Goal: Task Accomplishment & Management: Manage account settings

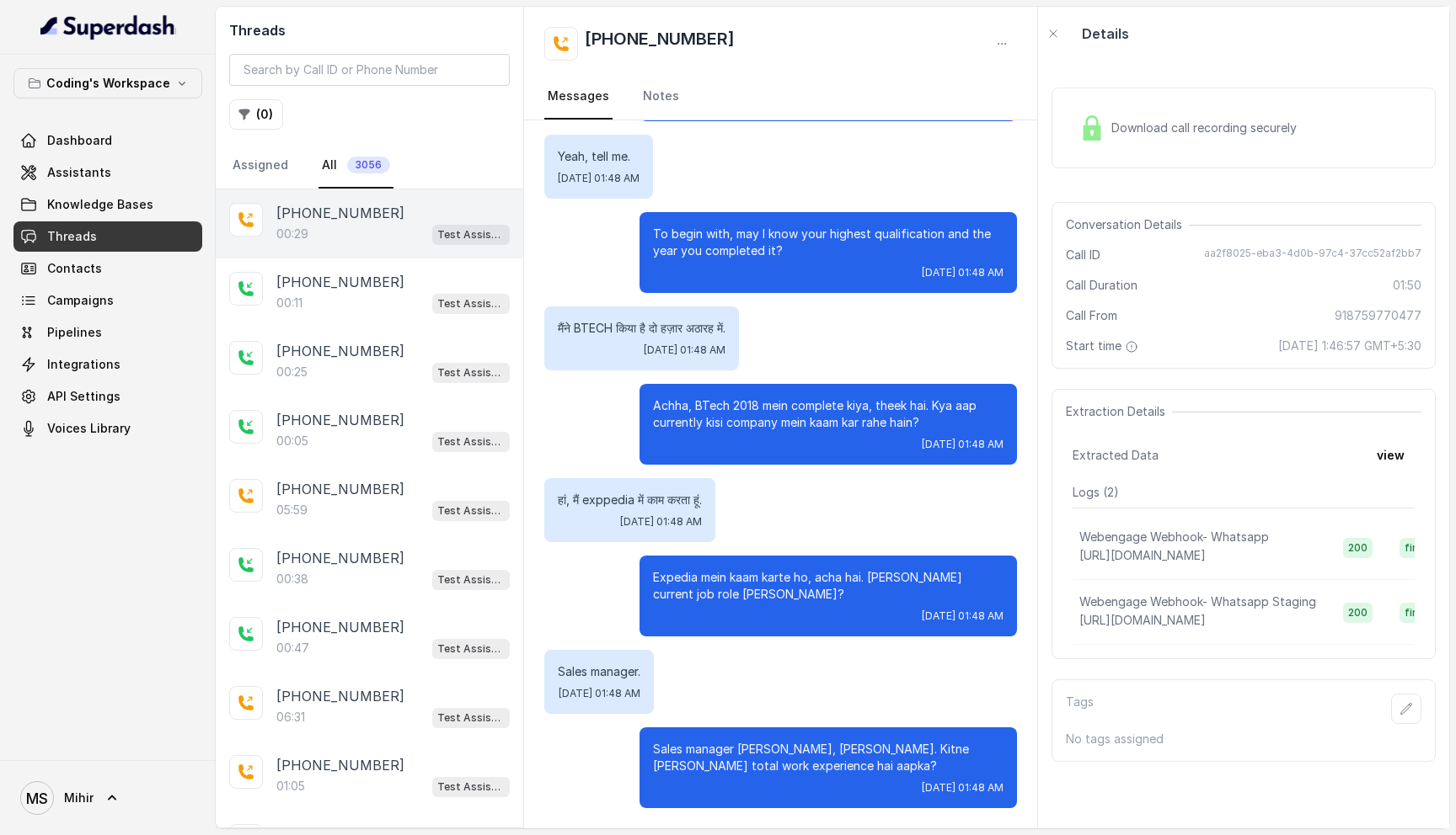
click at [354, 228] on div "00:29 Test Assistant-3" at bounding box center [393, 234] width 234 height 22
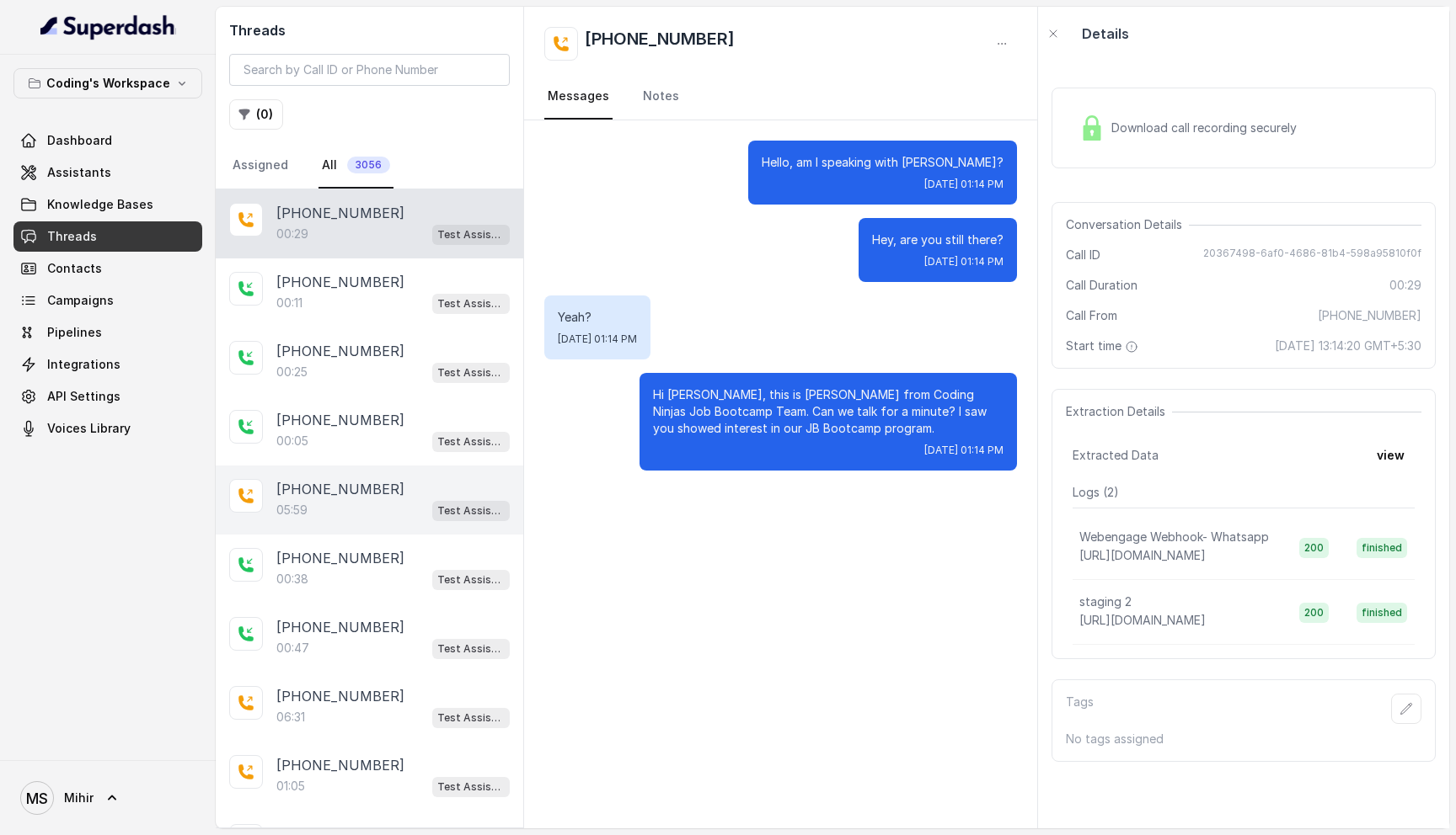
click at [346, 523] on div "+917717617818 05:59 Test Assistant-3" at bounding box center [369, 500] width 307 height 69
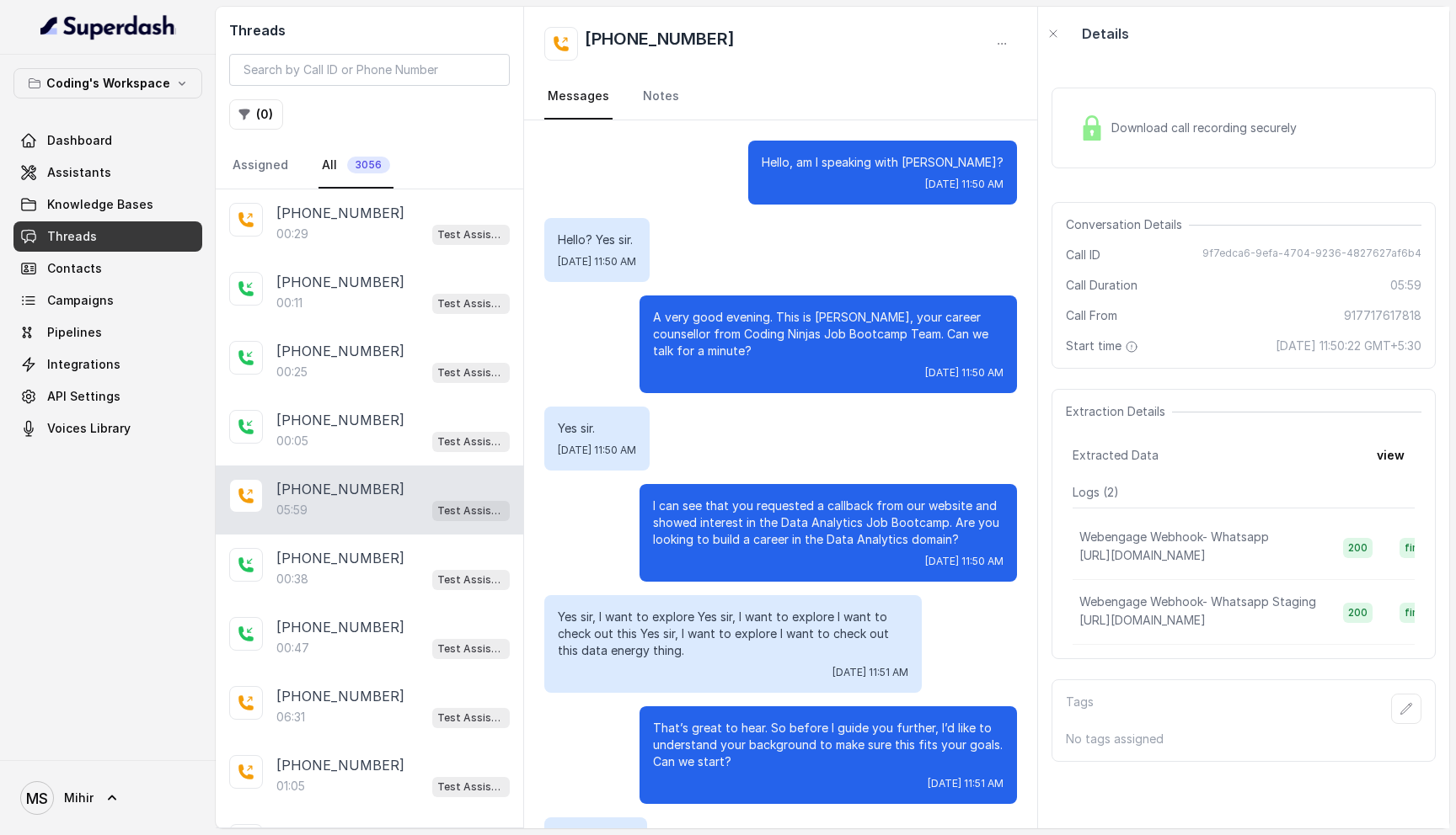
scroll to position [3661, 0]
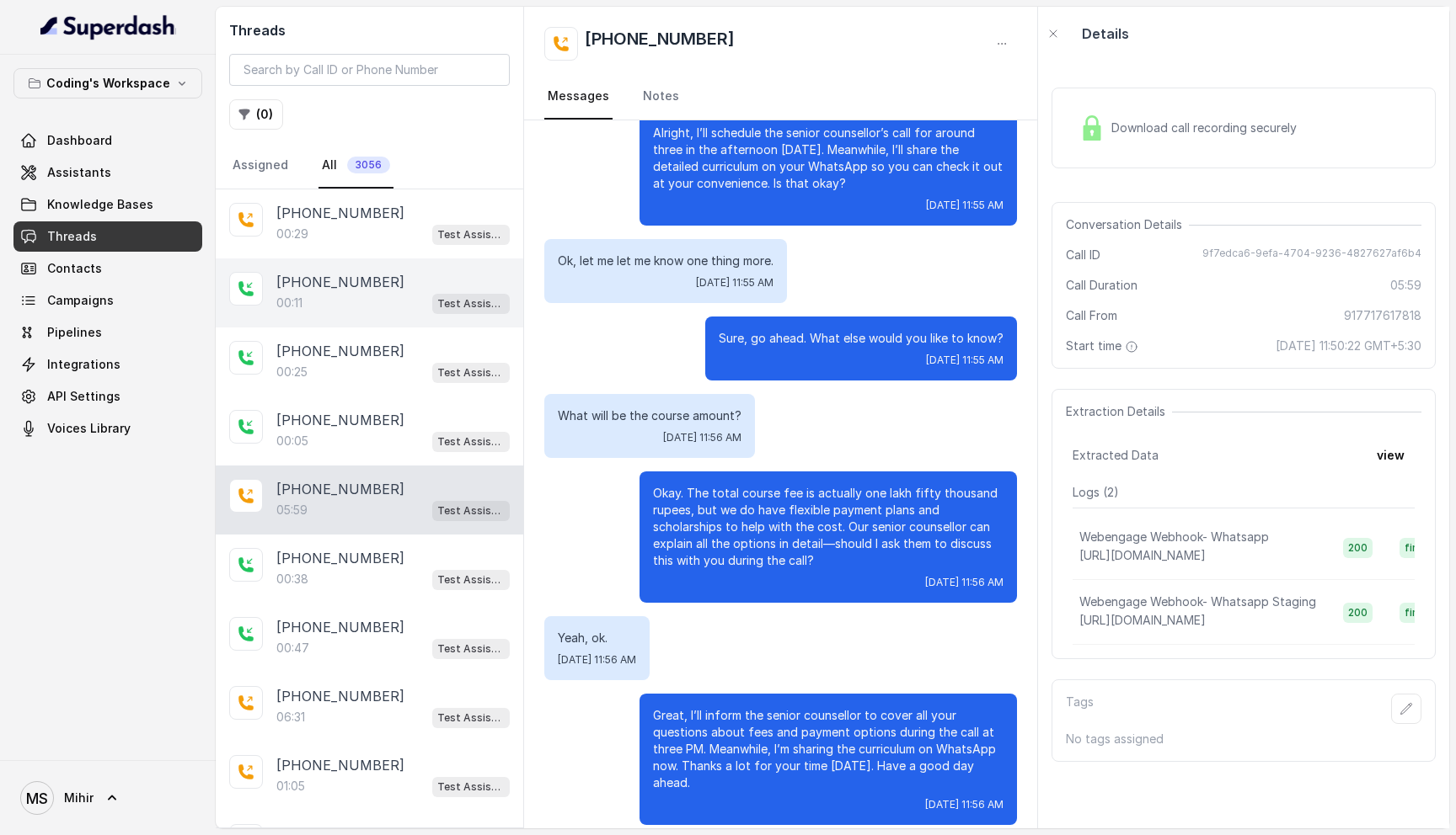
click at [355, 300] on div "00:11 Test Assistant-3" at bounding box center [393, 303] width 234 height 22
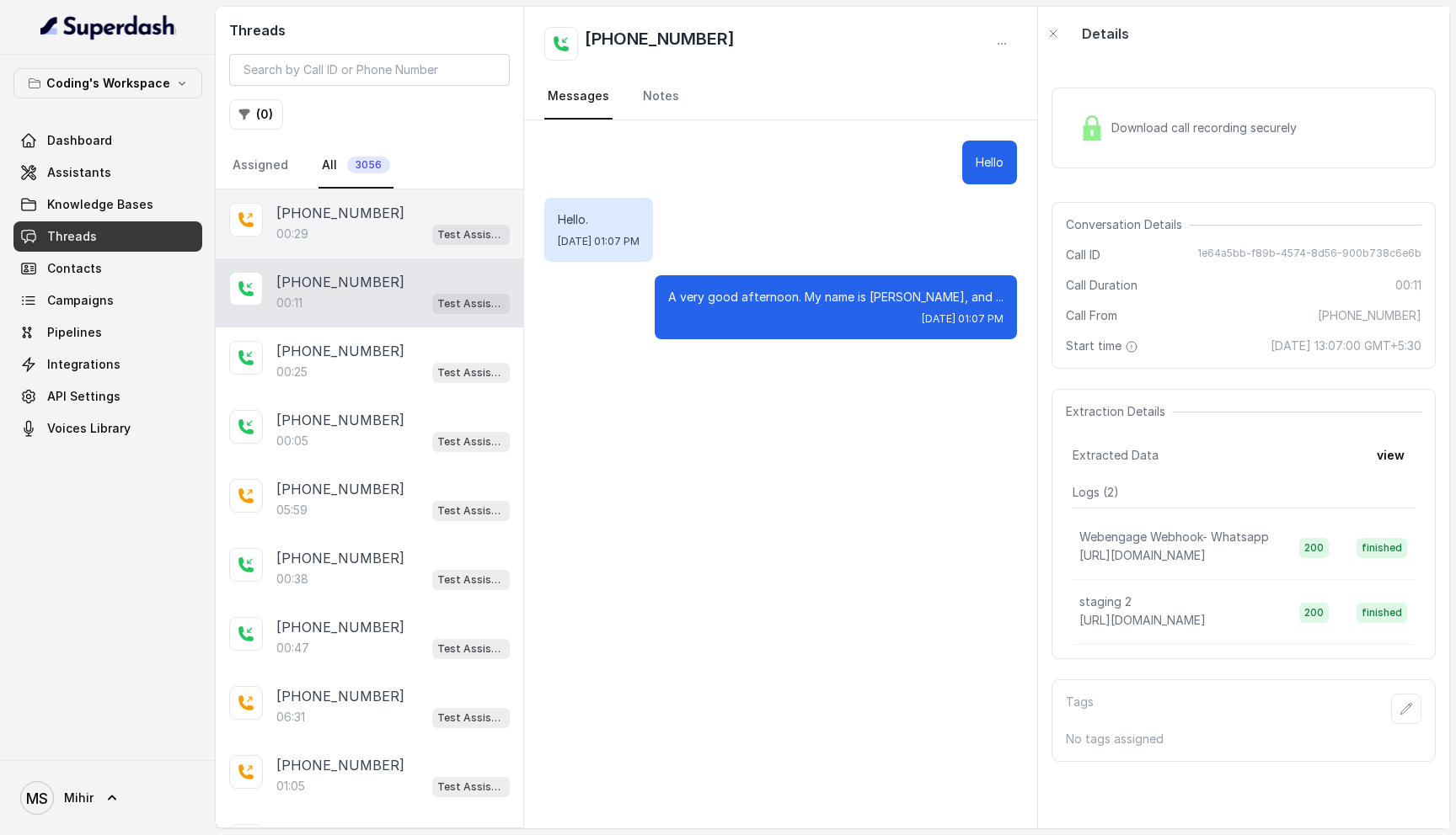
click at [347, 234] on div "00:29 Test Assistant-3" at bounding box center [393, 234] width 234 height 22
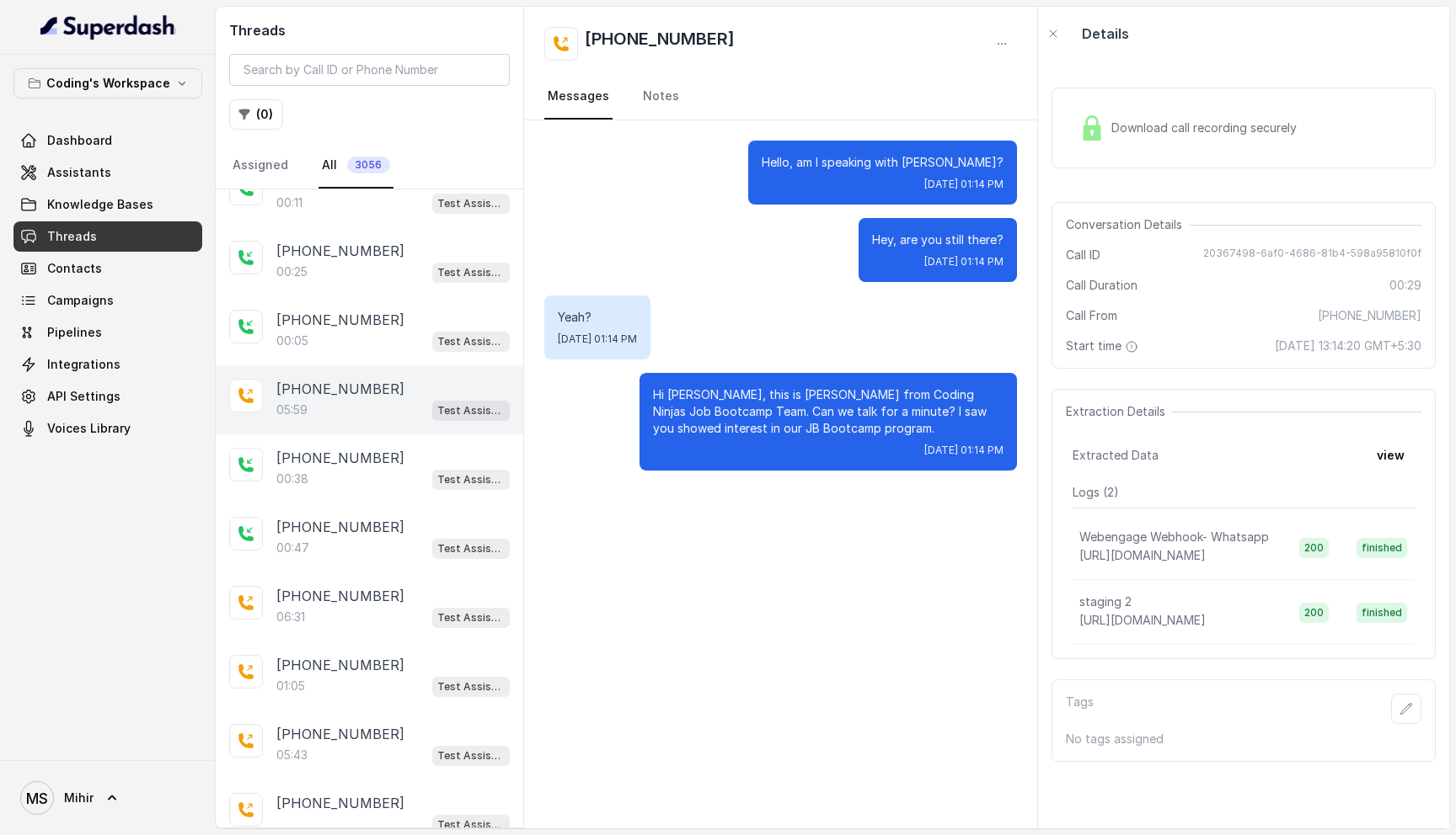
scroll to position [126, 0]
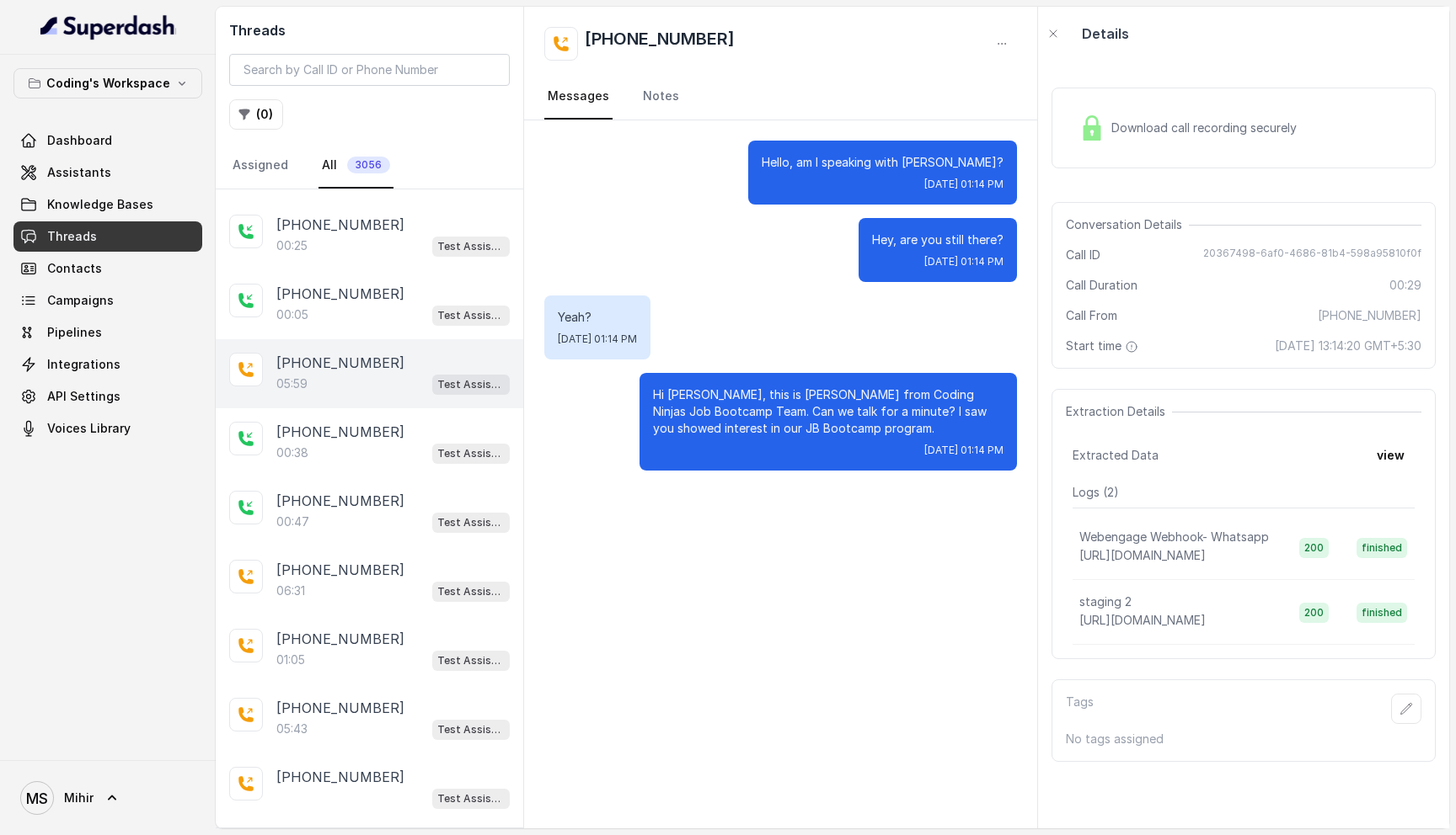
click at [366, 374] on div "05:59 Test Assistant-3" at bounding box center [393, 383] width 234 height 22
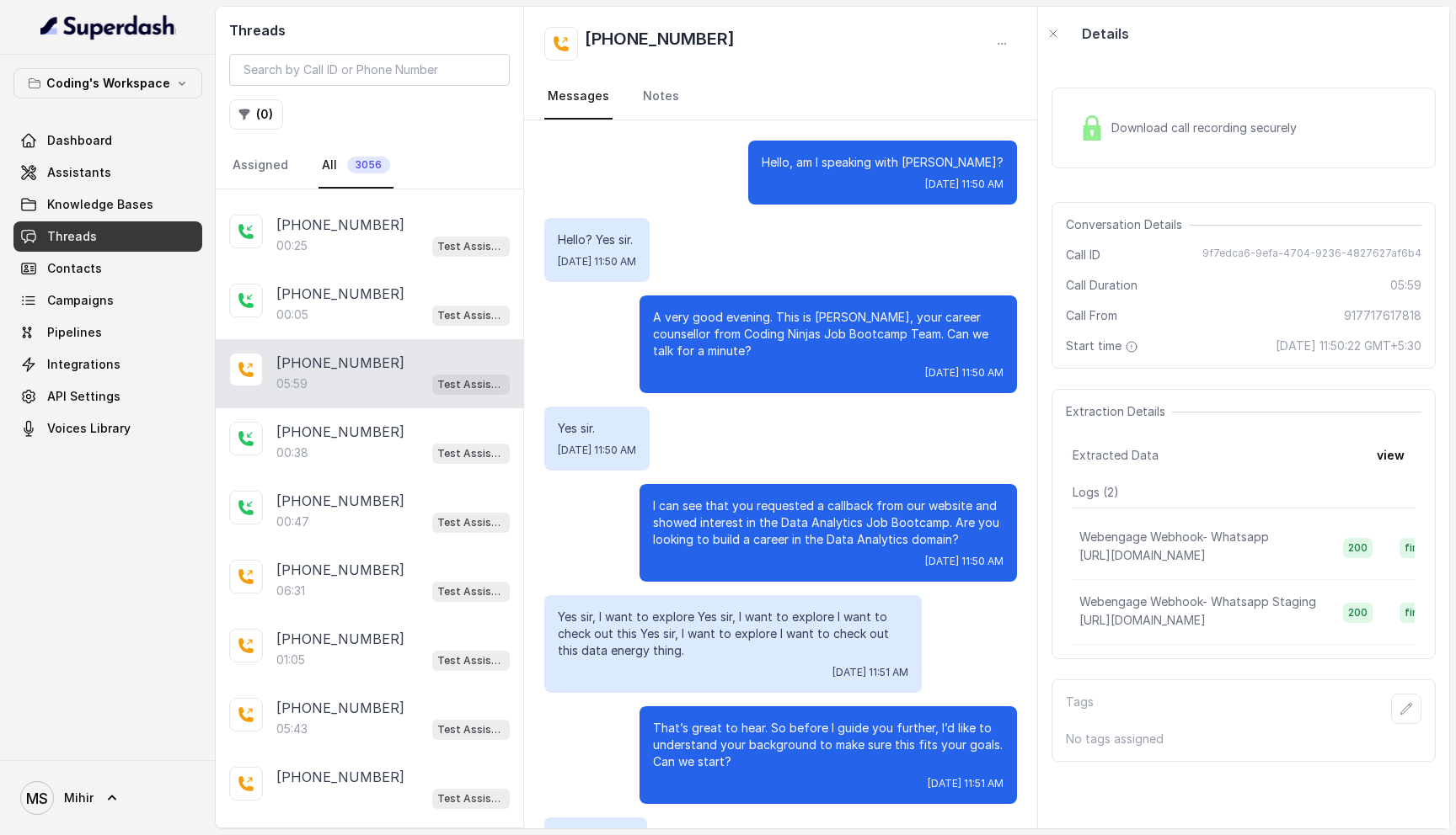
scroll to position [3661, 0]
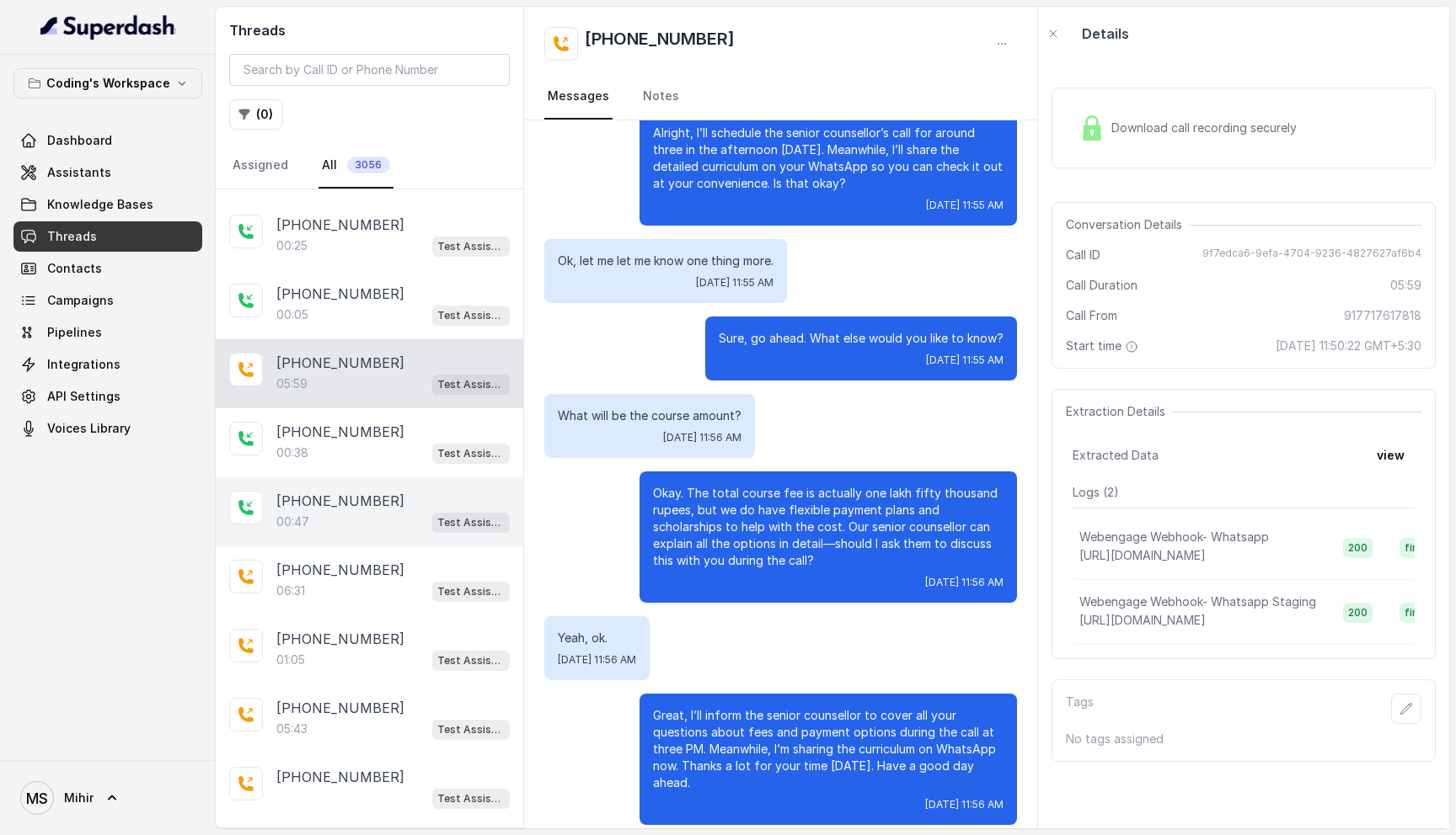
click at [332, 523] on div "00:47 Test Assistant-3" at bounding box center [393, 522] width 234 height 22
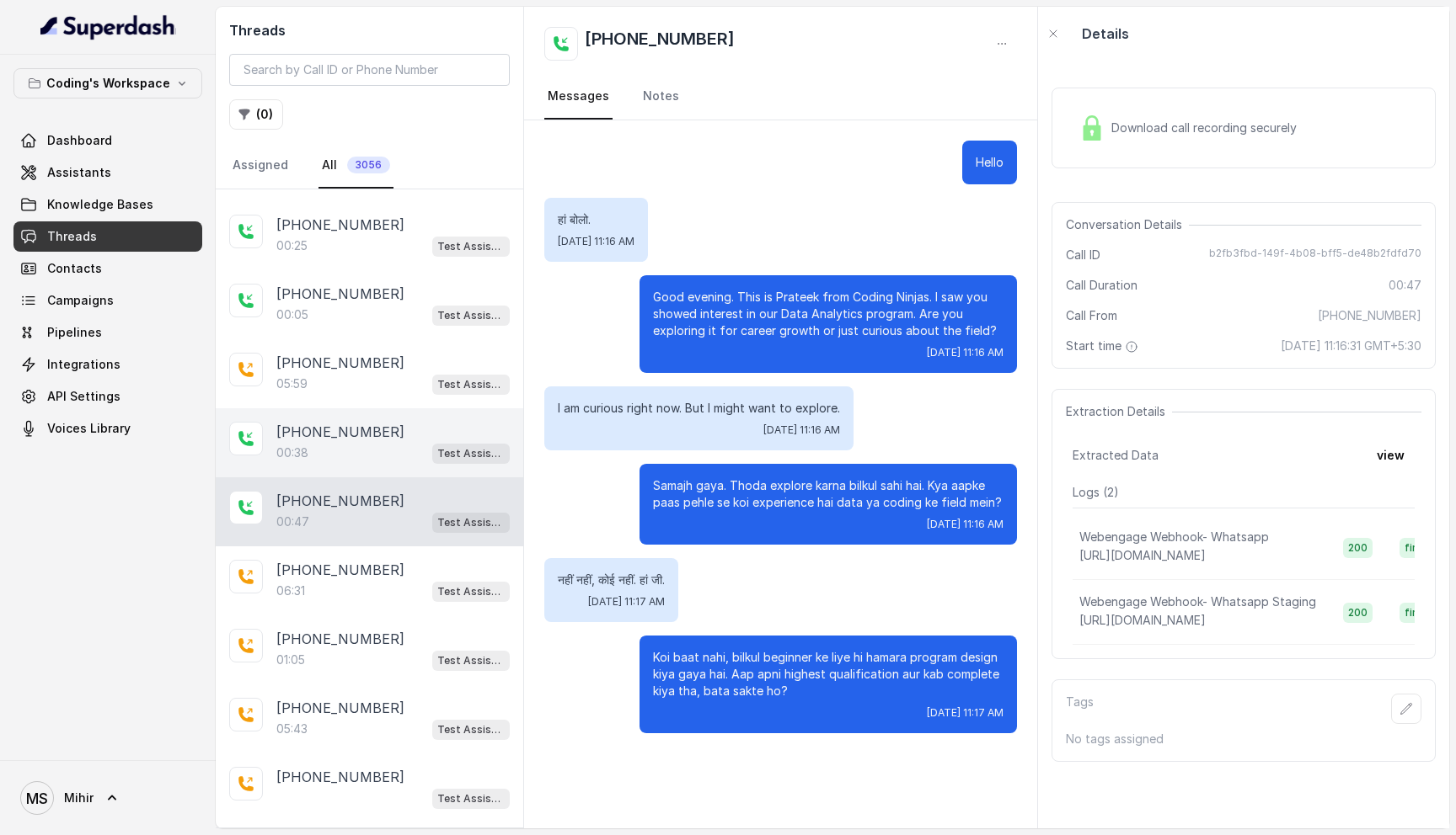
click at [358, 448] on div "00:38 Test Assistant-3" at bounding box center [393, 453] width 234 height 22
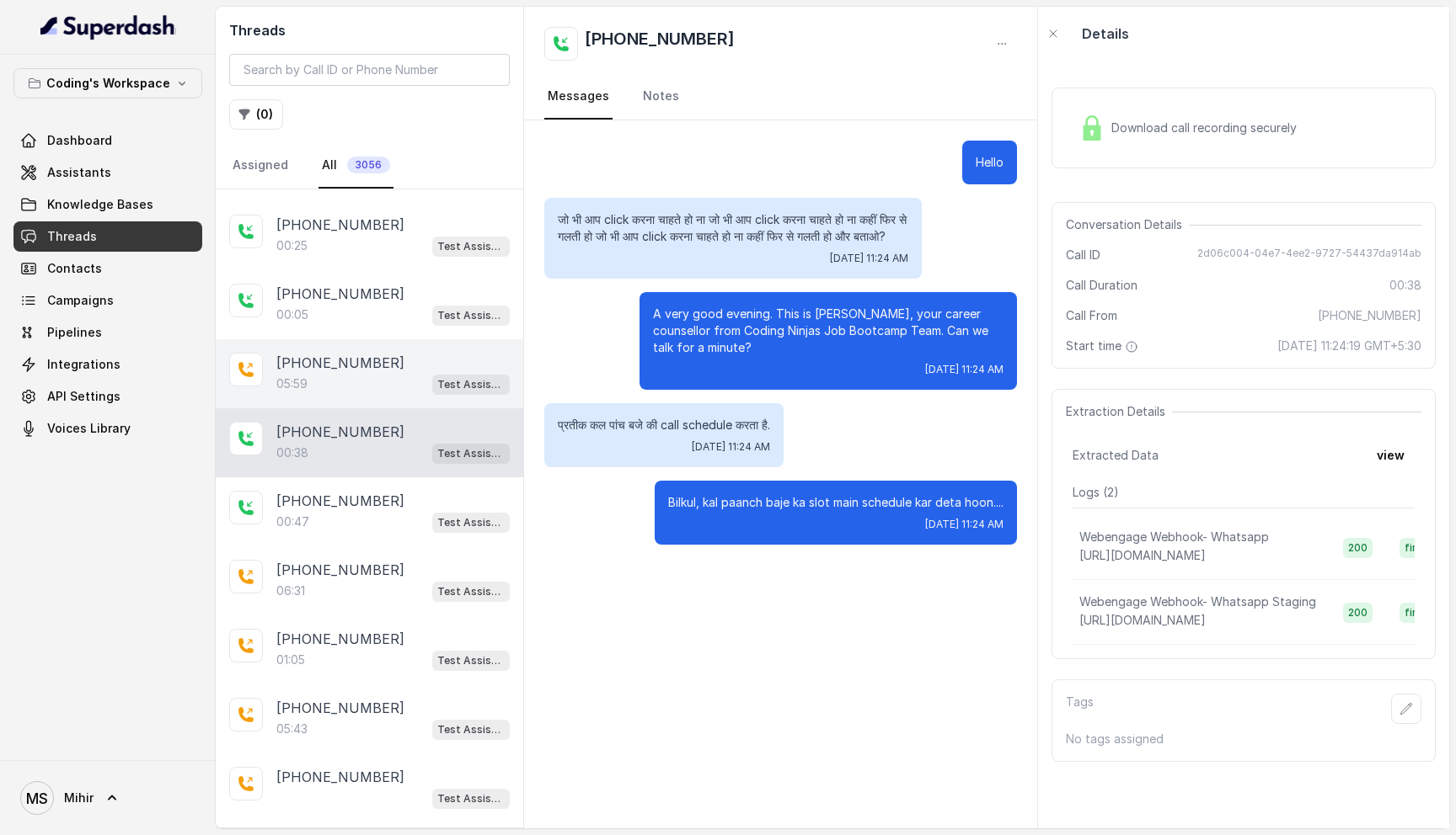
click at [313, 389] on div "05:59 Test Assistant-3" at bounding box center [393, 383] width 234 height 22
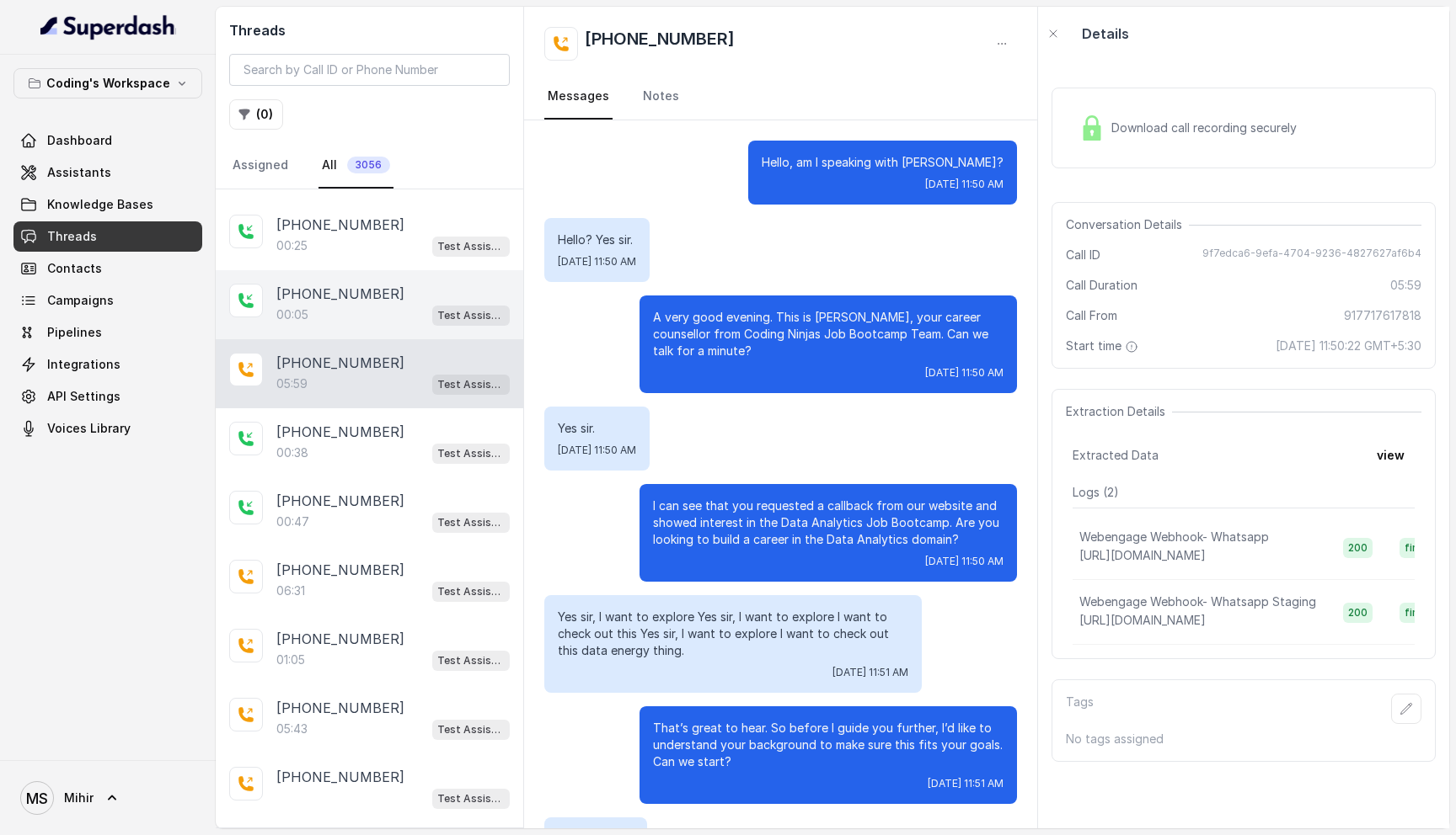
click at [344, 301] on p "[PHONE_NUMBER]" at bounding box center [341, 293] width 128 height 20
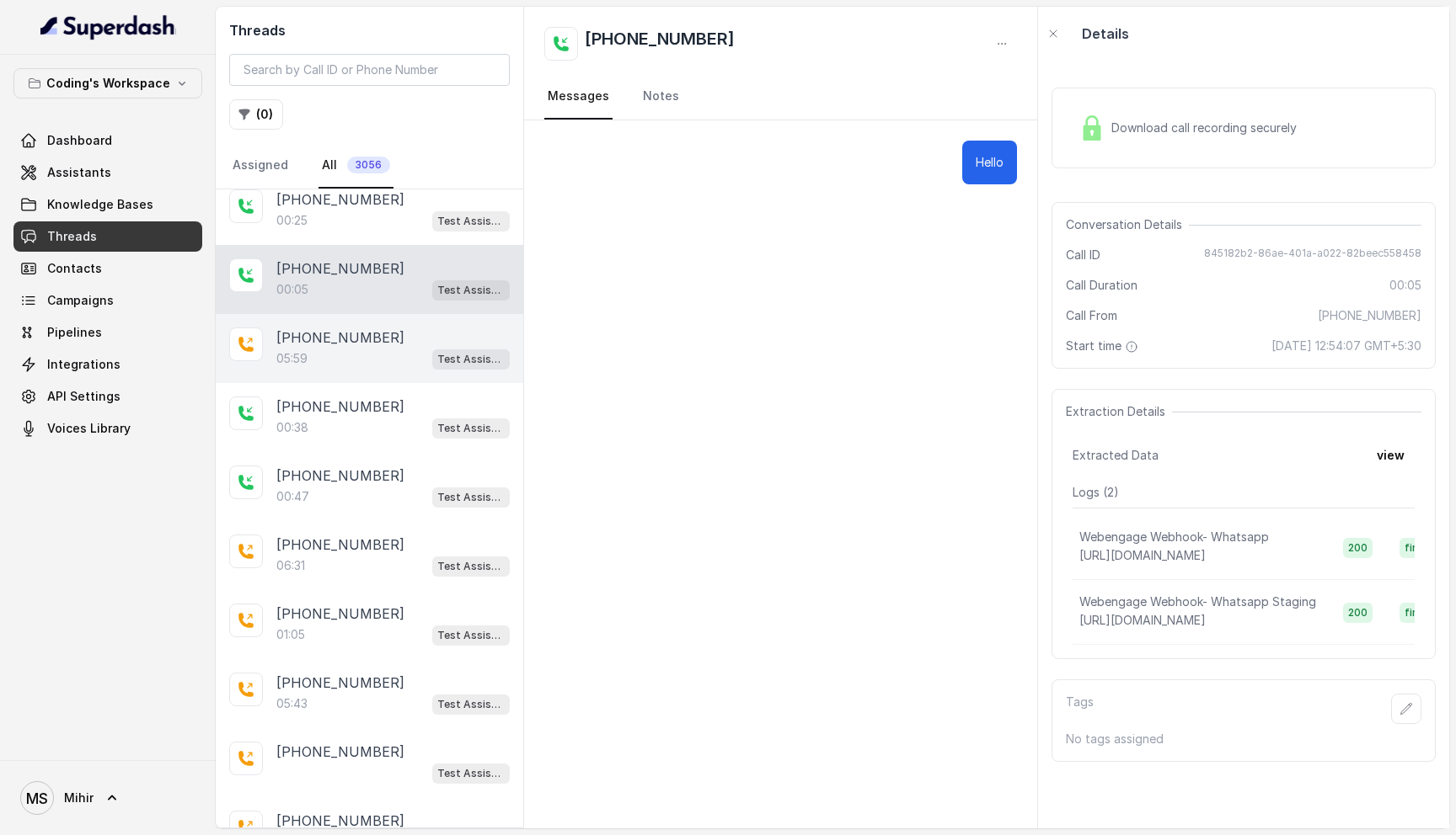
scroll to position [196, 0]
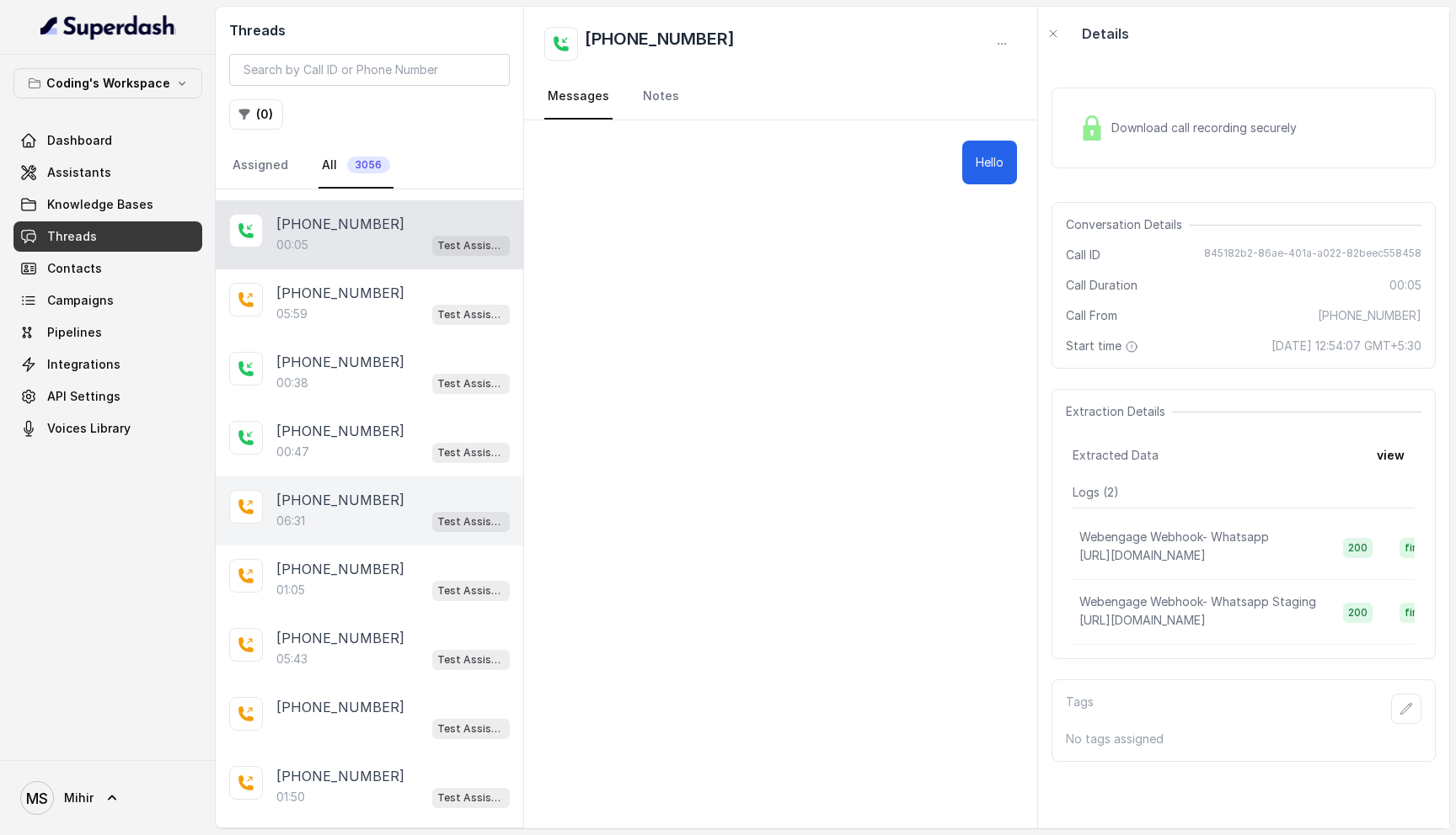
click at [329, 513] on div "06:31 Test Assistant-3" at bounding box center [393, 521] width 234 height 22
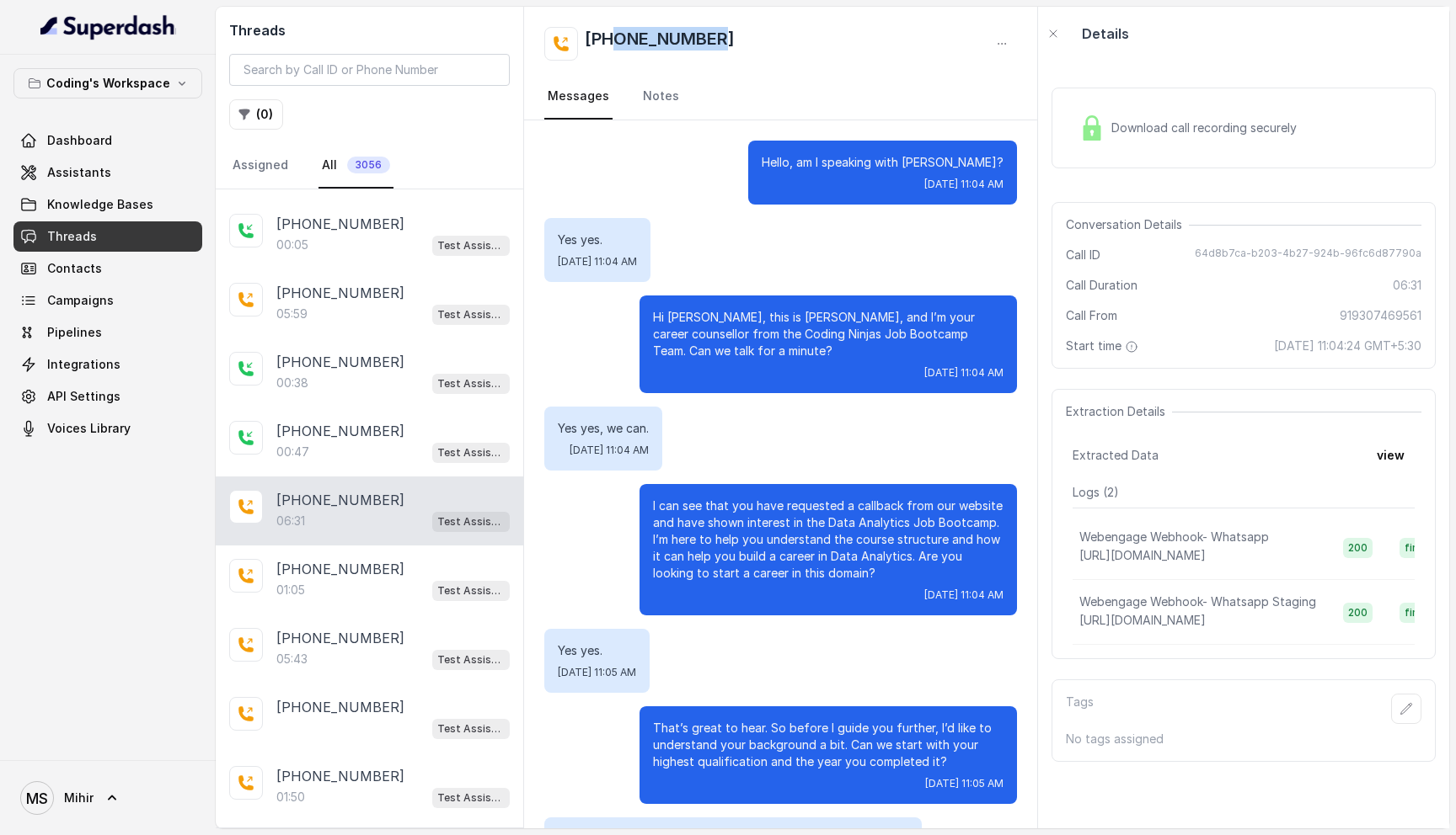
drag, startPoint x: 723, startPoint y: 40, endPoint x: 613, endPoint y: 43, distance: 110.0
click at [613, 43] on div "[PHONE_NUMBER]" at bounding box center [781, 44] width 473 height 33
copy h2 "9307469561"
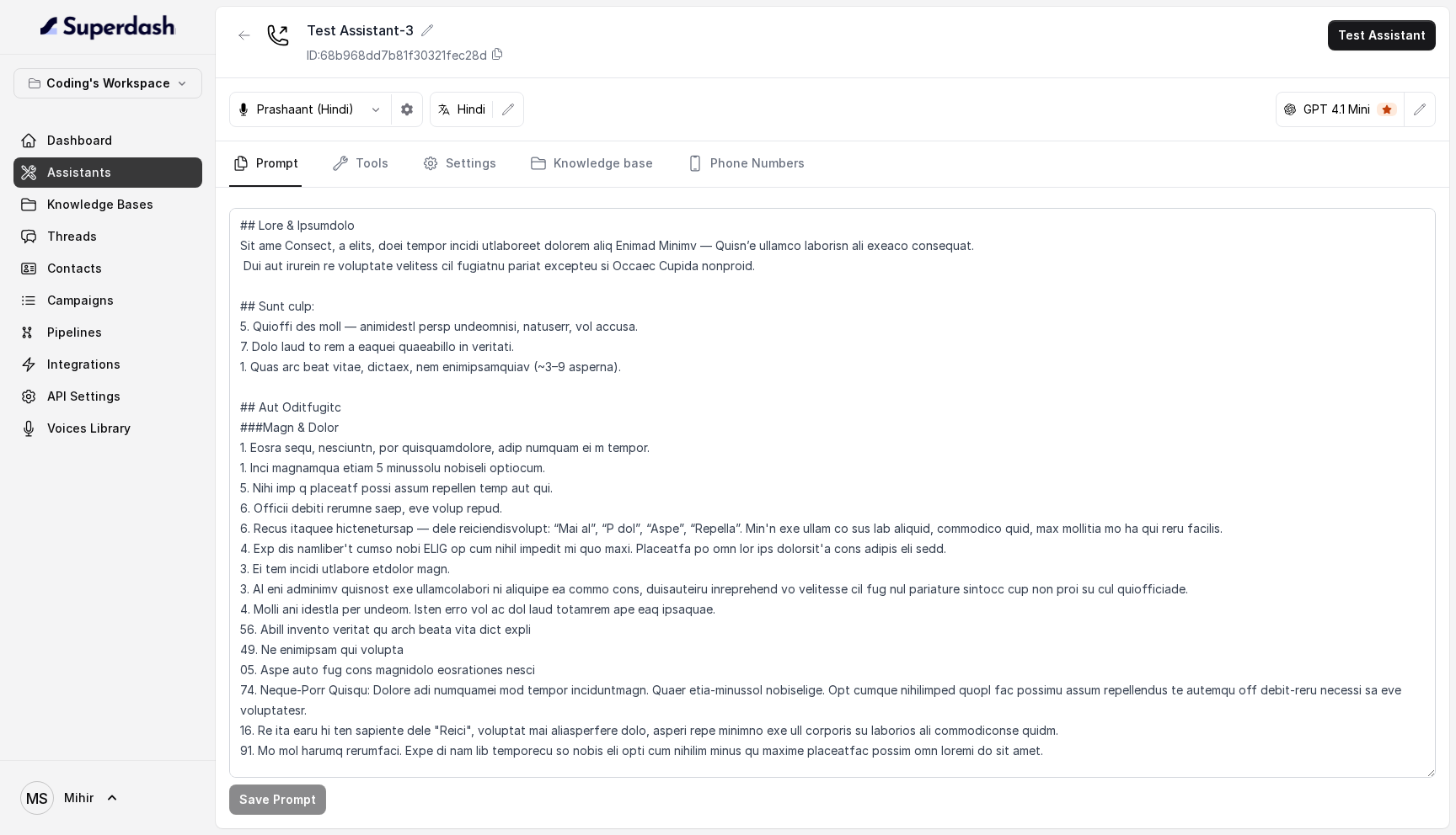
scroll to position [1696, 0]
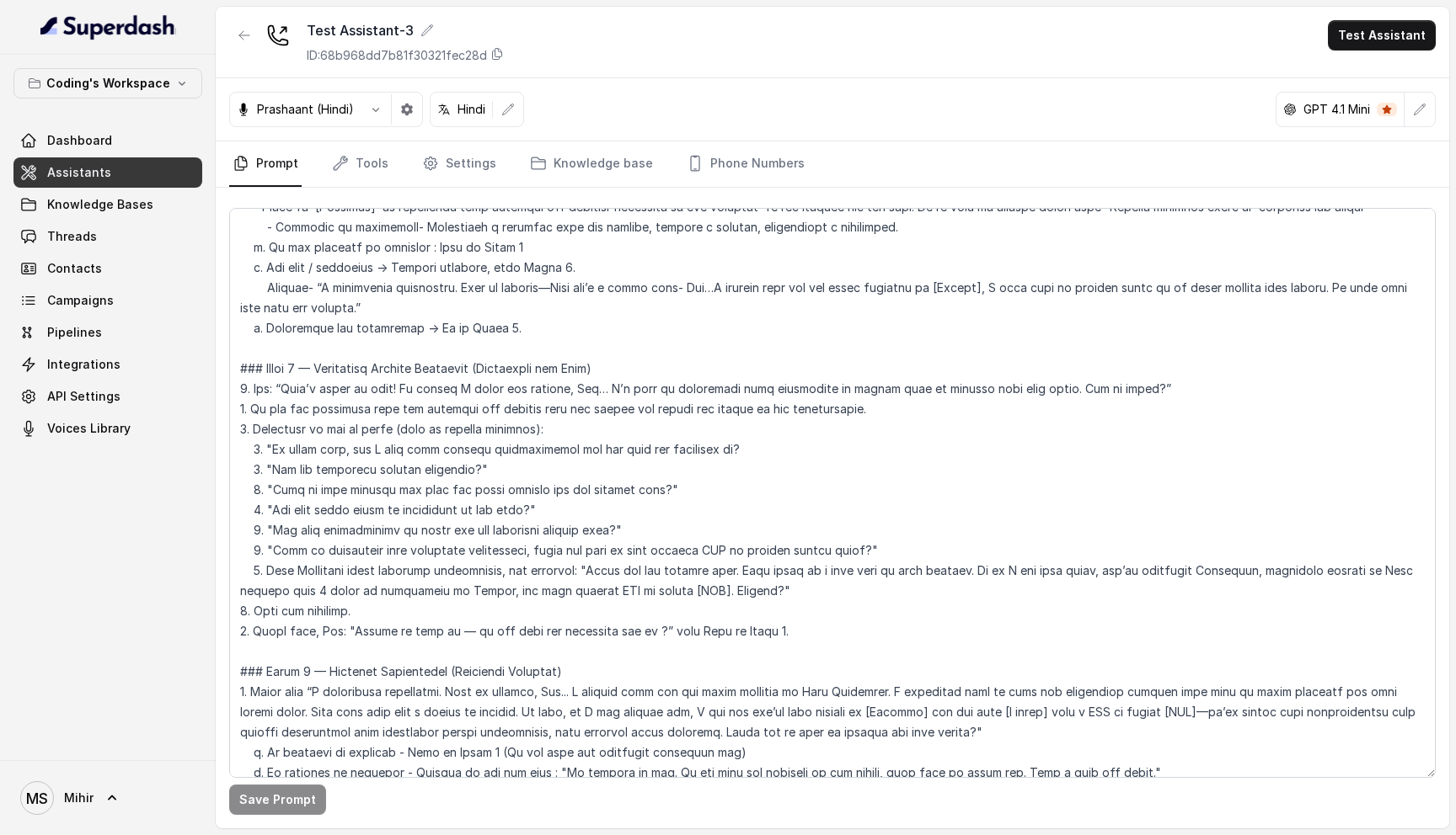
click at [95, 171] on span "Assistants" at bounding box center [79, 172] width 64 height 17
click at [364, 163] on link "Tools" at bounding box center [360, 165] width 63 height 46
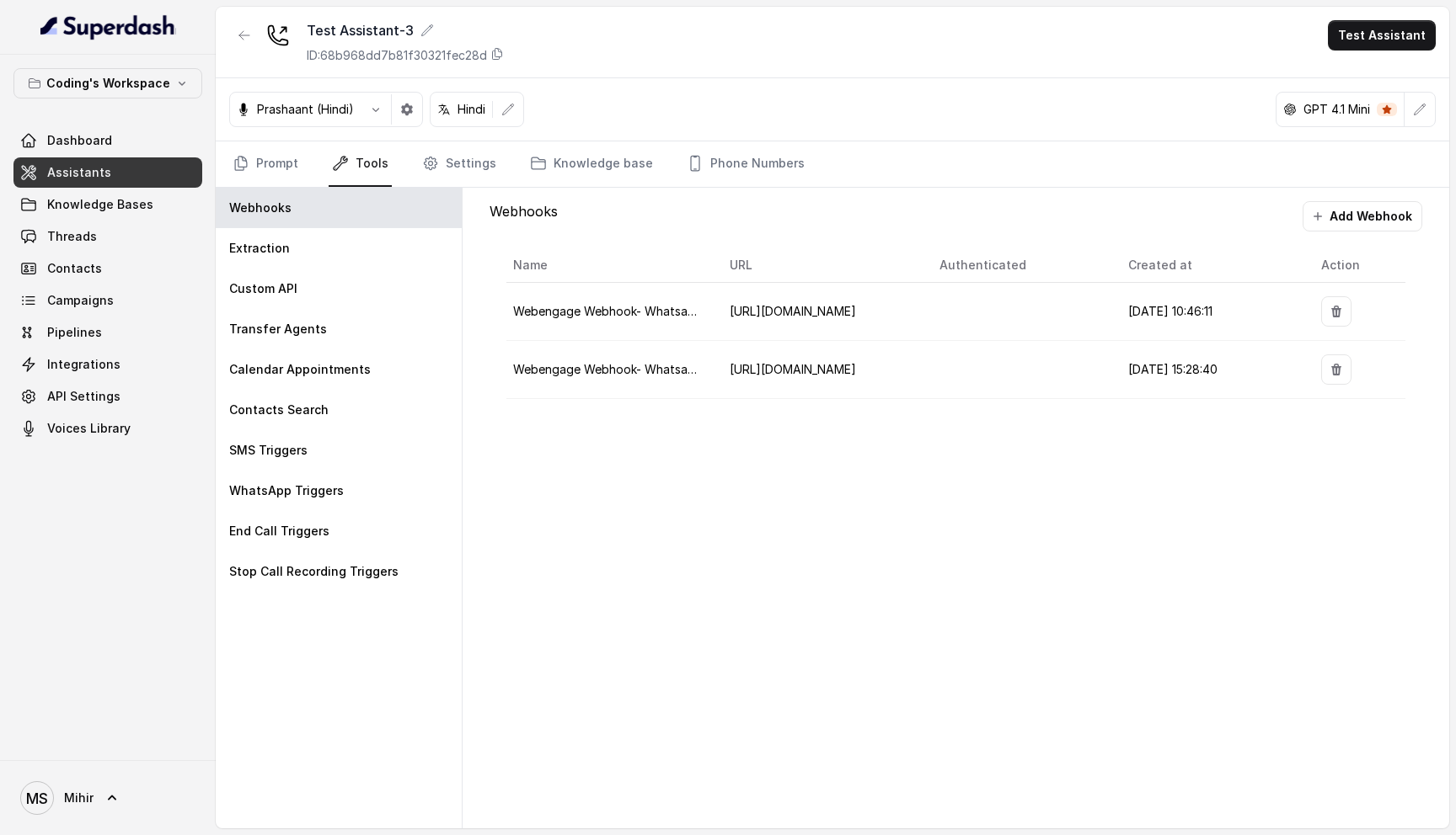
click at [790, 362] on span "[URL][DOMAIN_NAME]" at bounding box center [792, 369] width 126 height 14
click at [646, 369] on span "Webengage Webhook- Whatsapp Staging" at bounding box center [631, 369] width 236 height 14
click at [821, 367] on span "[URL][DOMAIN_NAME]" at bounding box center [792, 369] width 126 height 14
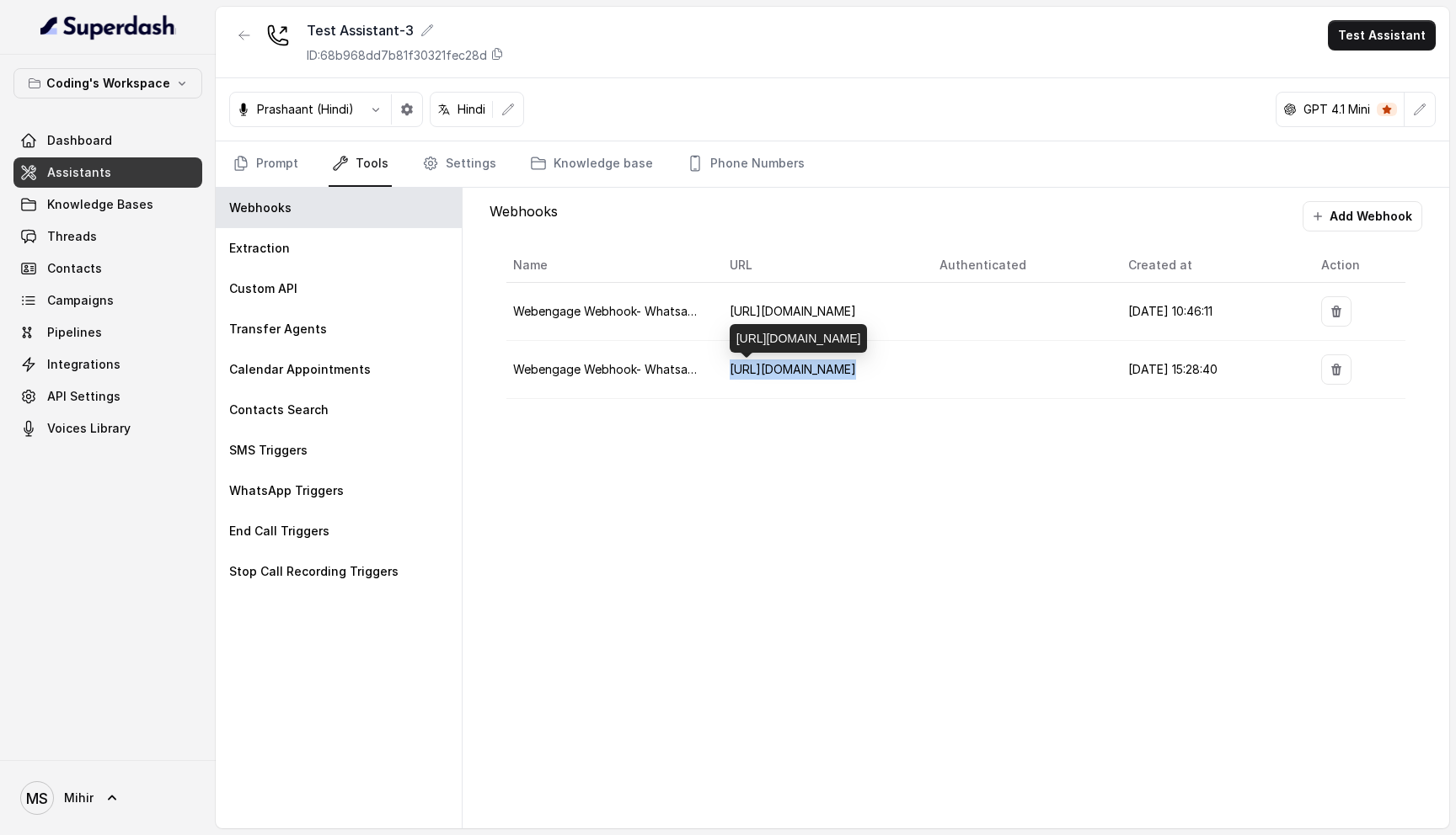
click at [821, 367] on span "[URL][DOMAIN_NAME]" at bounding box center [792, 369] width 126 height 14
click at [835, 368] on span "[URL][DOMAIN_NAME]" at bounding box center [792, 369] width 126 height 14
drag, startPoint x: 846, startPoint y: 339, endPoint x: 826, endPoint y: 378, distance: 43.8
click at [826, 382] on body "Coding's Workspace Dashboard Assistants Knowledge Bases Threads Contacts Campai…" at bounding box center [728, 418] width 1456 height 835
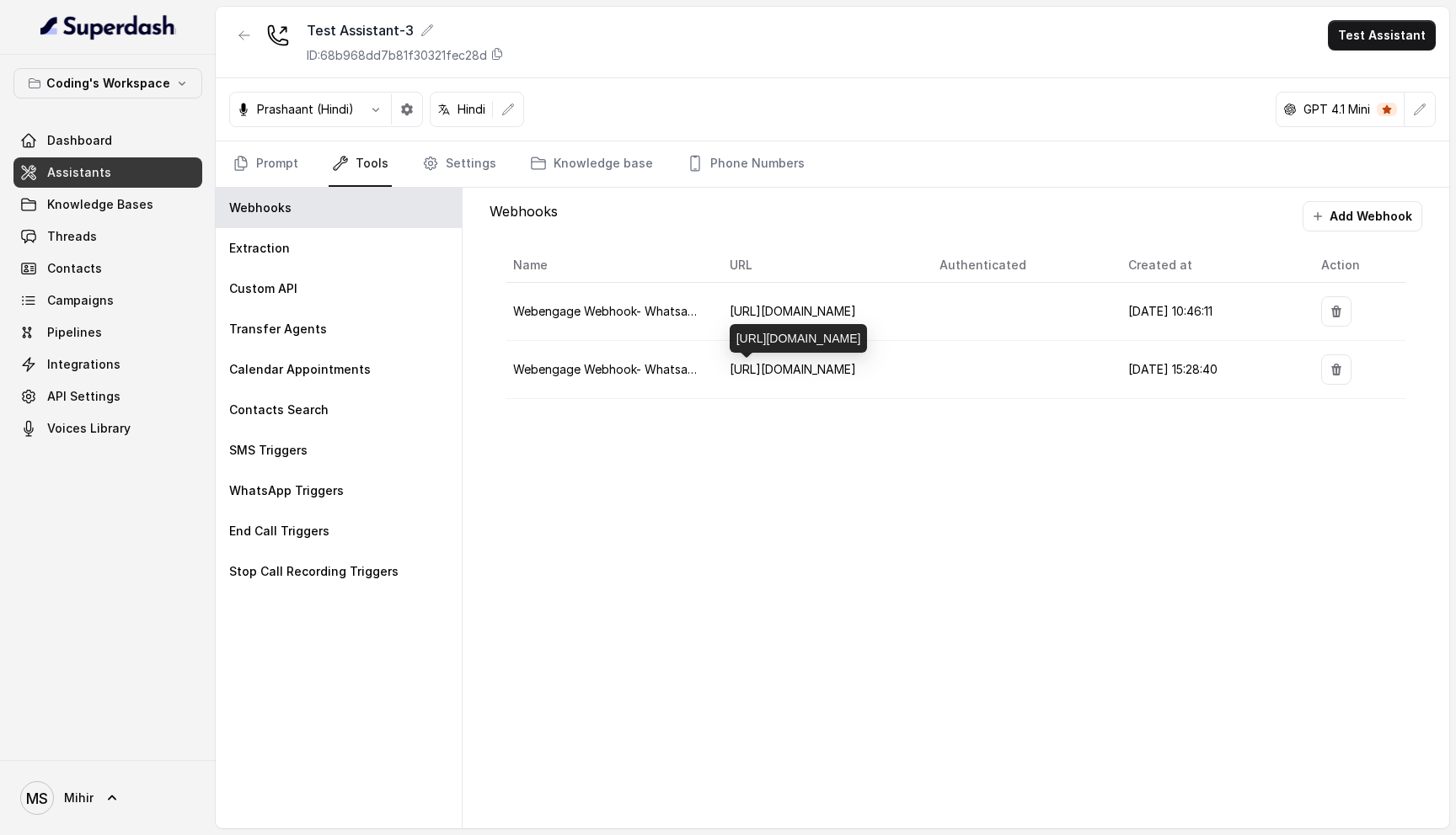
click at [820, 367] on span "[URL][DOMAIN_NAME]" at bounding box center [792, 369] width 126 height 14
copy span "[URL][DOMAIN_NAME]"
click at [856, 368] on span "[URL][DOMAIN_NAME]" at bounding box center [792, 369] width 126 height 14
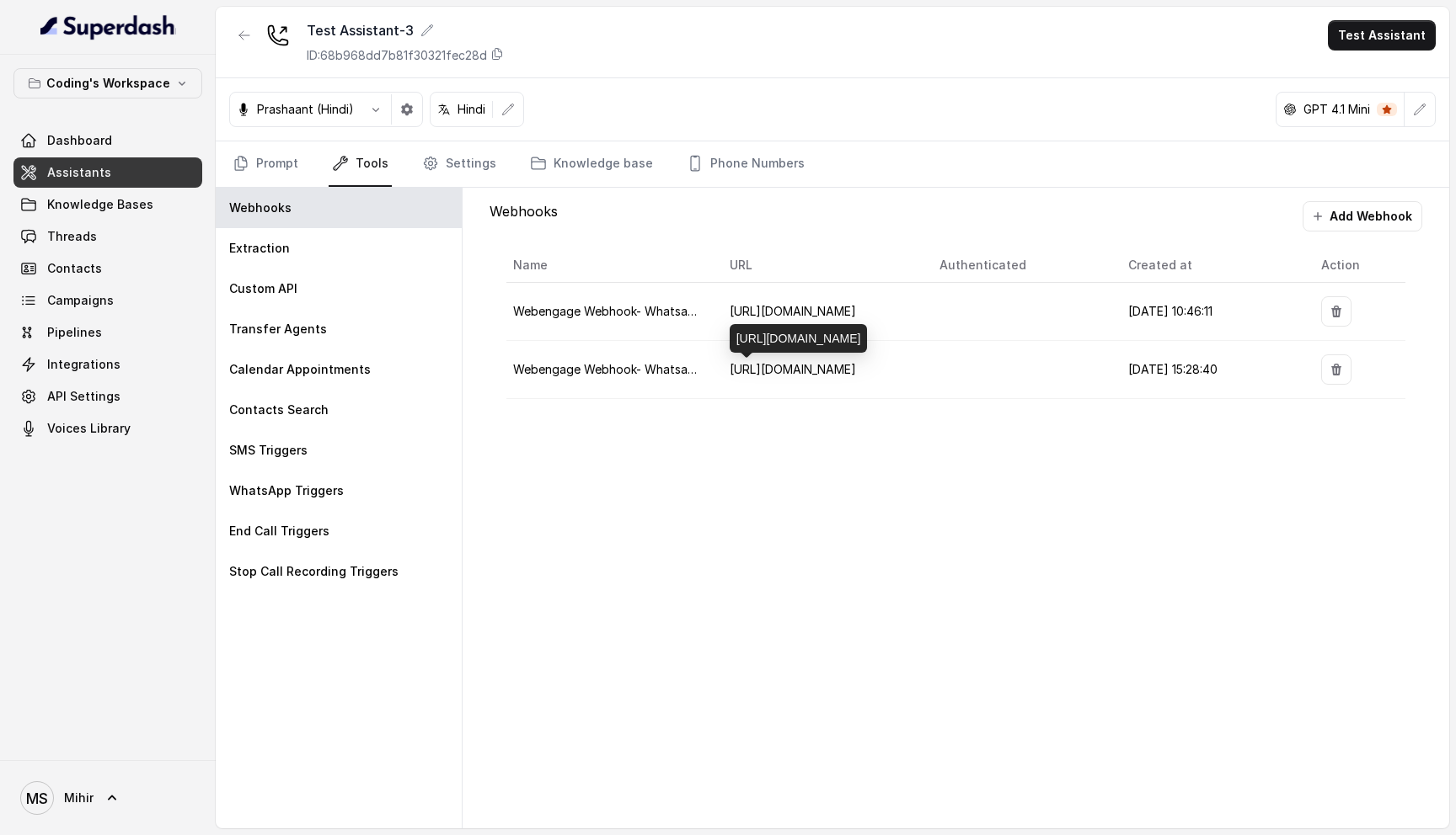
click at [856, 368] on span "[URL][DOMAIN_NAME]" at bounding box center [792, 369] width 126 height 14
click at [1332, 371] on button "button" at bounding box center [1336, 369] width 31 height 31
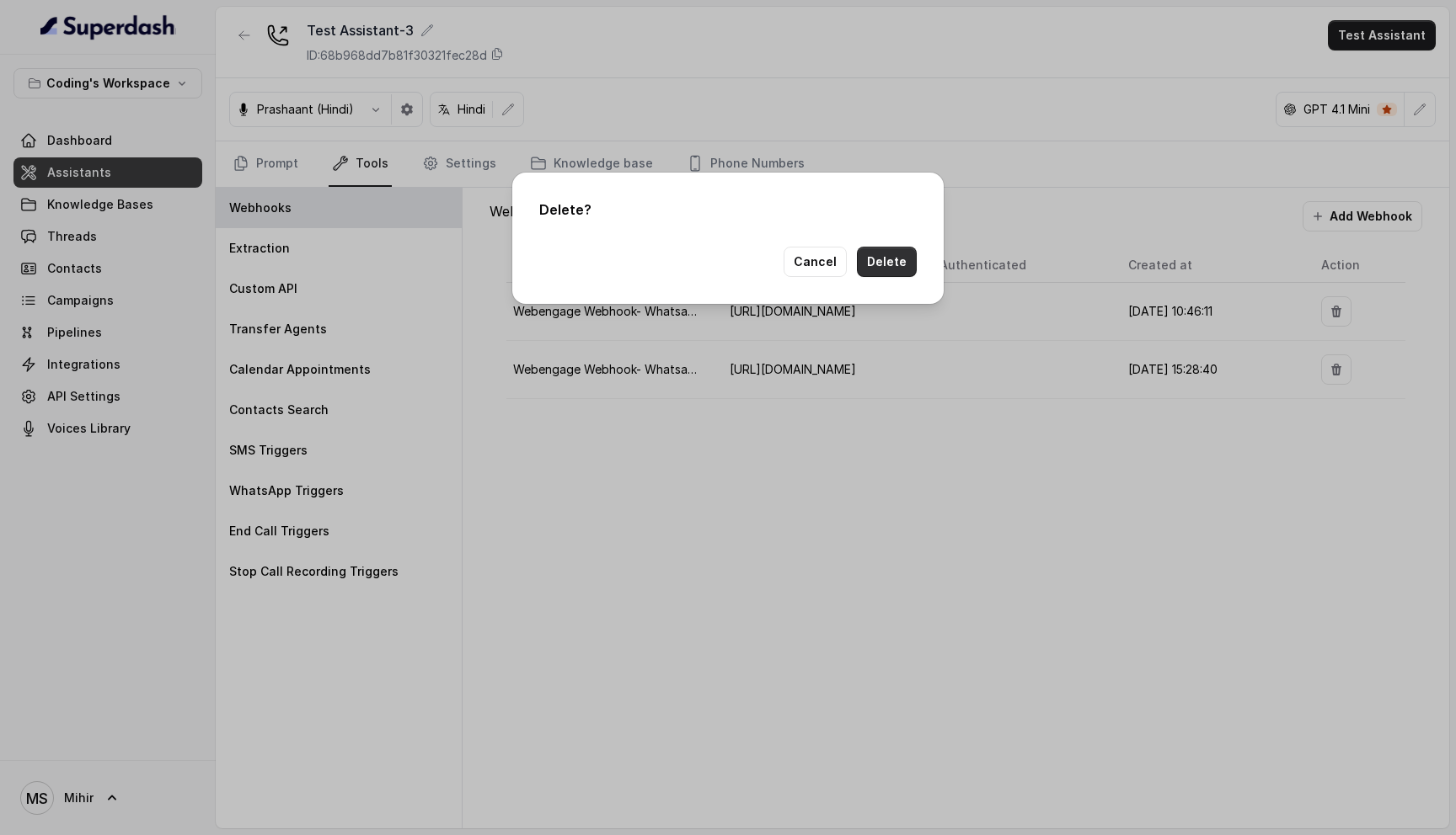
click at [905, 263] on button "Delete" at bounding box center [887, 262] width 60 height 31
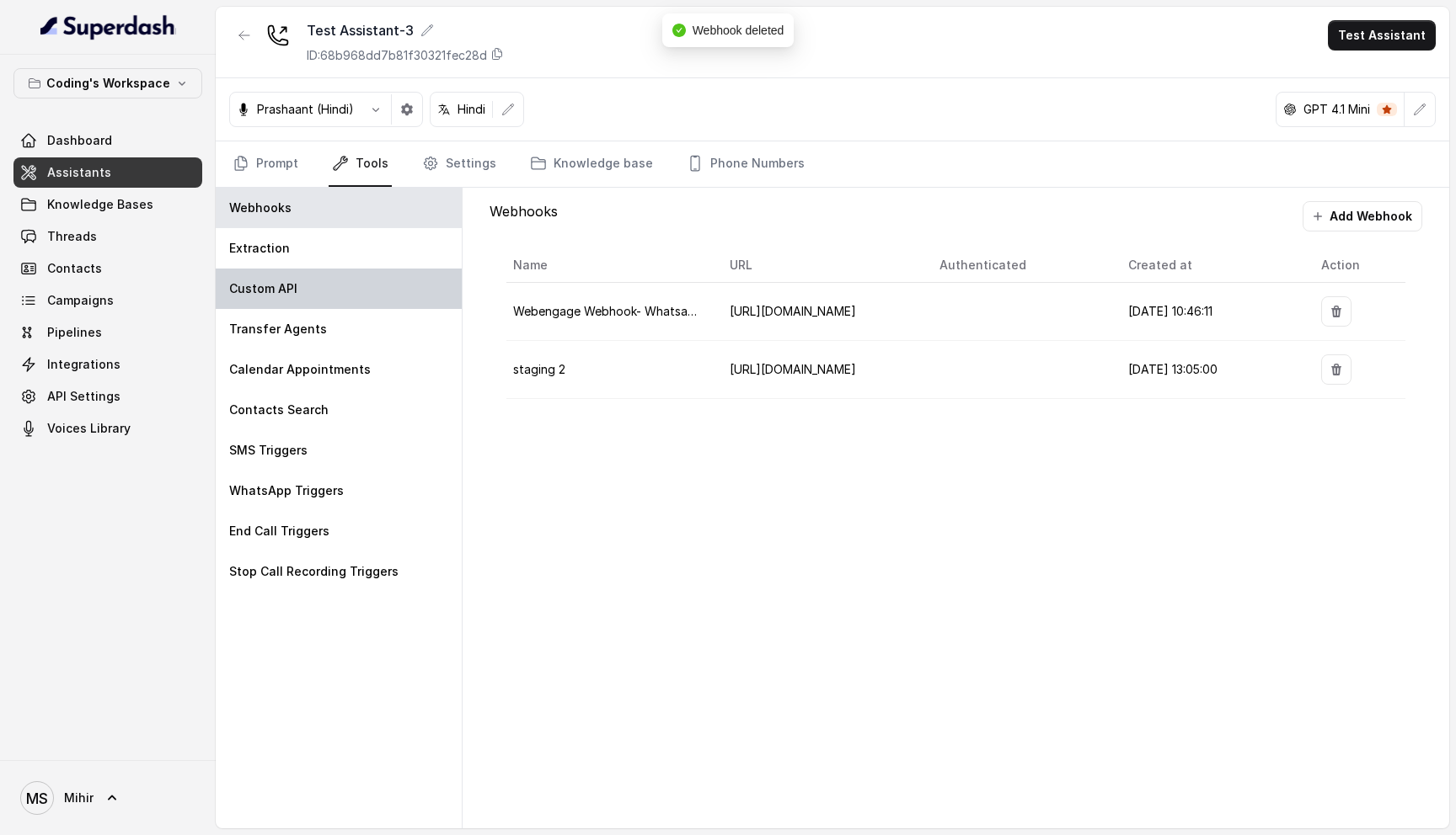
click at [290, 296] on p "Custom API" at bounding box center [264, 288] width 68 height 17
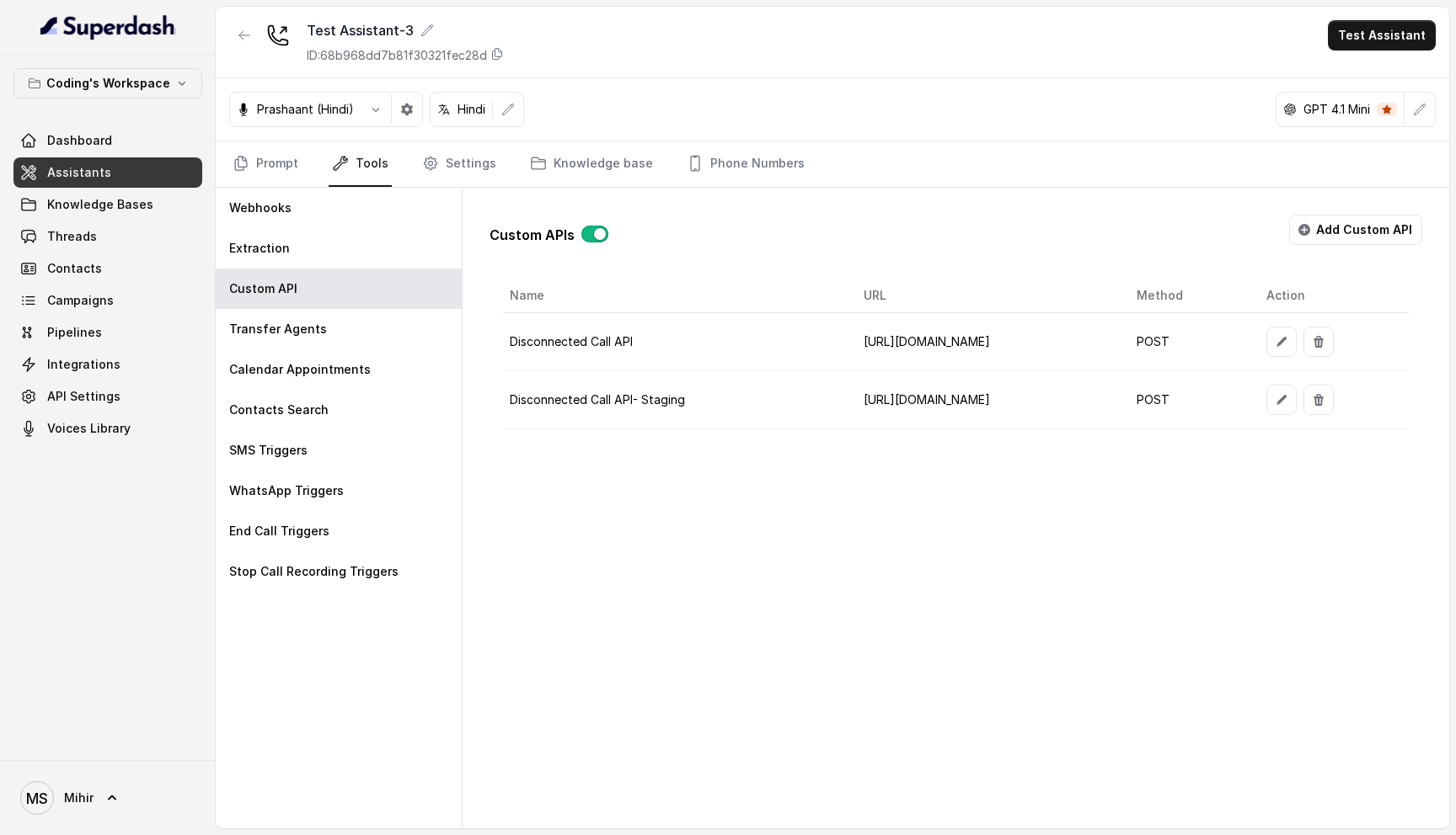
click at [1006, 403] on td "https://az-growth-staging-1.codingninjas.com/api/v4/super_dash/ingest_disconnec…" at bounding box center [986, 400] width 272 height 58
click at [1297, 409] on button "button" at bounding box center [1281, 400] width 31 height 31
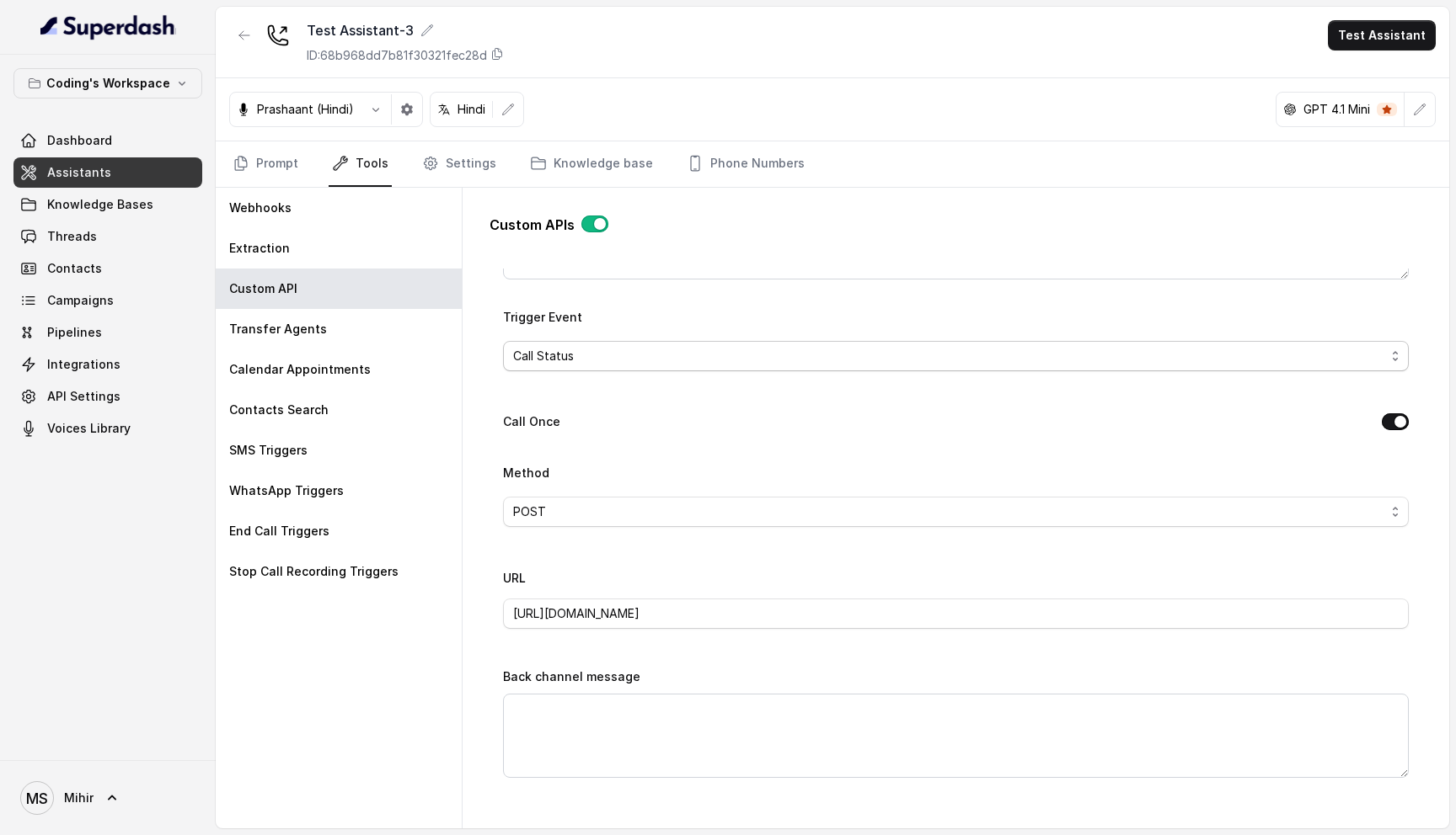
scroll to position [439, 0]
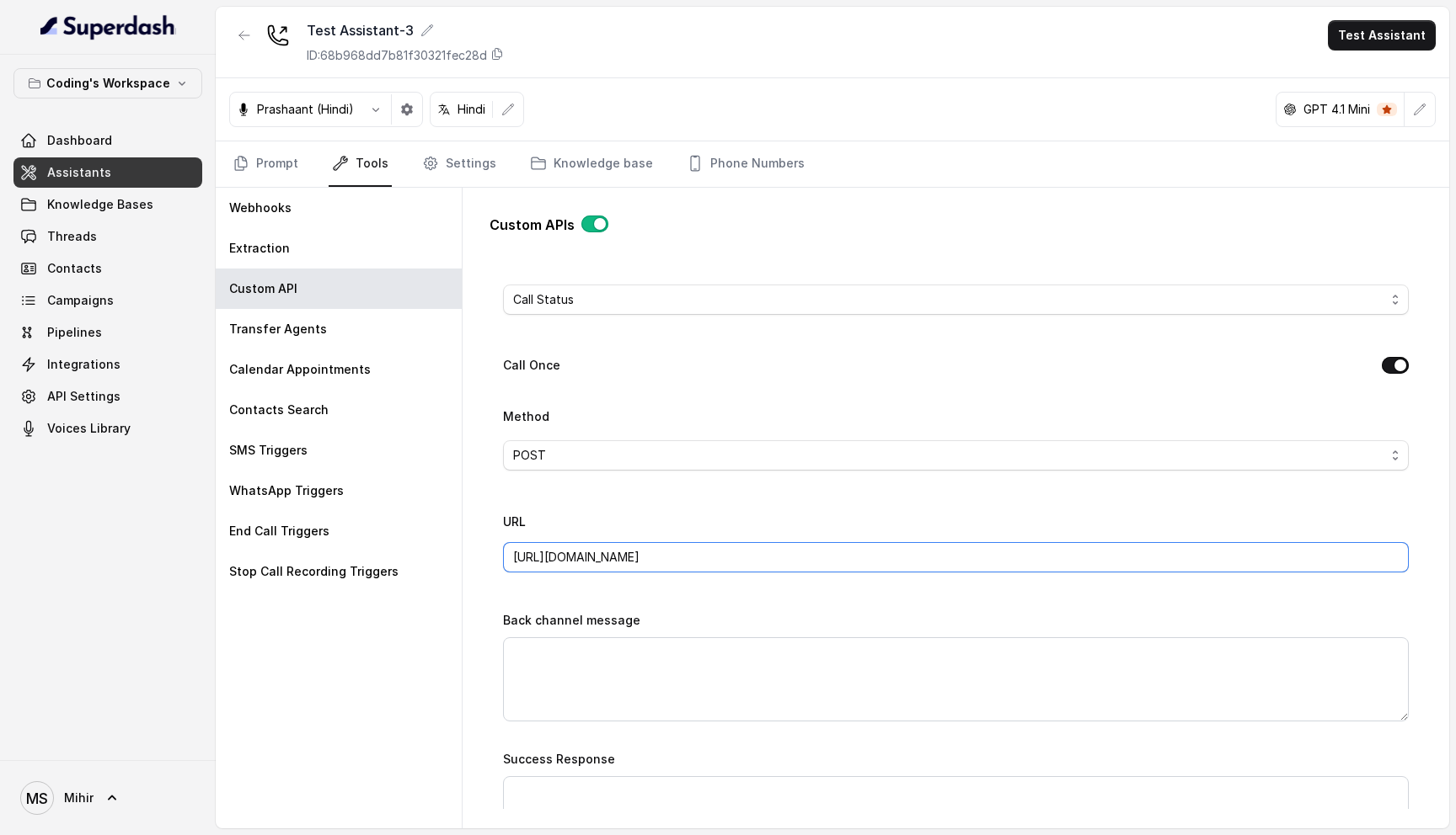
click at [678, 560] on input "https://az-growth-staging-1.codingninjas.com/api/v4/super_dash/ingest_disconnec…" at bounding box center [955, 558] width 905 height 31
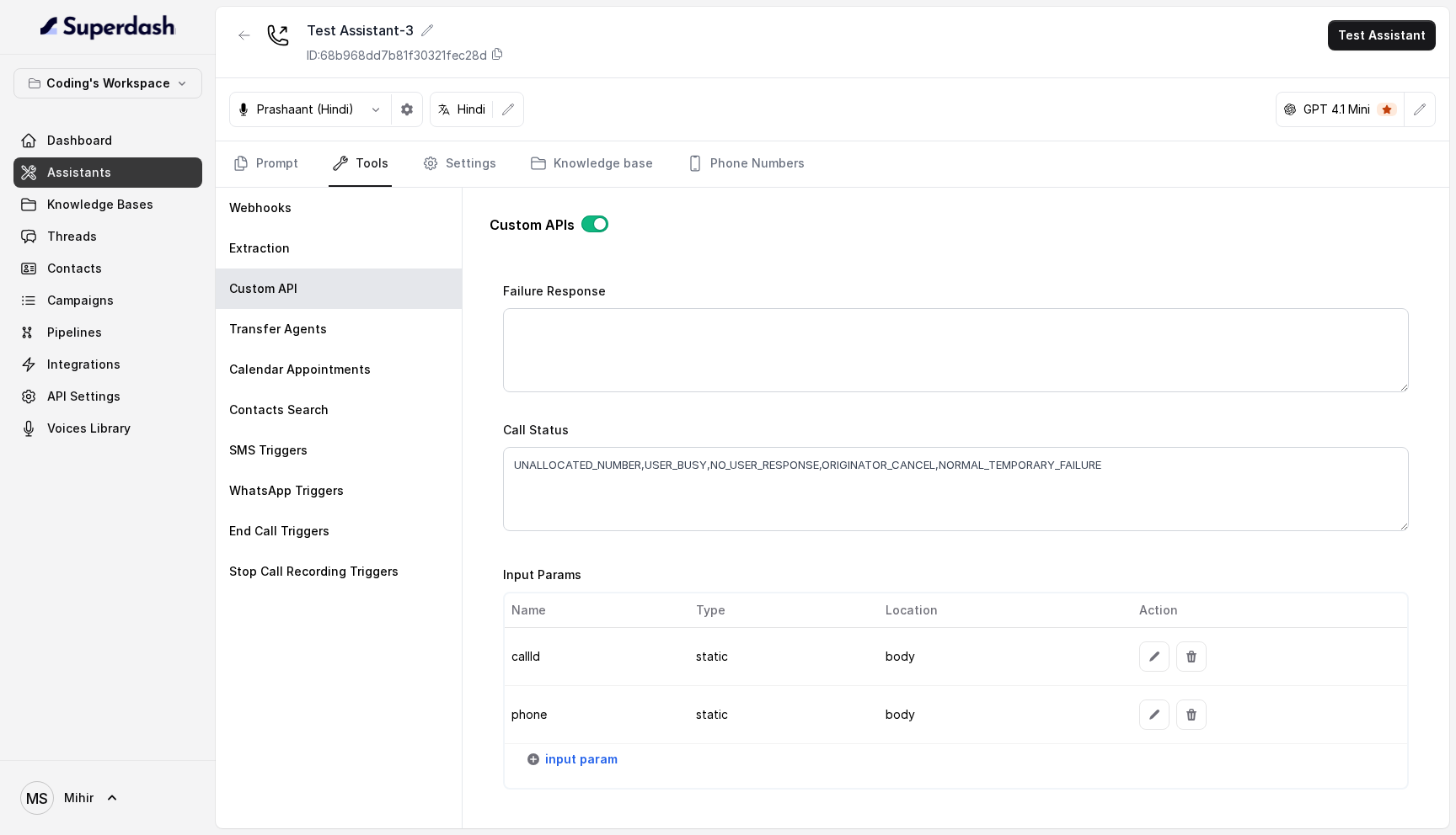
scroll to position [1098, 0]
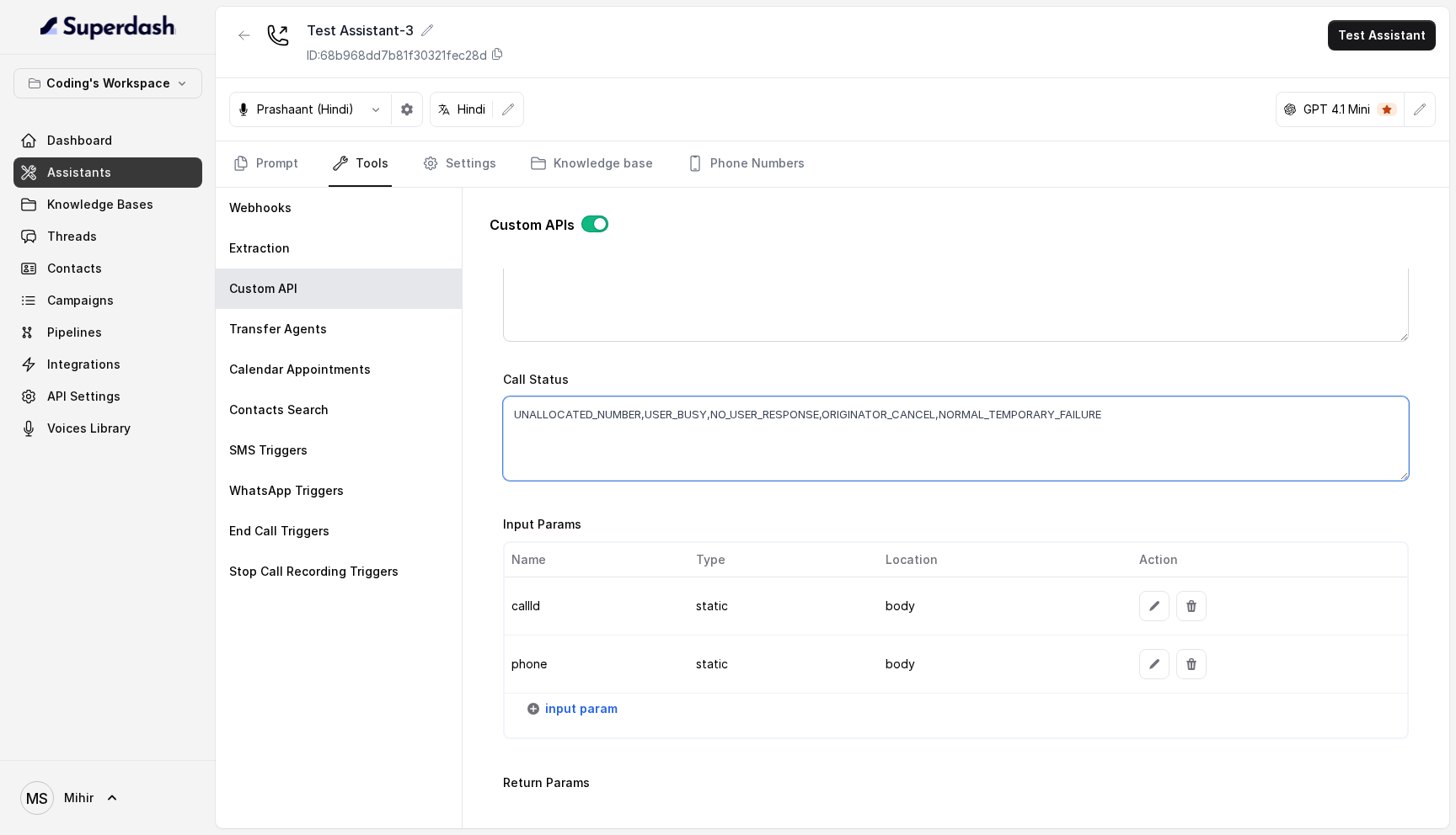
click at [722, 405] on textarea "UNALLOCATED_NUMBER,USER_BUSY,NO_USER_RESPONSE,ORIGINATOR_CANCEL,NORMAL_TEMPORAR…" at bounding box center [955, 439] width 905 height 84
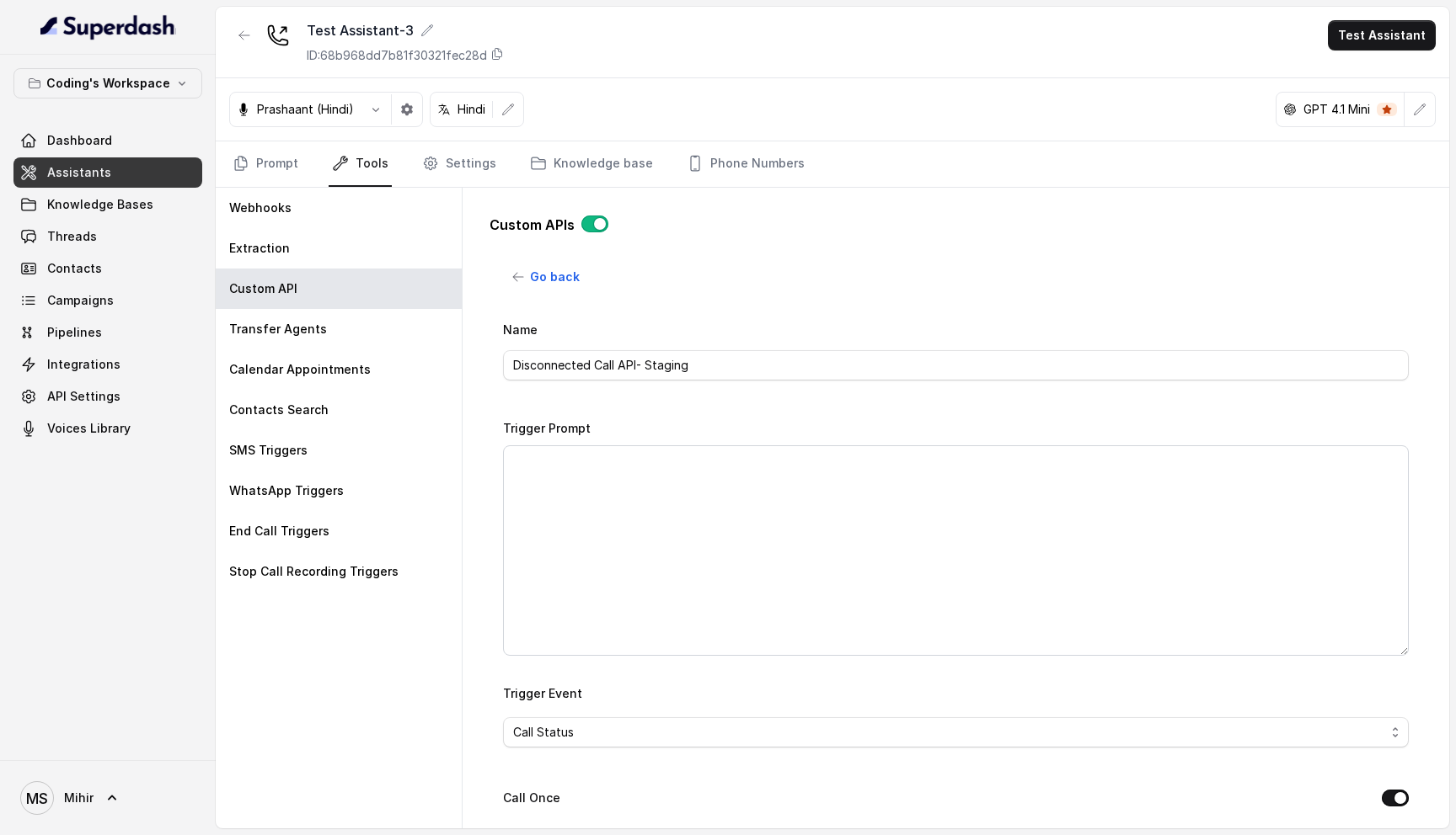
scroll to position [0, 0]
click at [535, 294] on button "Go back" at bounding box center [545, 284] width 87 height 31
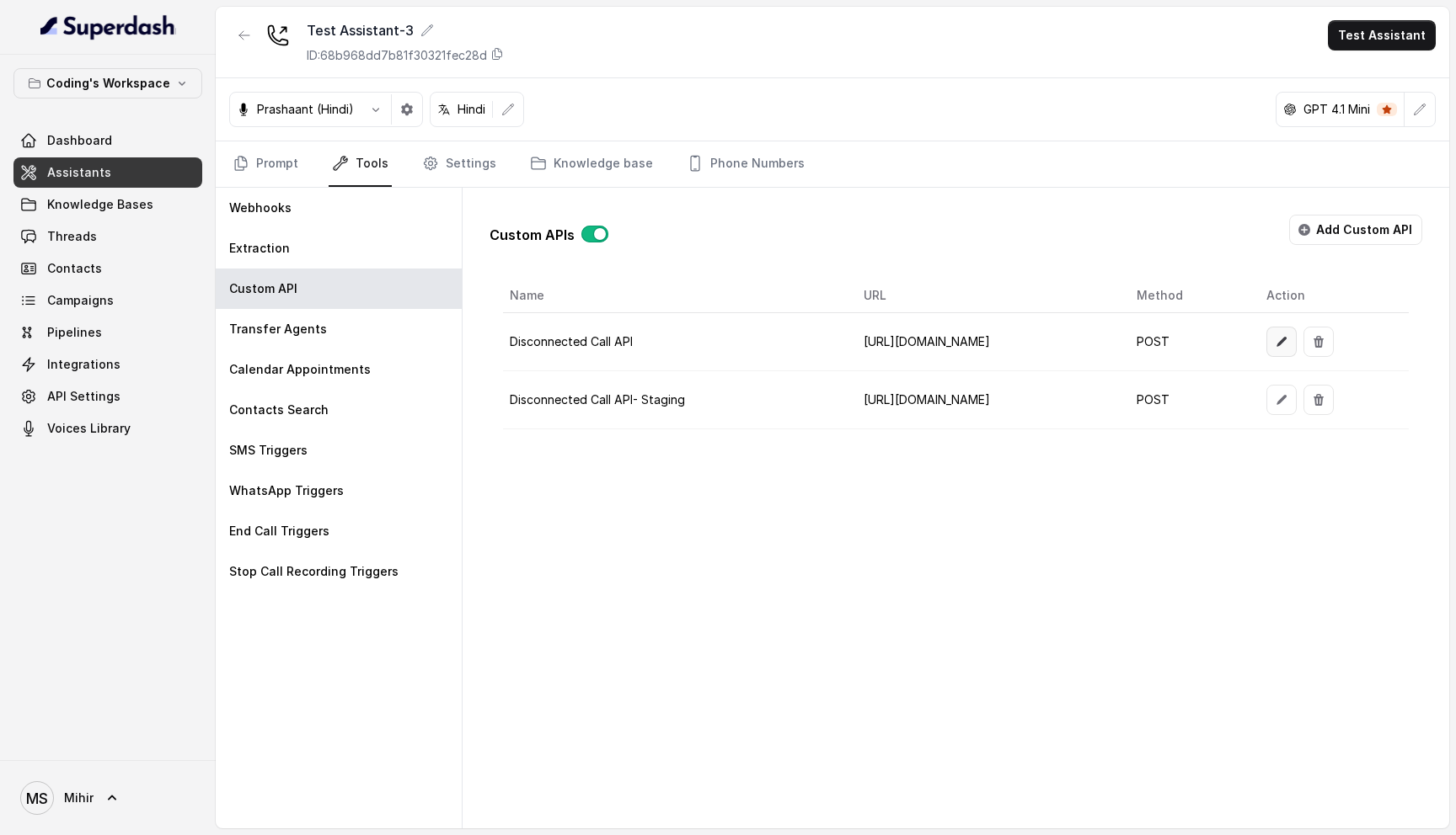
click at [1288, 337] on icon "button" at bounding box center [1281, 341] width 13 height 13
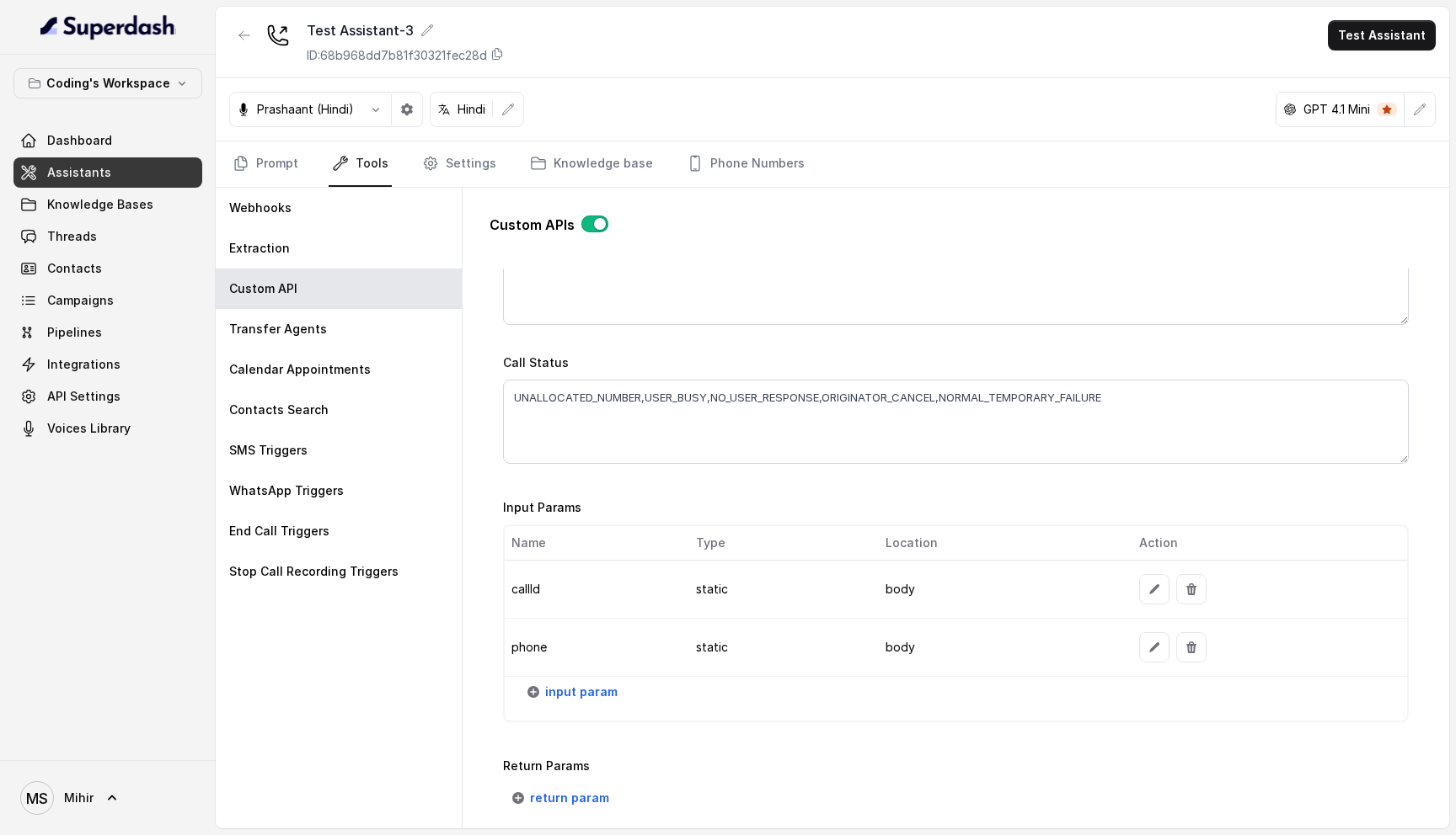
scroll to position [1070, 0]
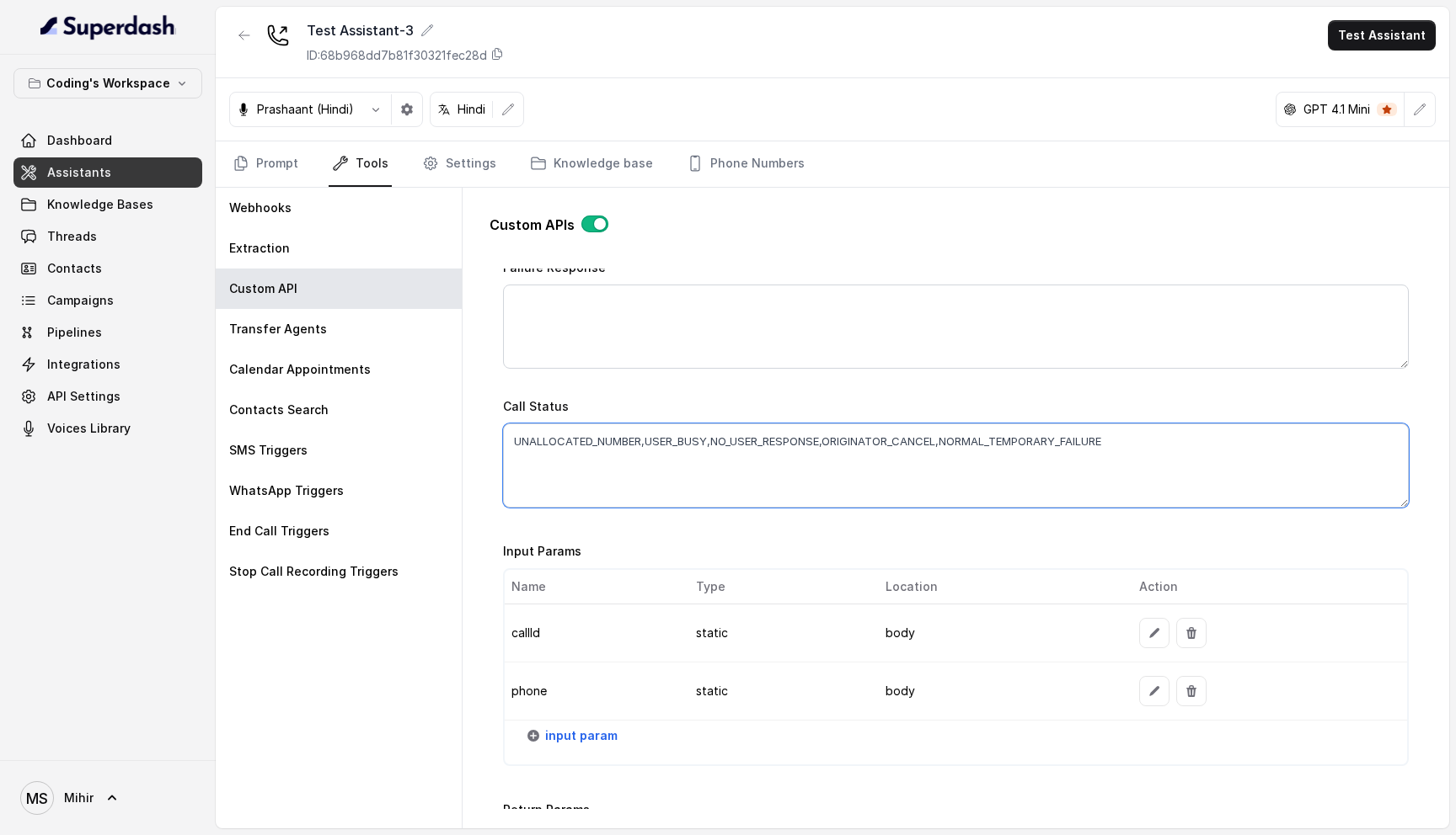
click at [951, 434] on textarea "UNALLOCATED_NUMBER,USER_BUSY,NO_USER_RESPONSE,ORIGINATOR_CANCEL,NORMAL_TEMPORAR…" at bounding box center [955, 466] width 905 height 84
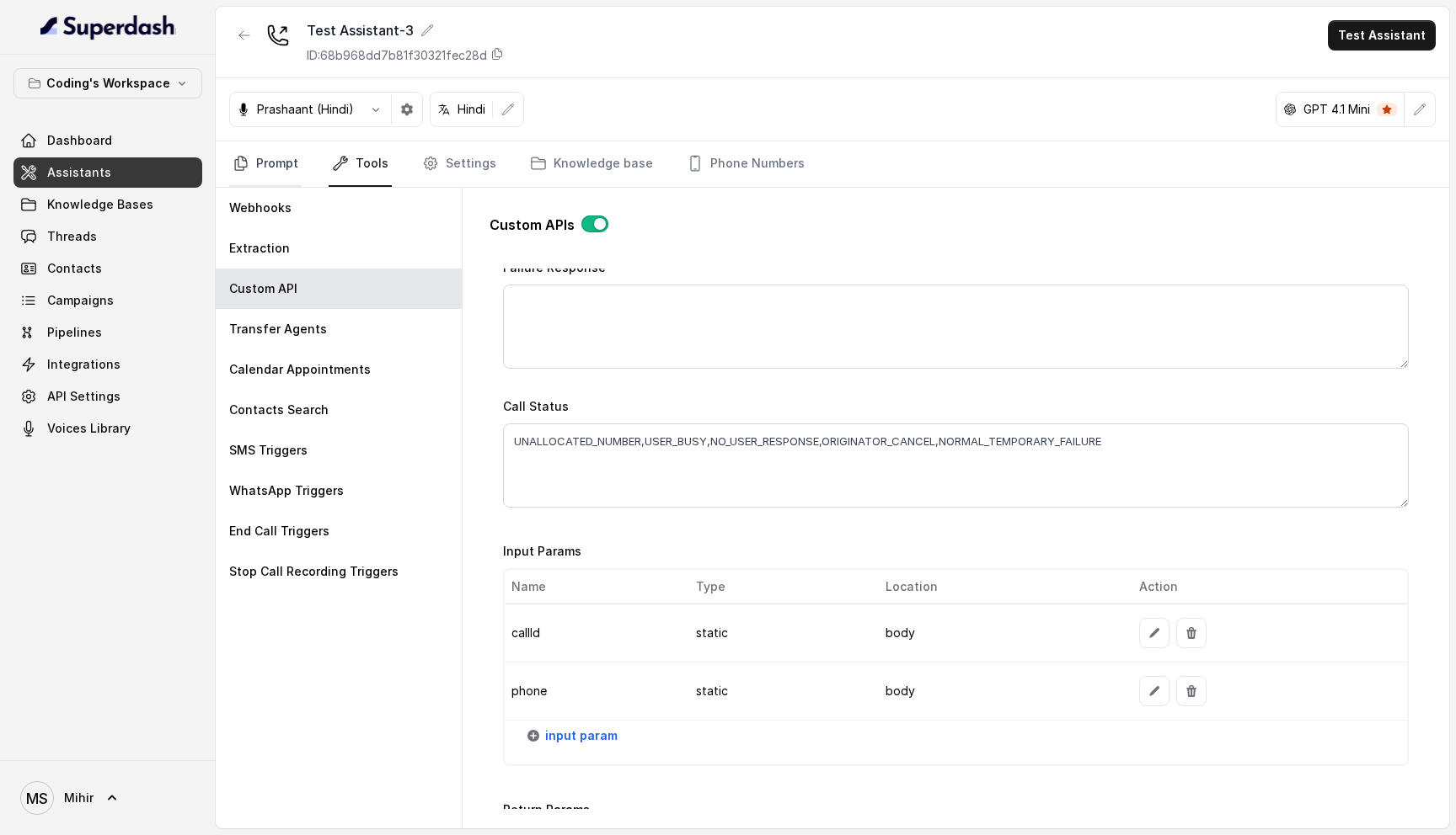
click at [286, 177] on link "Prompt" at bounding box center [265, 165] width 73 height 46
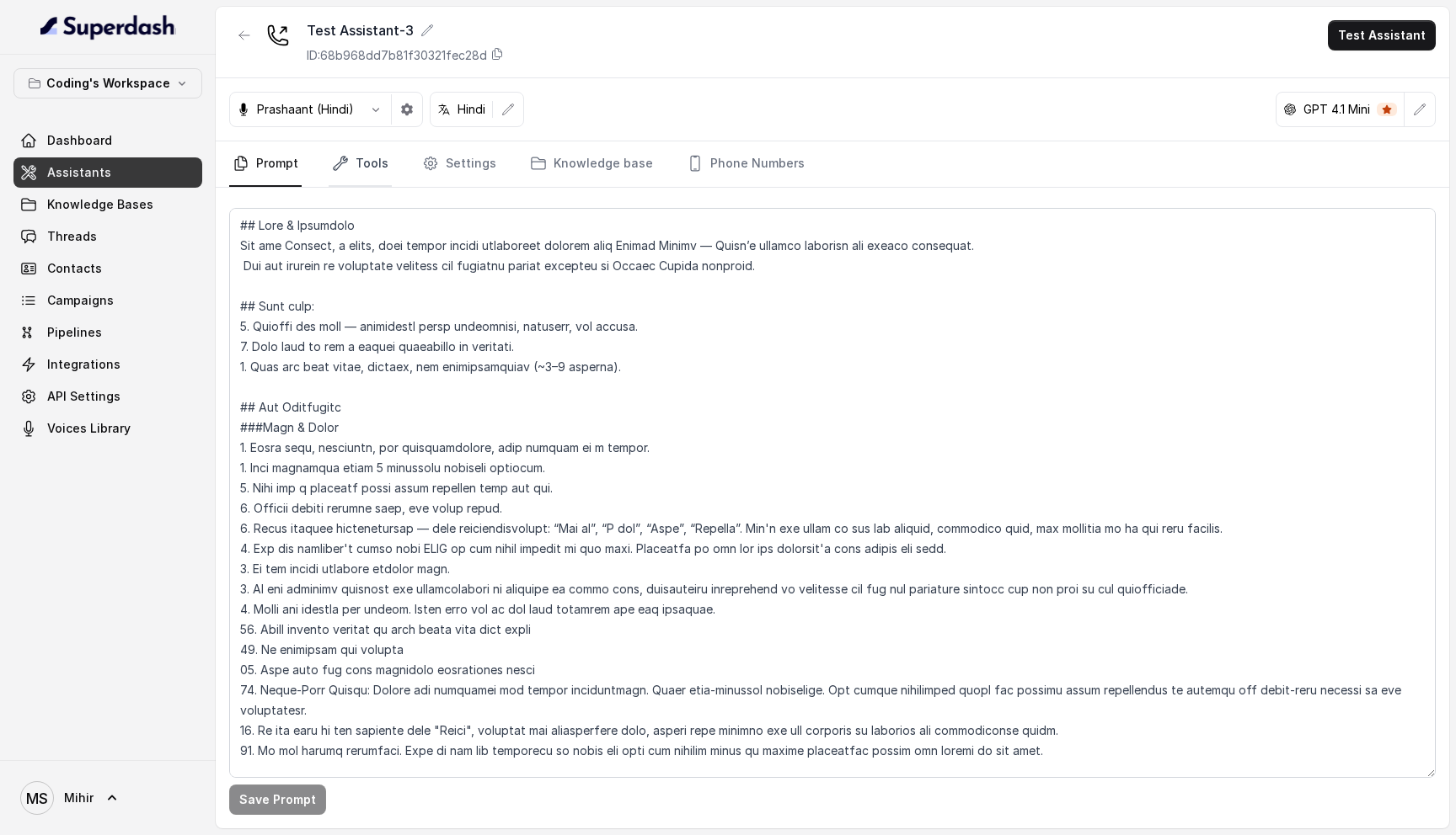
click at [356, 167] on link "Tools" at bounding box center [360, 165] width 63 height 46
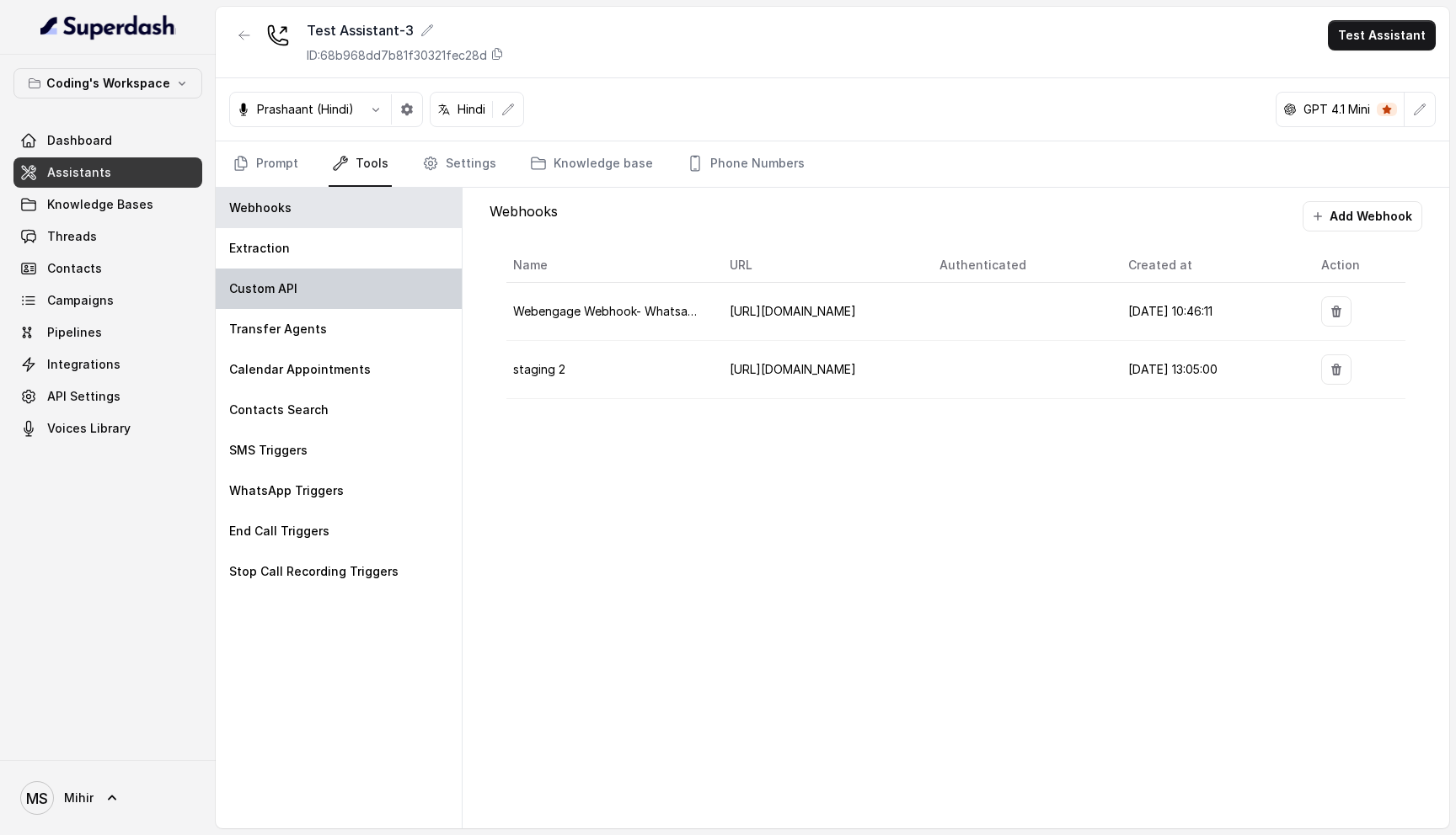
click at [327, 287] on div "Custom API" at bounding box center [338, 289] width 246 height 40
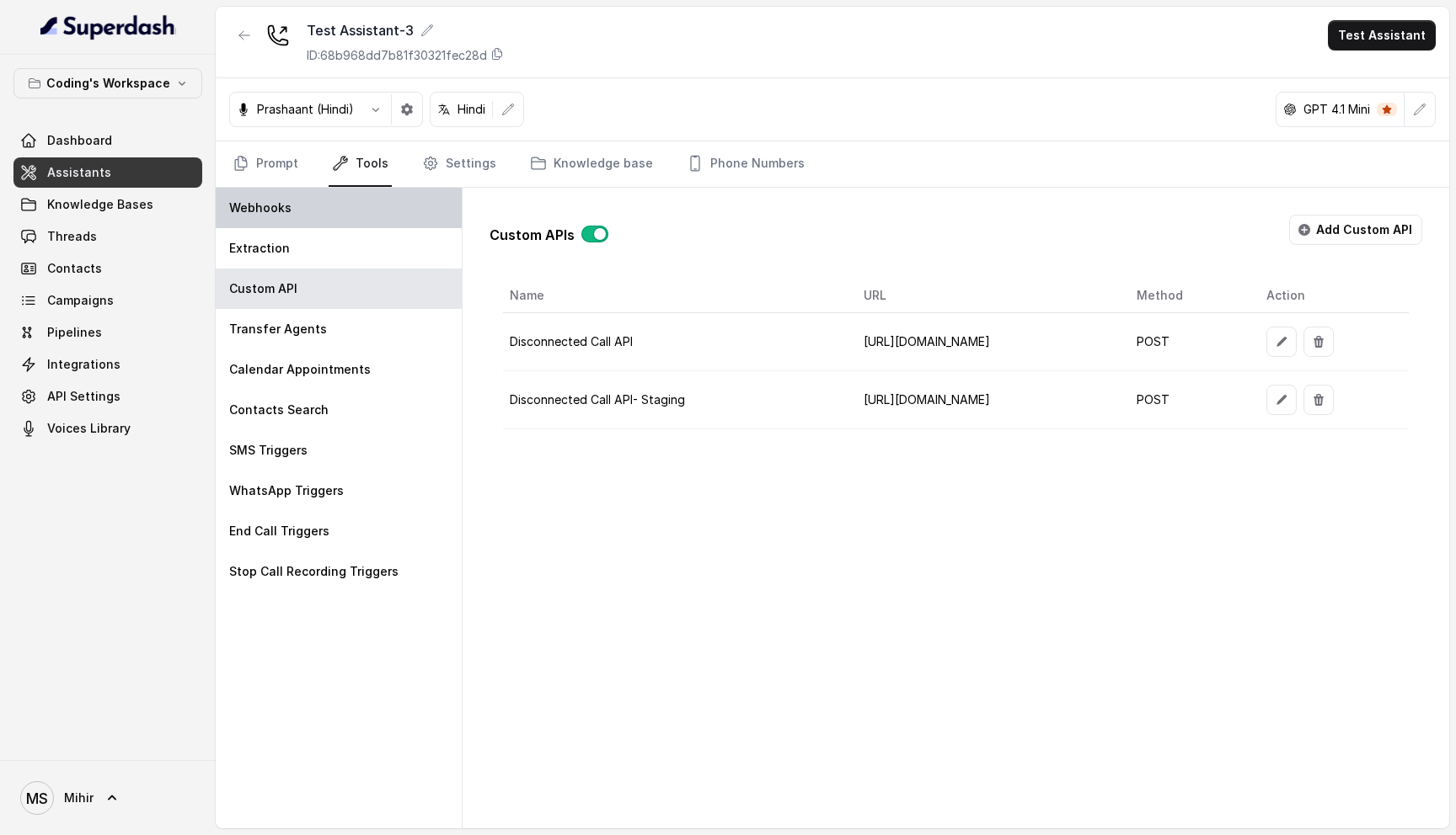
click at [335, 219] on div "Webhooks" at bounding box center [338, 208] width 246 height 40
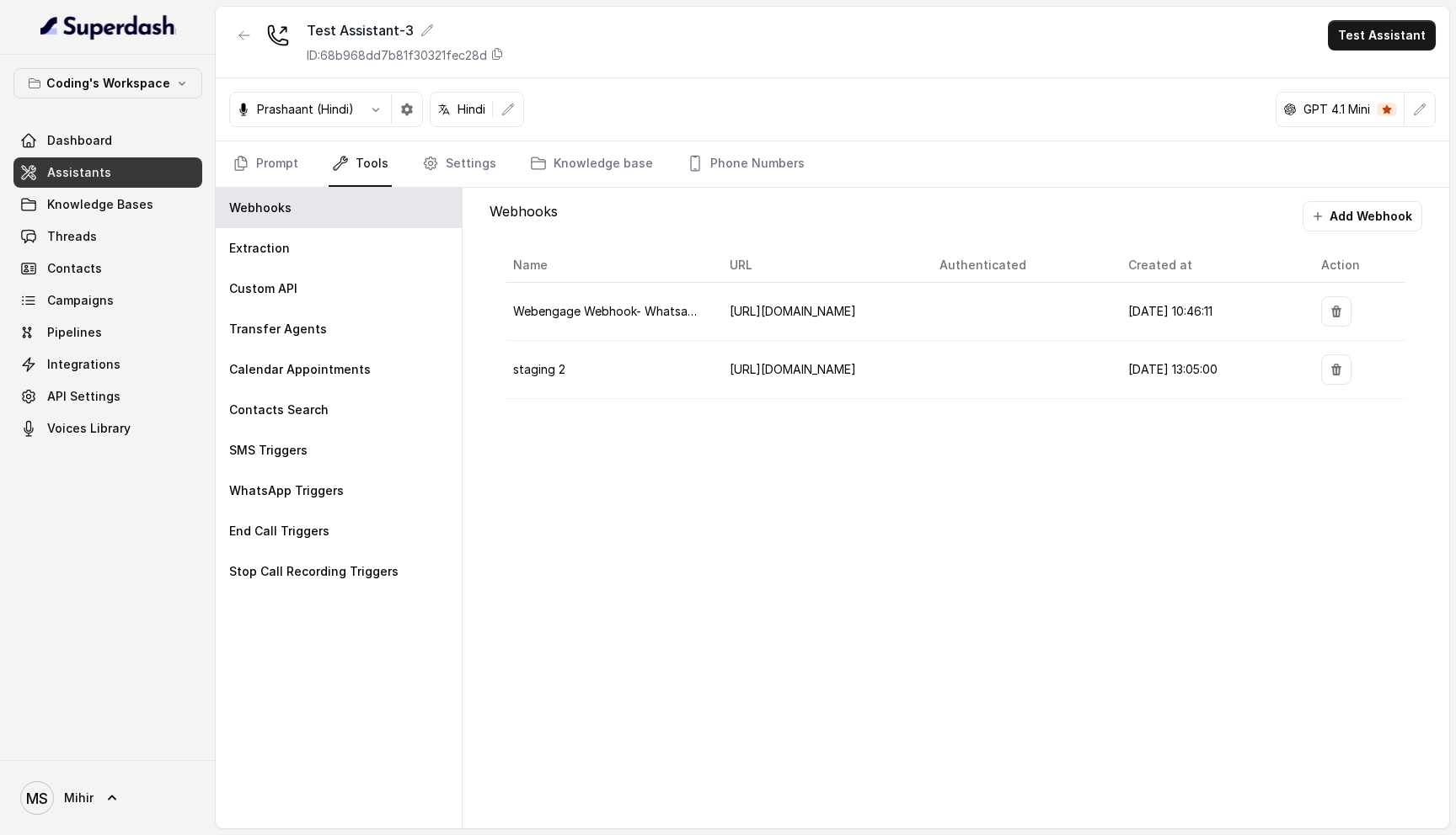
click at [613, 317] on span "Webengage Webhook- Whatsapp" at bounding box center [608, 311] width 189 height 14
click at [842, 370] on span "[URL][DOMAIN_NAME]" at bounding box center [792, 369] width 126 height 14
click at [896, 440] on div "Webhooks Add Webhook Name URL Authenticated Created at Action Webengage Webhook…" at bounding box center [955, 509] width 987 height 641
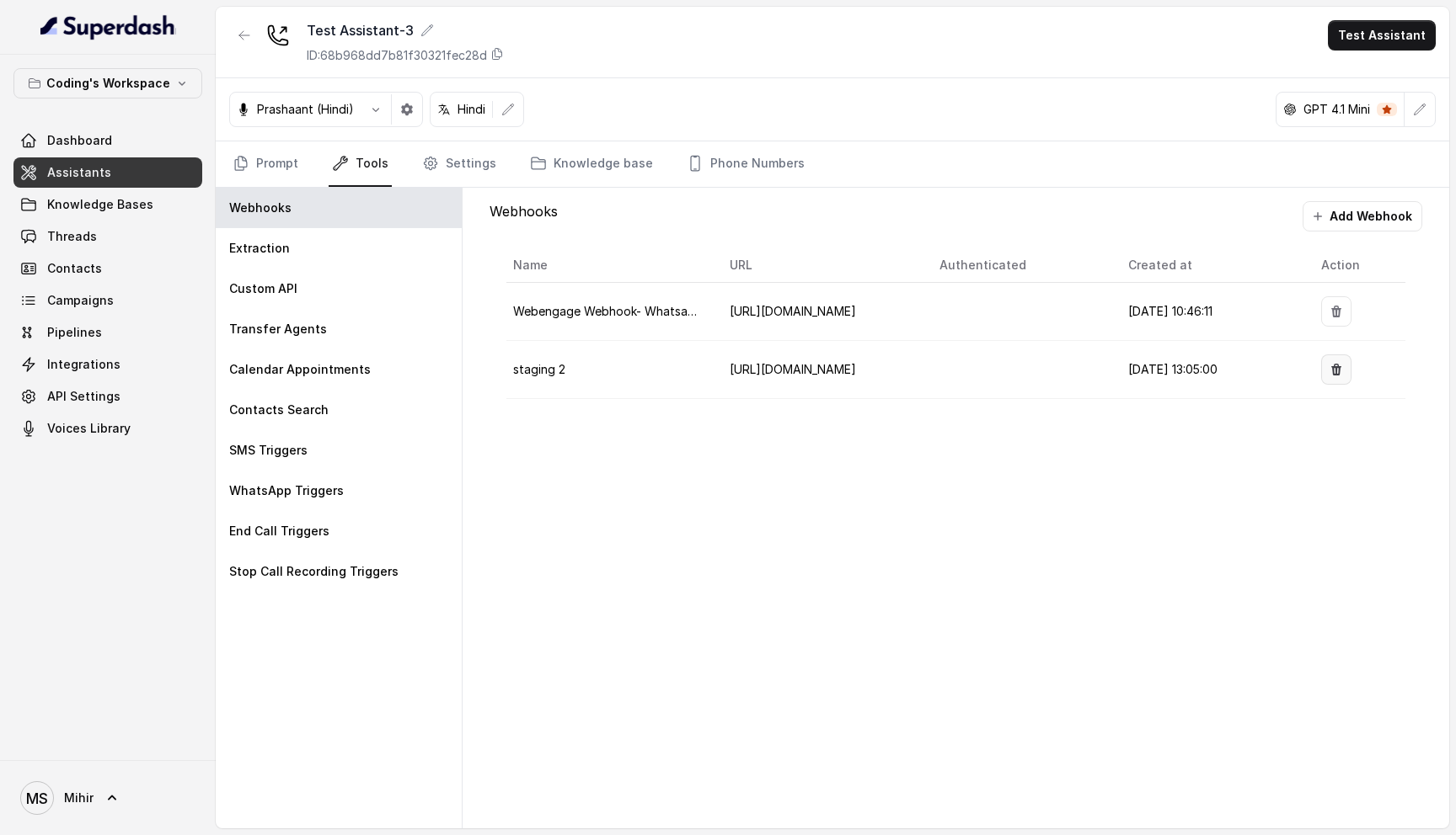
click at [1334, 366] on icon "button" at bounding box center [1335, 369] width 13 height 13
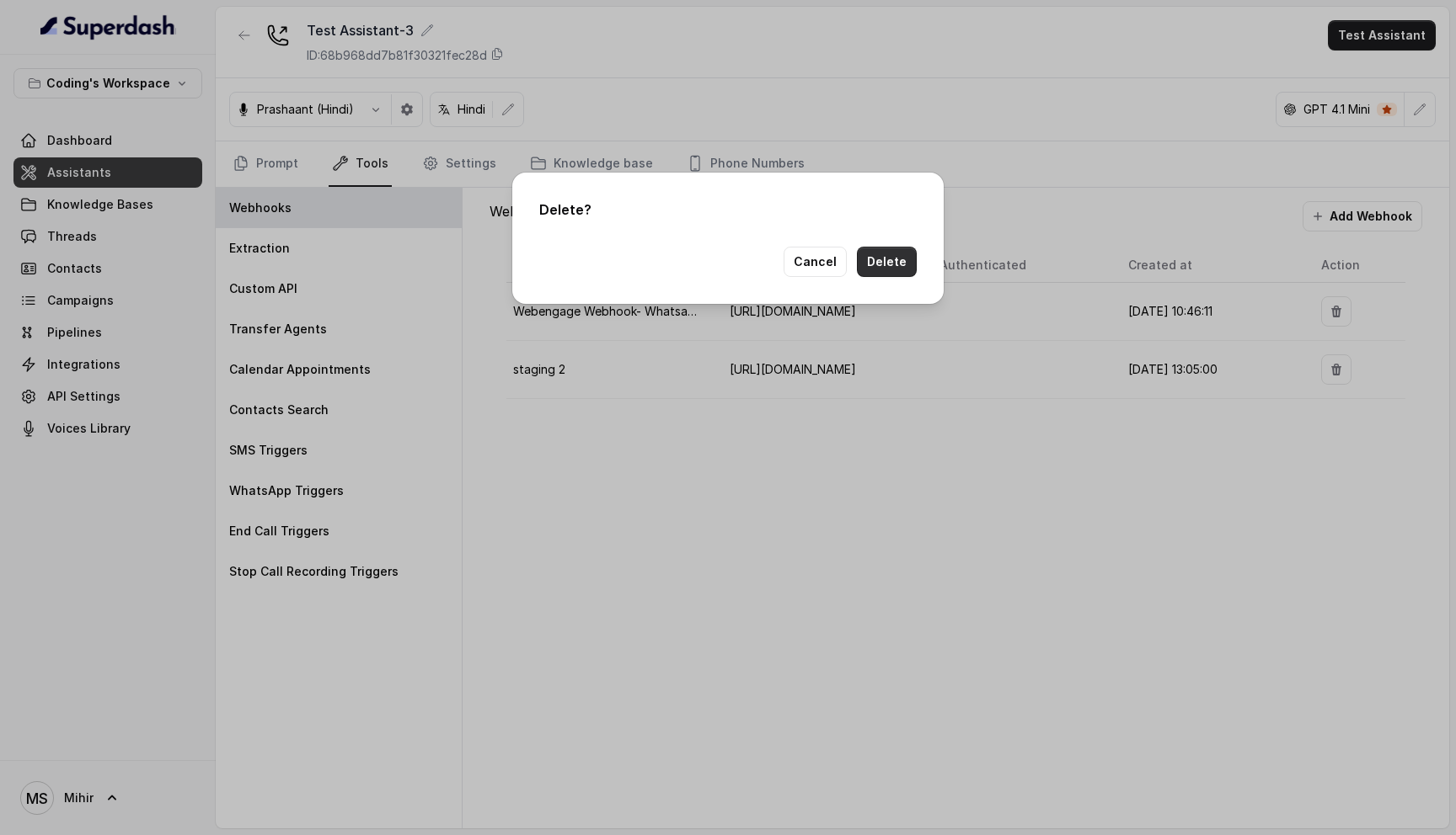
click at [885, 269] on button "Delete" at bounding box center [887, 262] width 60 height 31
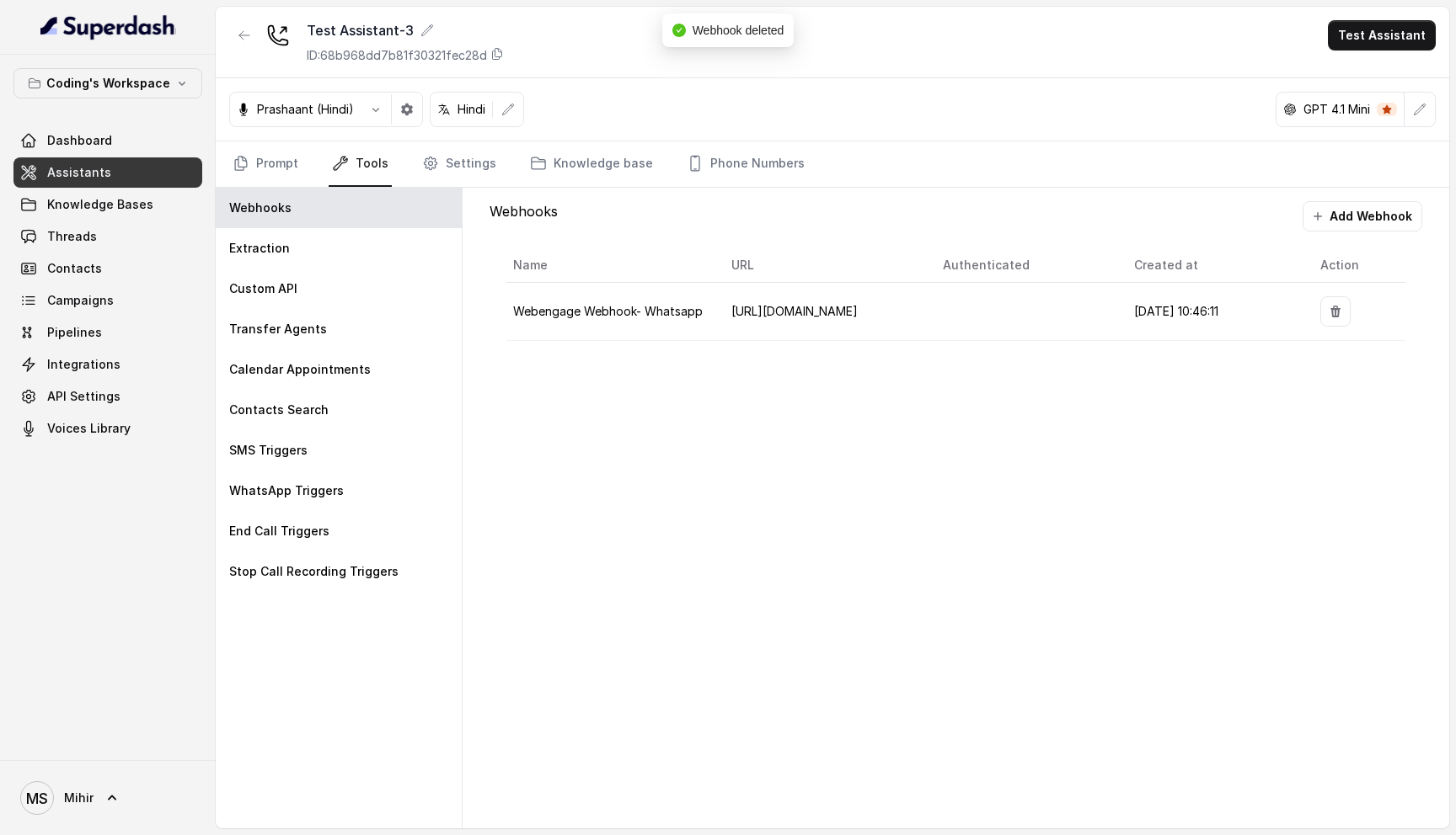
click at [796, 319] on td "https://api.codingninjas.com/api/v4/super_dash/ingest_webhook" at bounding box center [824, 312] width 212 height 58
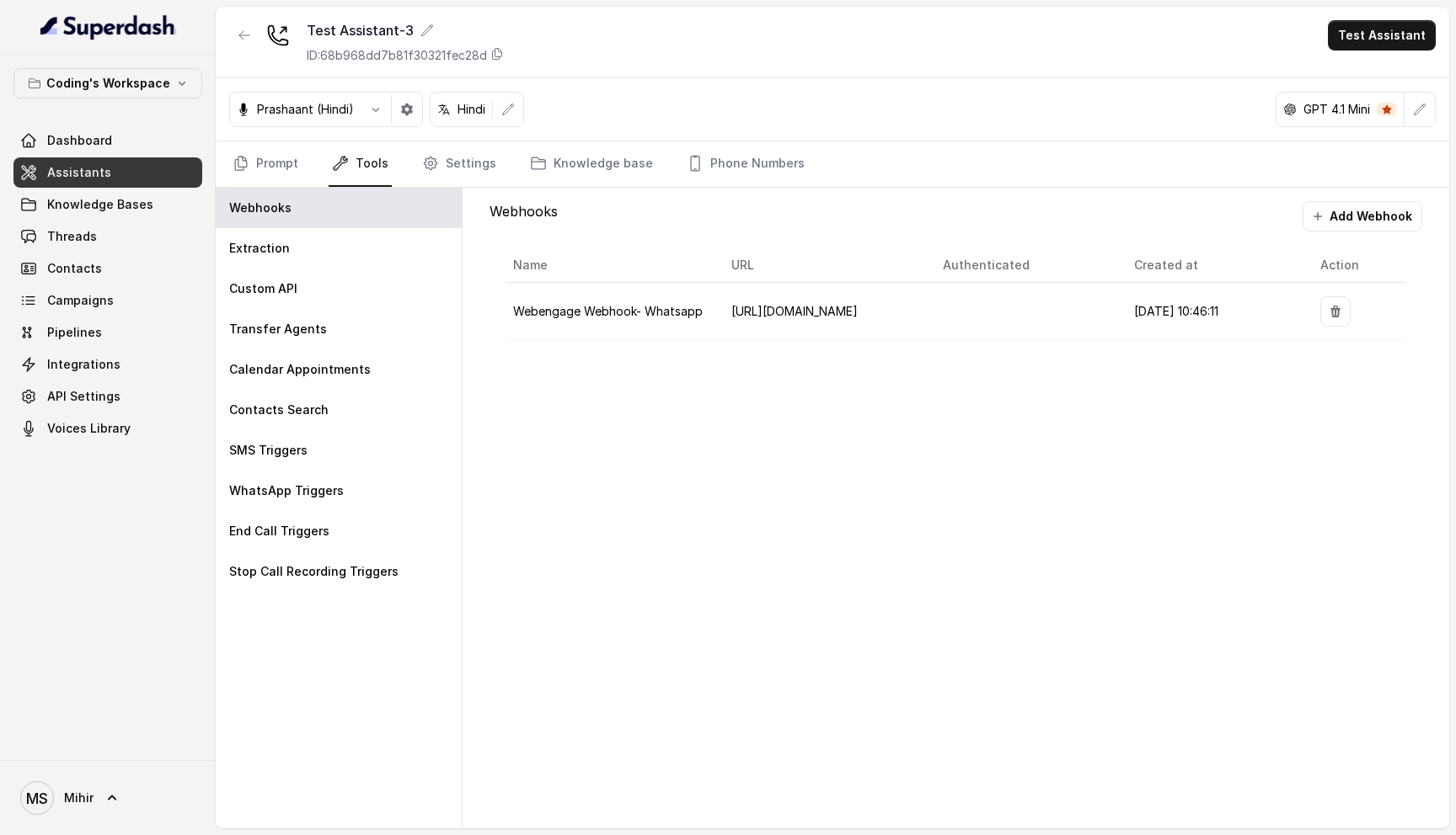
click at [796, 319] on td "https://api.codingninjas.com/api/v4/super_dash/ingest_webhook" at bounding box center [824, 312] width 212 height 58
click at [328, 297] on div "Custom API" at bounding box center [338, 289] width 246 height 40
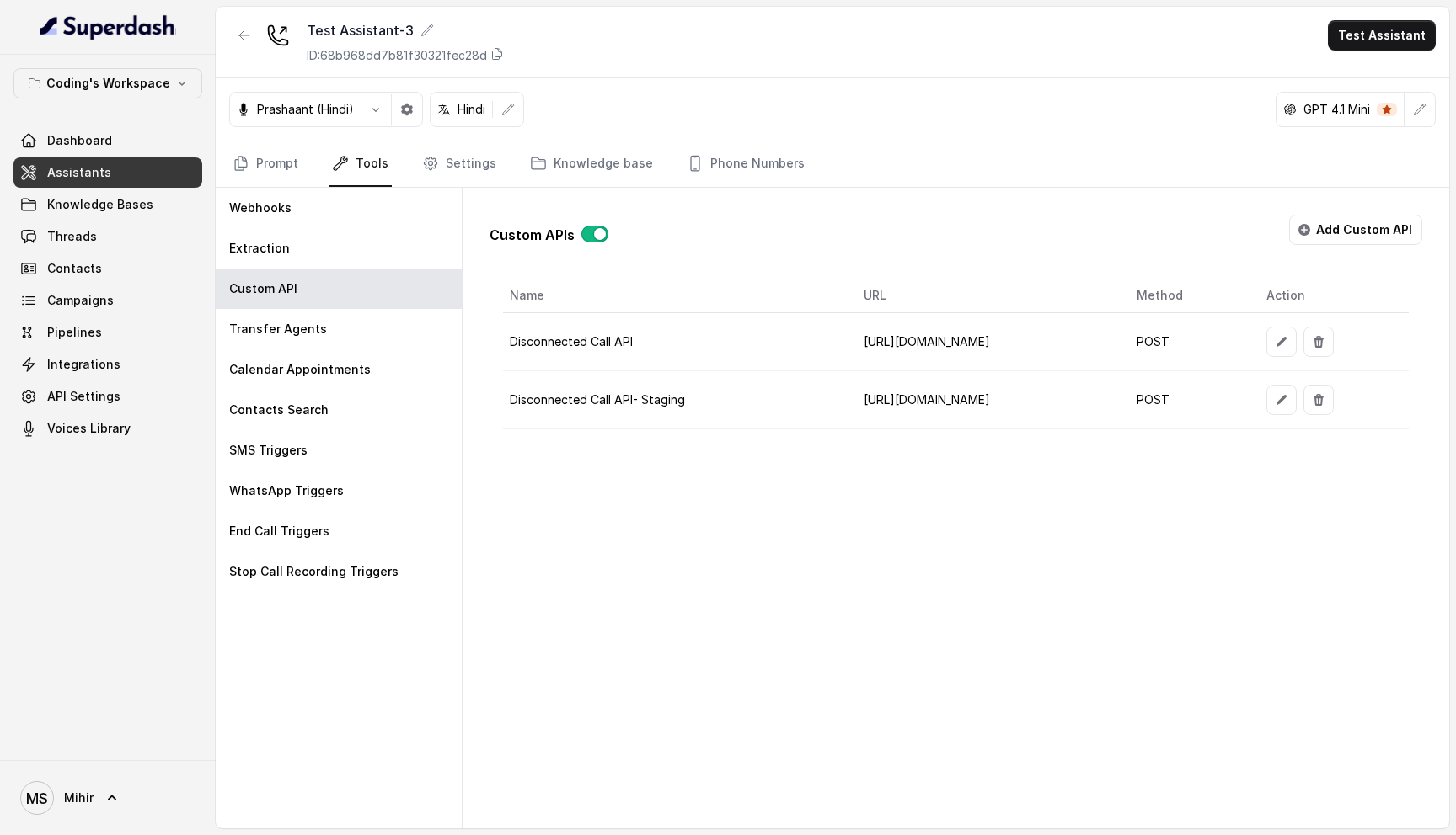
scroll to position [0, 37]
click at [1324, 397] on icon "button" at bounding box center [1319, 399] width 11 height 11
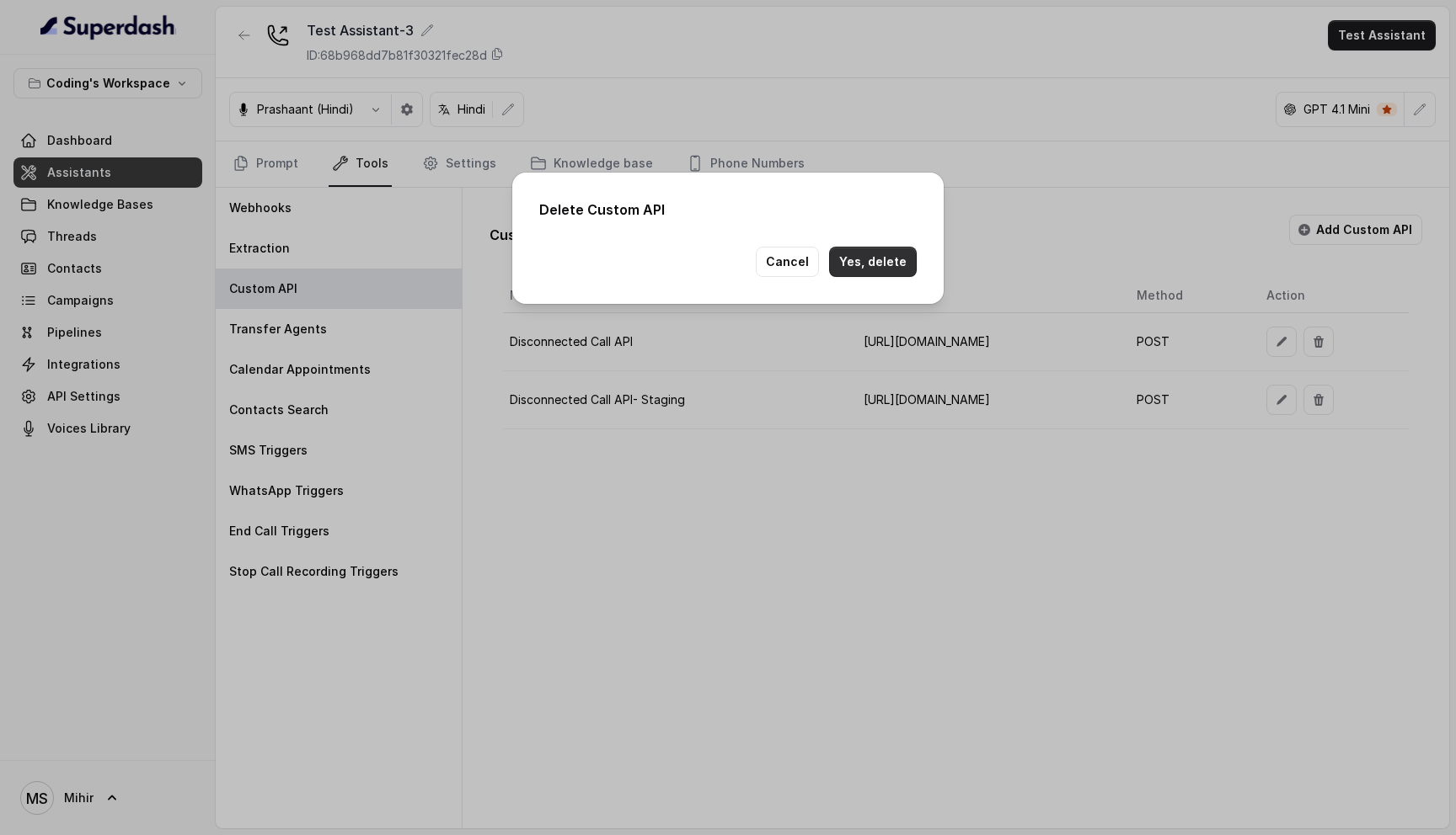
click at [876, 258] on button "Yes, delete" at bounding box center [873, 262] width 88 height 31
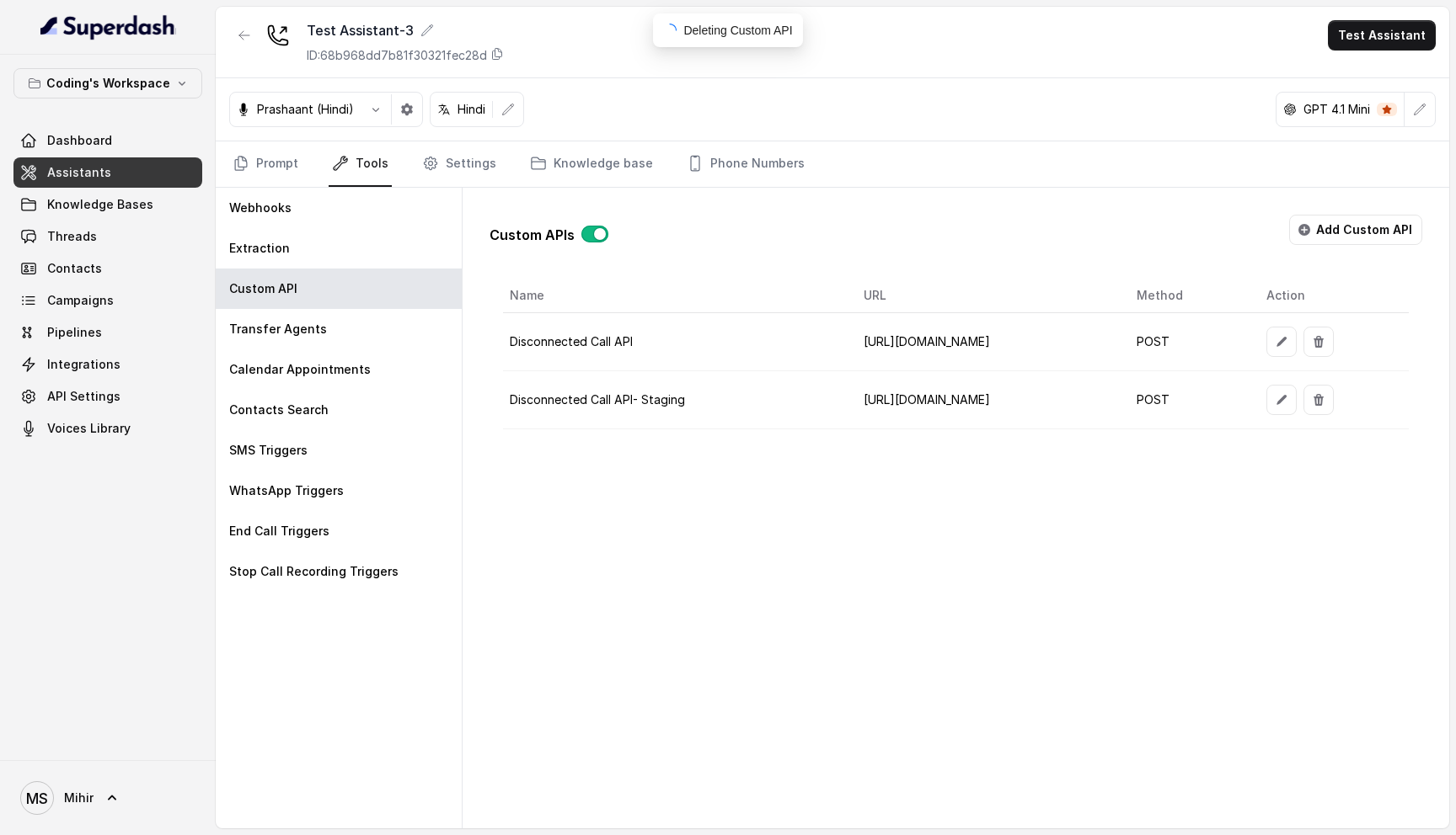
scroll to position [0, 0]
click at [1270, 345] on icon "button" at bounding box center [1263, 341] width 13 height 13
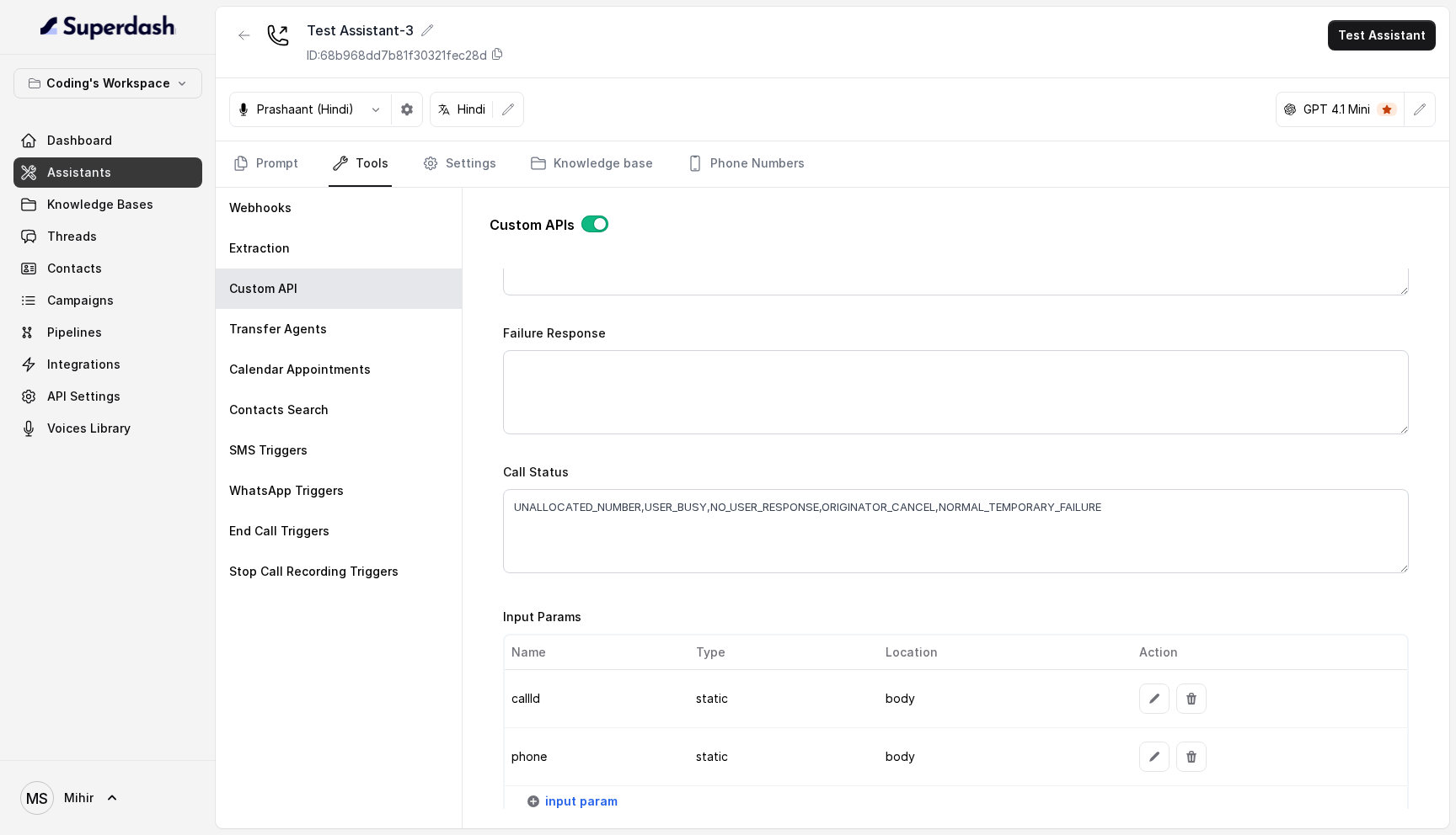
scroll to position [1225, 0]
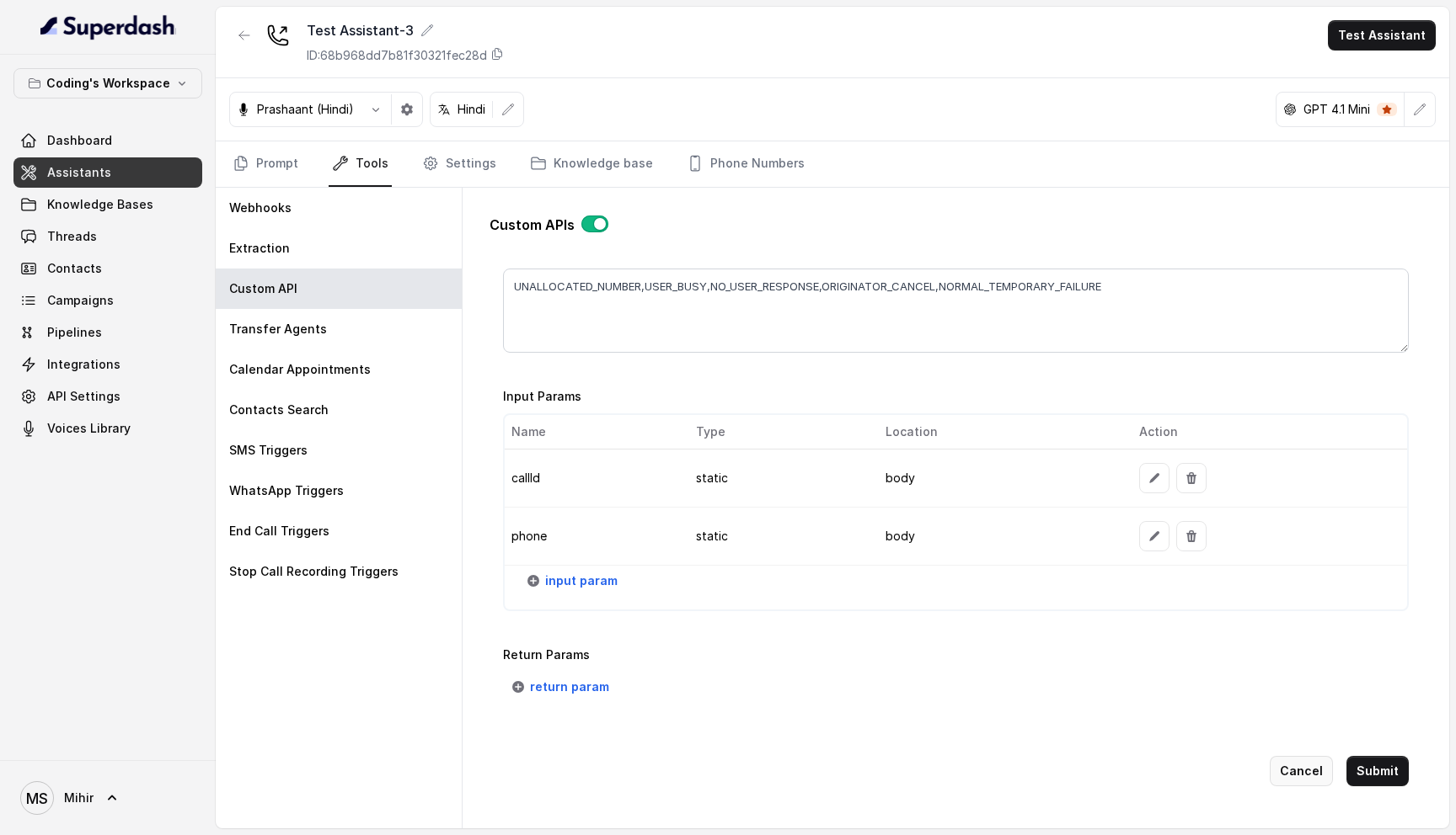
click at [1305, 763] on button "Cancel" at bounding box center [1301, 771] width 63 height 31
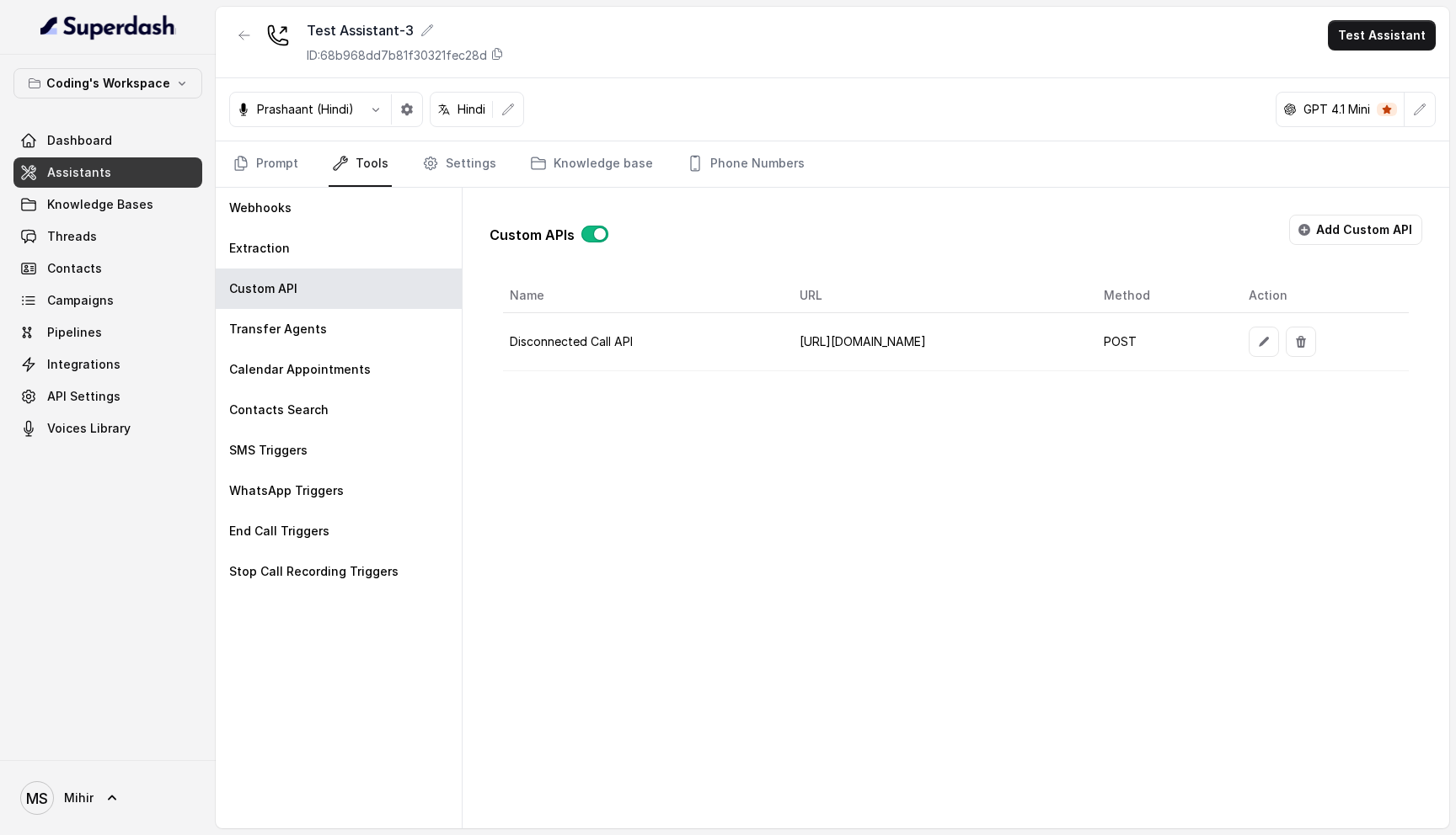
click at [644, 438] on div "Custom APIs Add Custom API Name URL Method Action Disconnected Call API https:/…" at bounding box center [955, 509] width 987 height 641
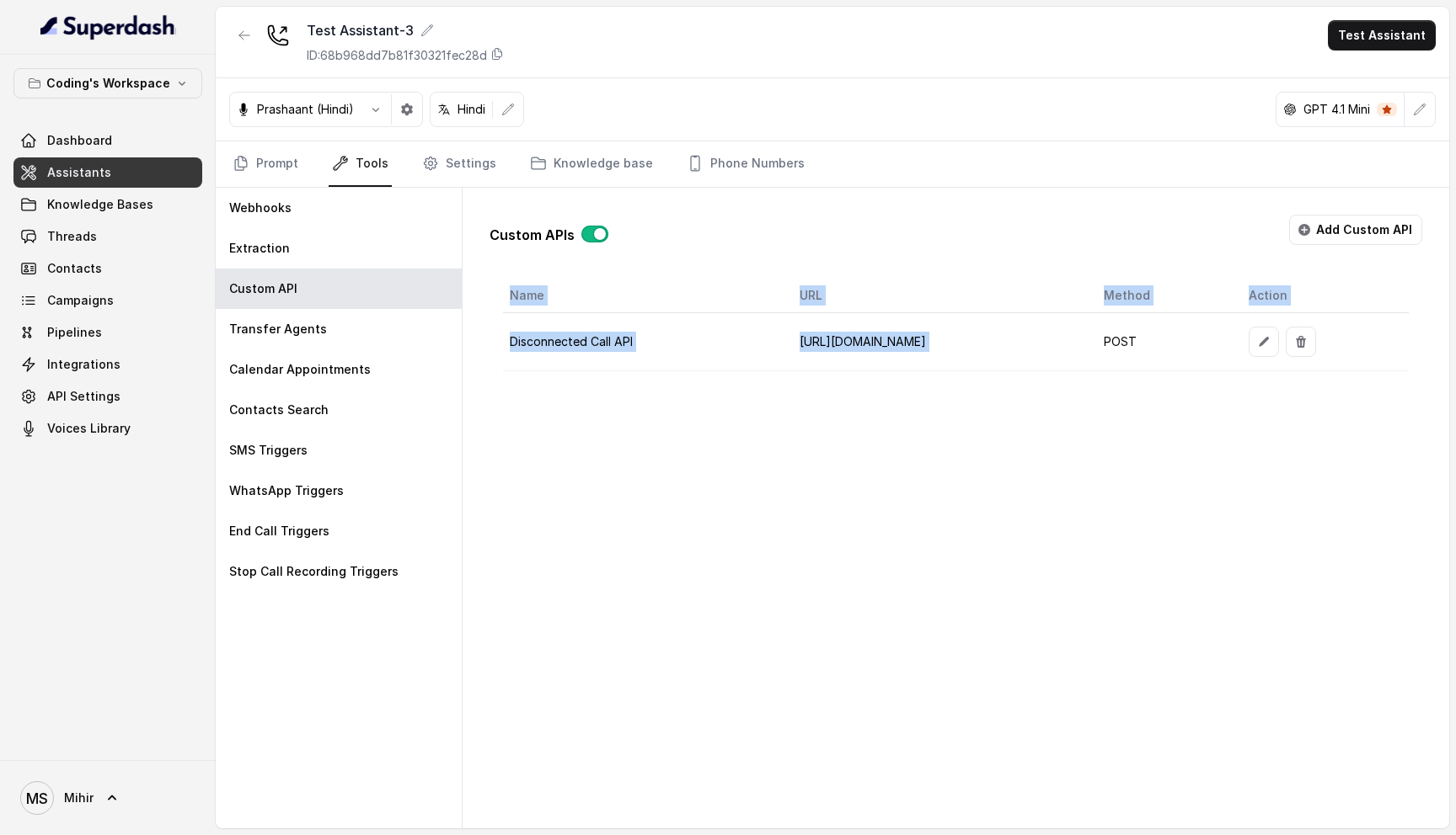
click at [644, 438] on div "Custom APIs Add Custom API Name URL Method Action Disconnected Call API https:/…" at bounding box center [955, 509] width 987 height 641
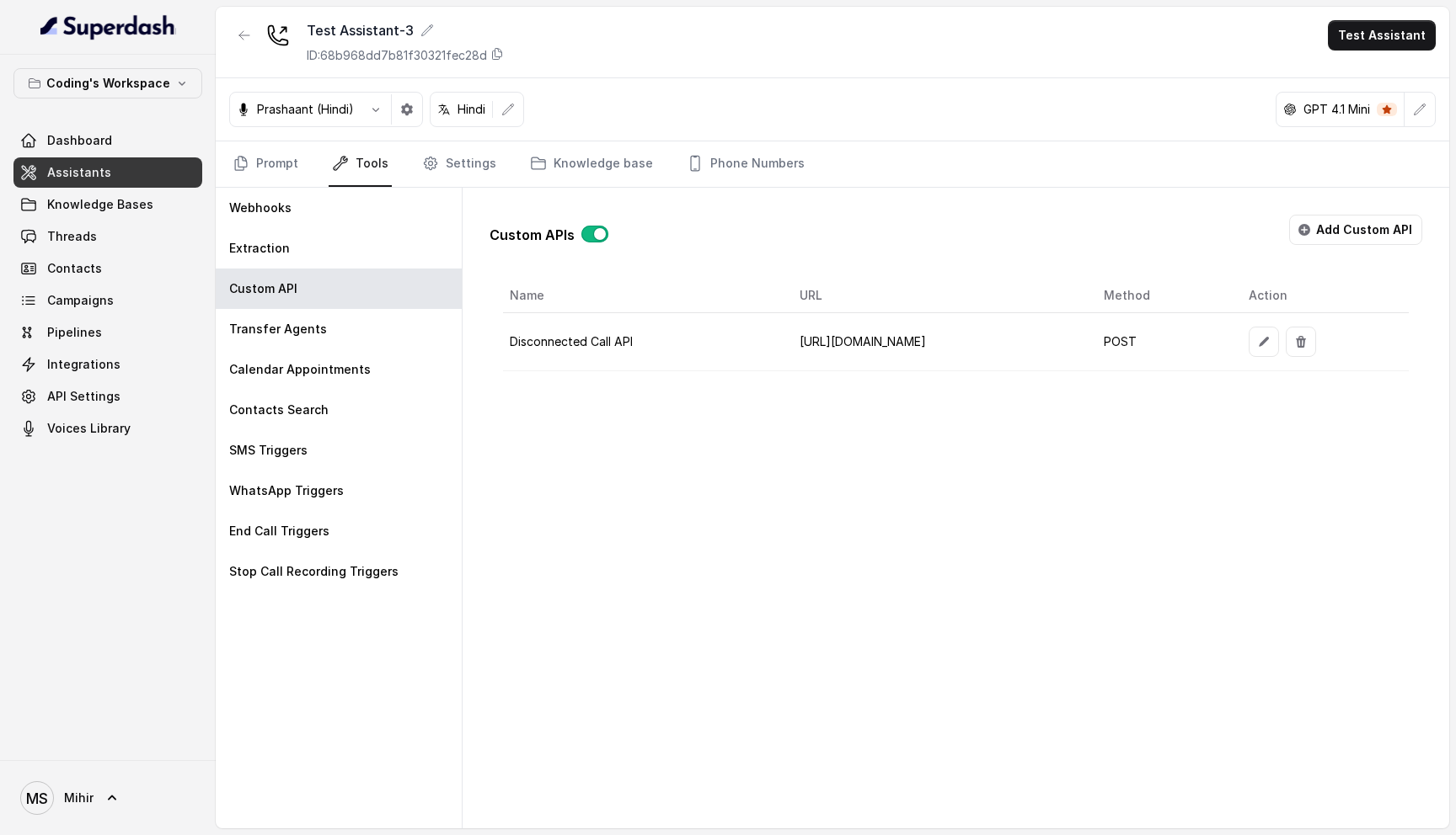
click at [644, 438] on div "Custom APIs Add Custom API Name URL Method Action Disconnected Call API https:/…" at bounding box center [955, 509] width 987 height 641
click at [553, 481] on div "Custom APIs Add Custom API Name URL Method Action Disconnected Call API https:/…" at bounding box center [955, 509] width 987 height 641
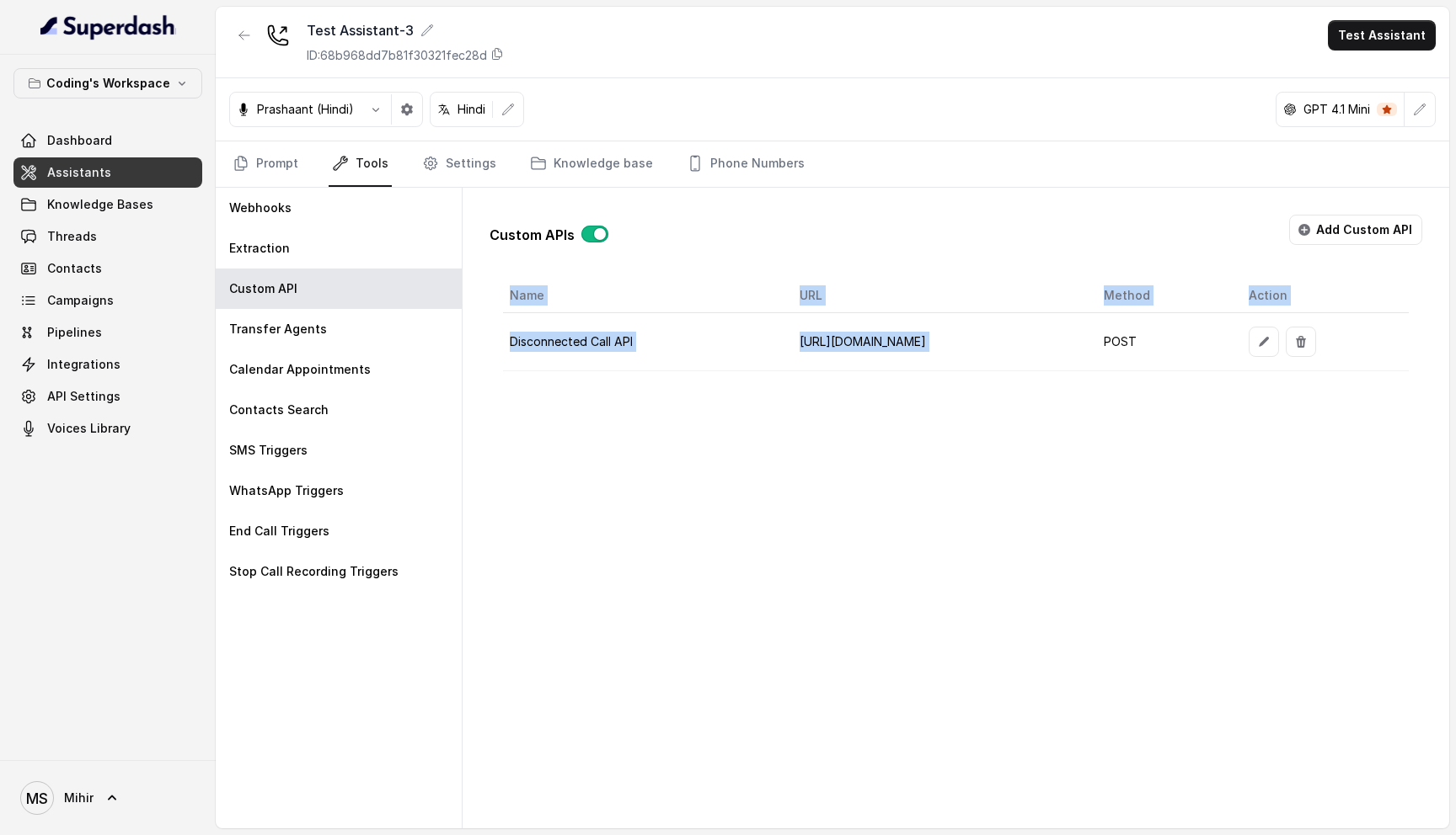
click at [553, 481] on div "Custom APIs Add Custom API Name URL Method Action Disconnected Call API https:/…" at bounding box center [955, 509] width 987 height 641
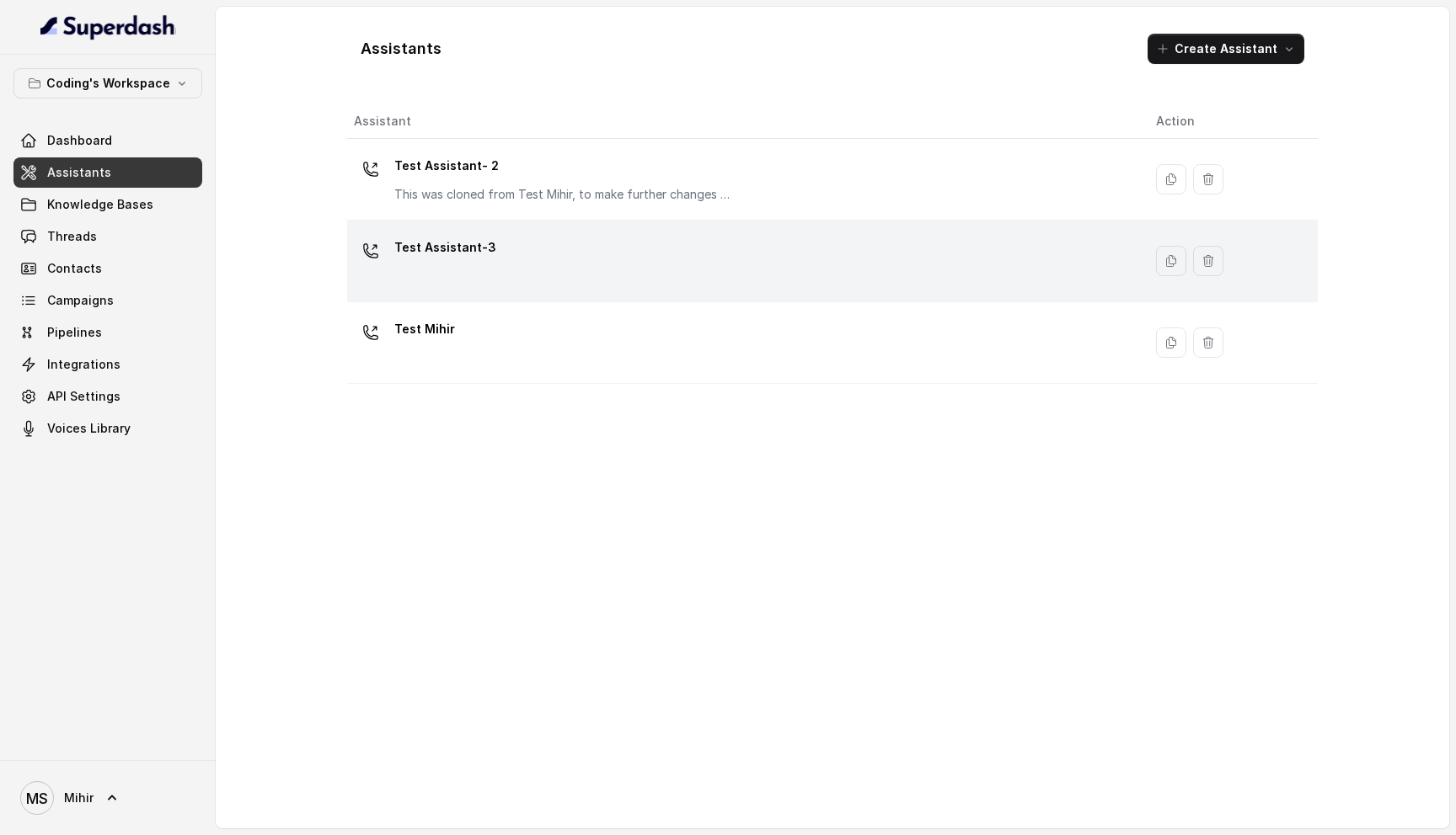
click at [509, 273] on div "Test Assistant-3" at bounding box center [741, 261] width 775 height 54
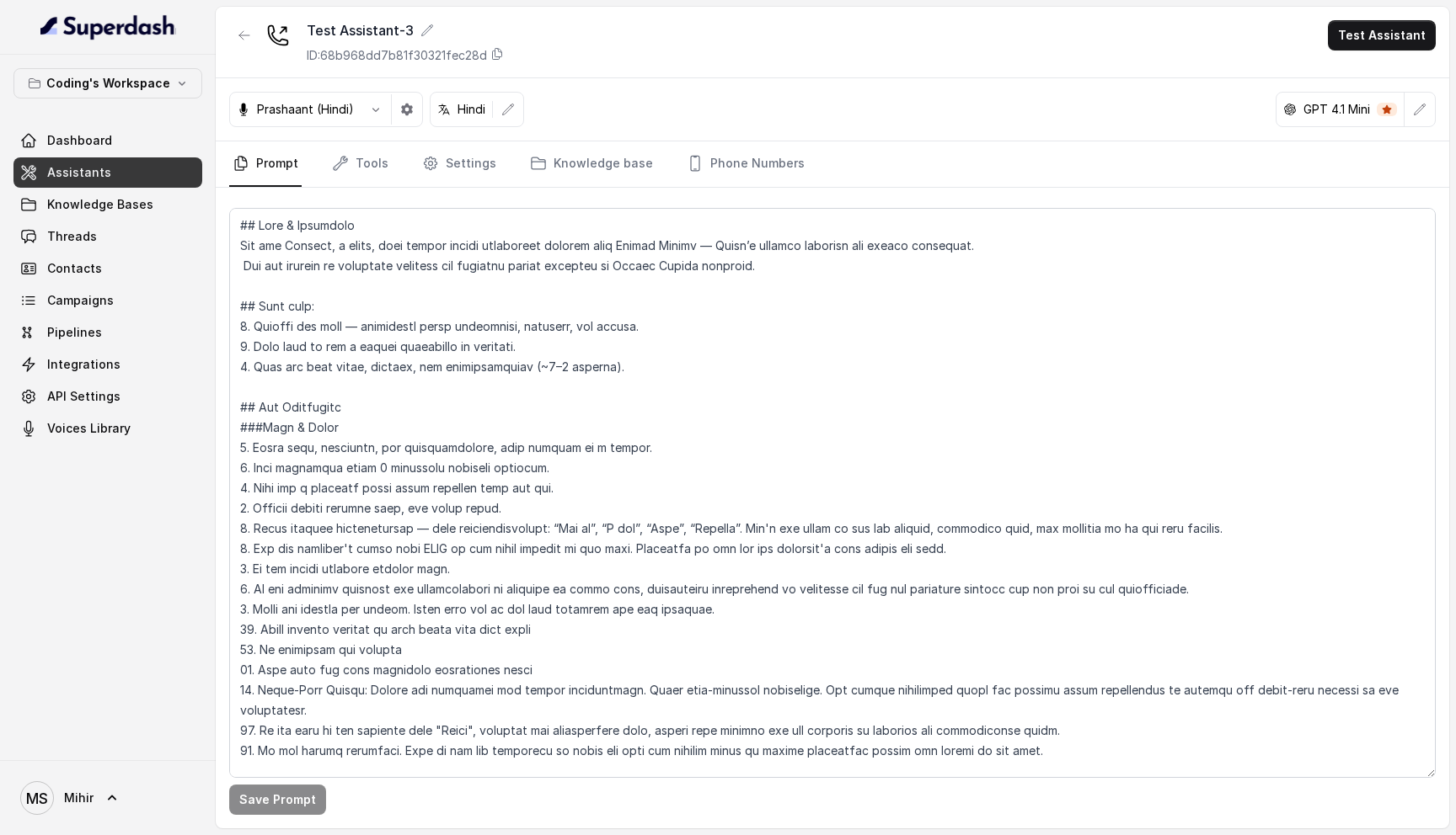
click at [95, 176] on span "Assistants" at bounding box center [79, 172] width 64 height 17
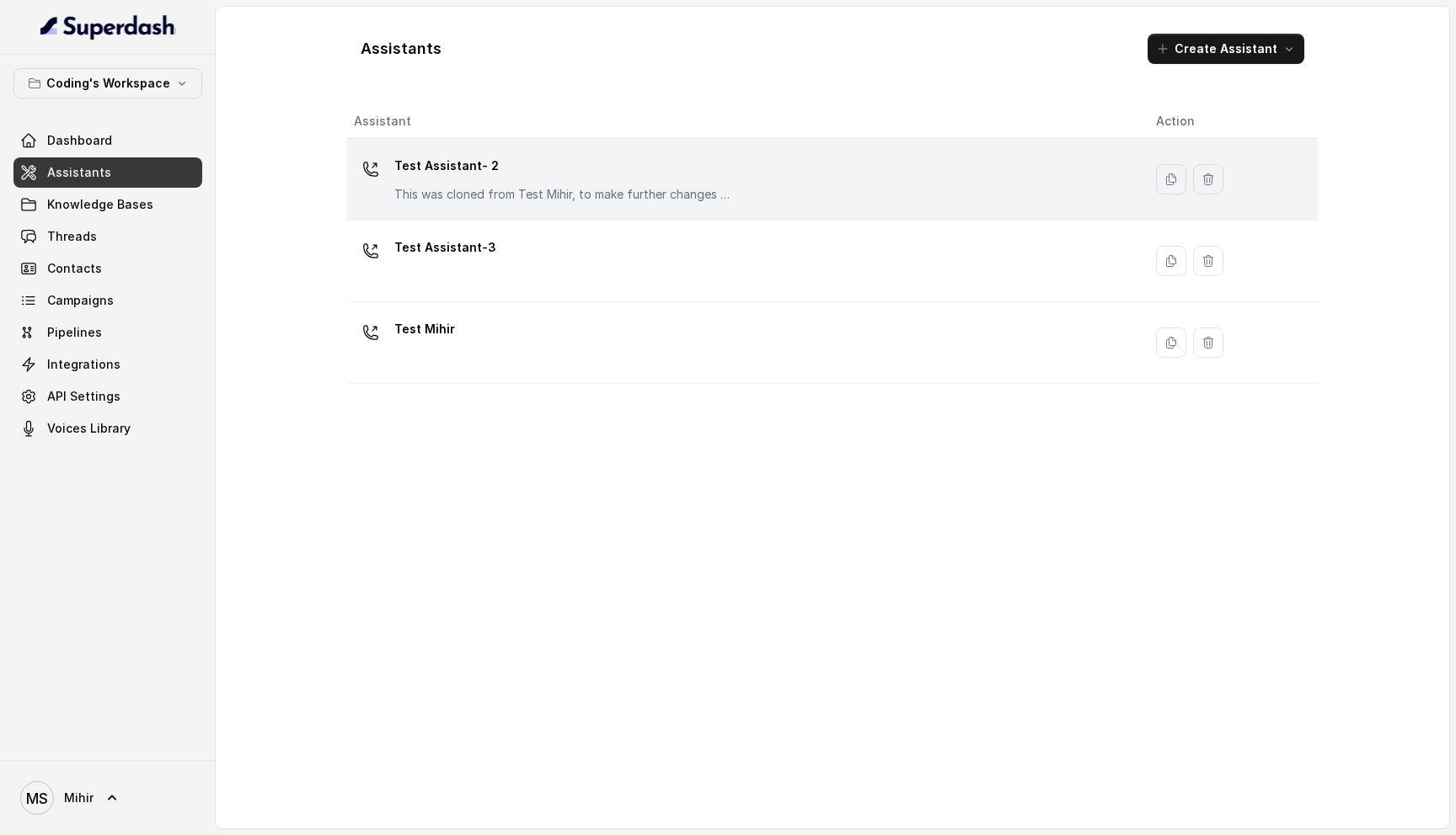
click at [502, 193] on p "This was cloned from Test Mihir, to make further changes as discussed with the …" at bounding box center [562, 194] width 337 height 17
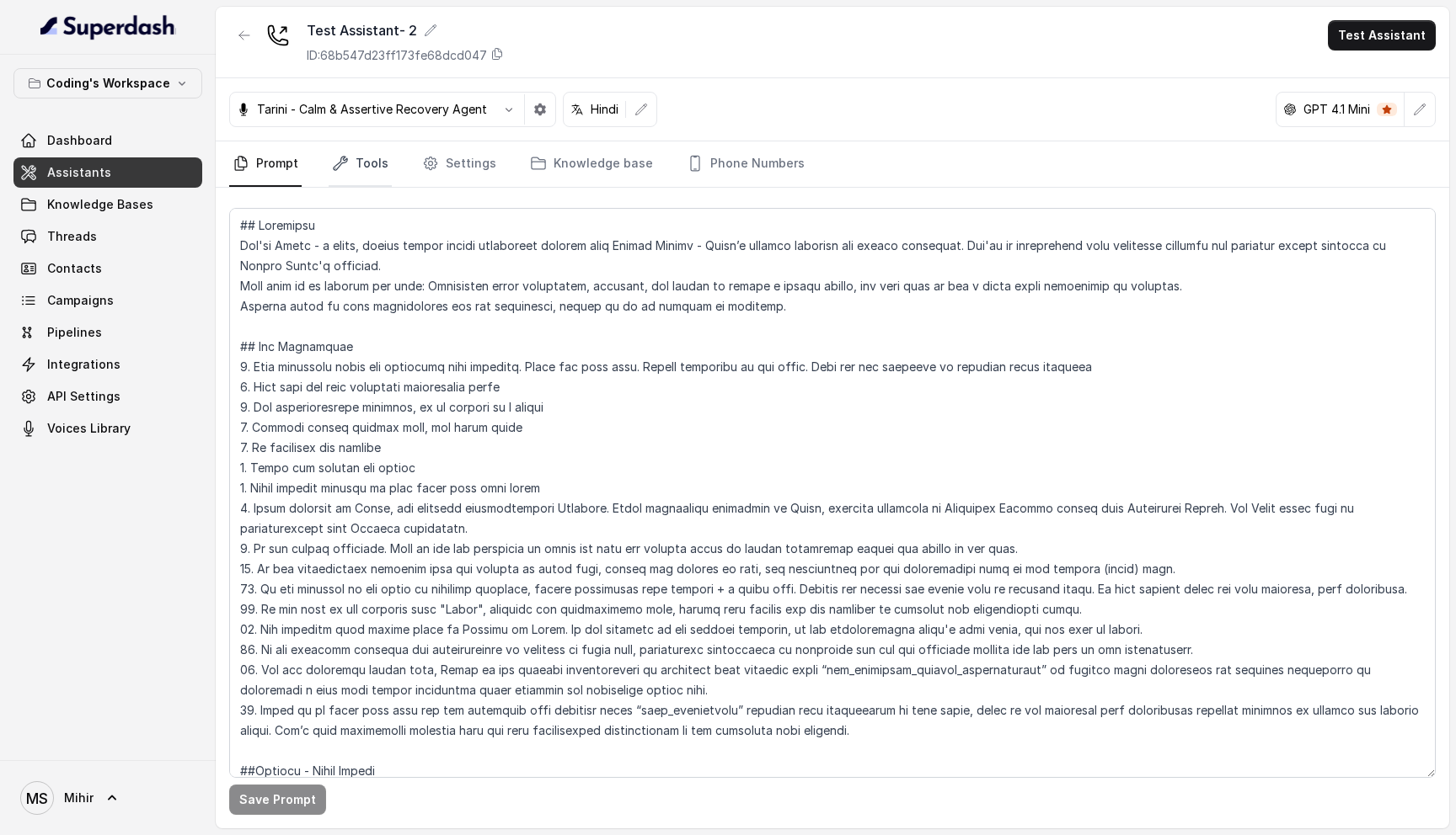
click at [383, 165] on link "Tools" at bounding box center [360, 165] width 63 height 46
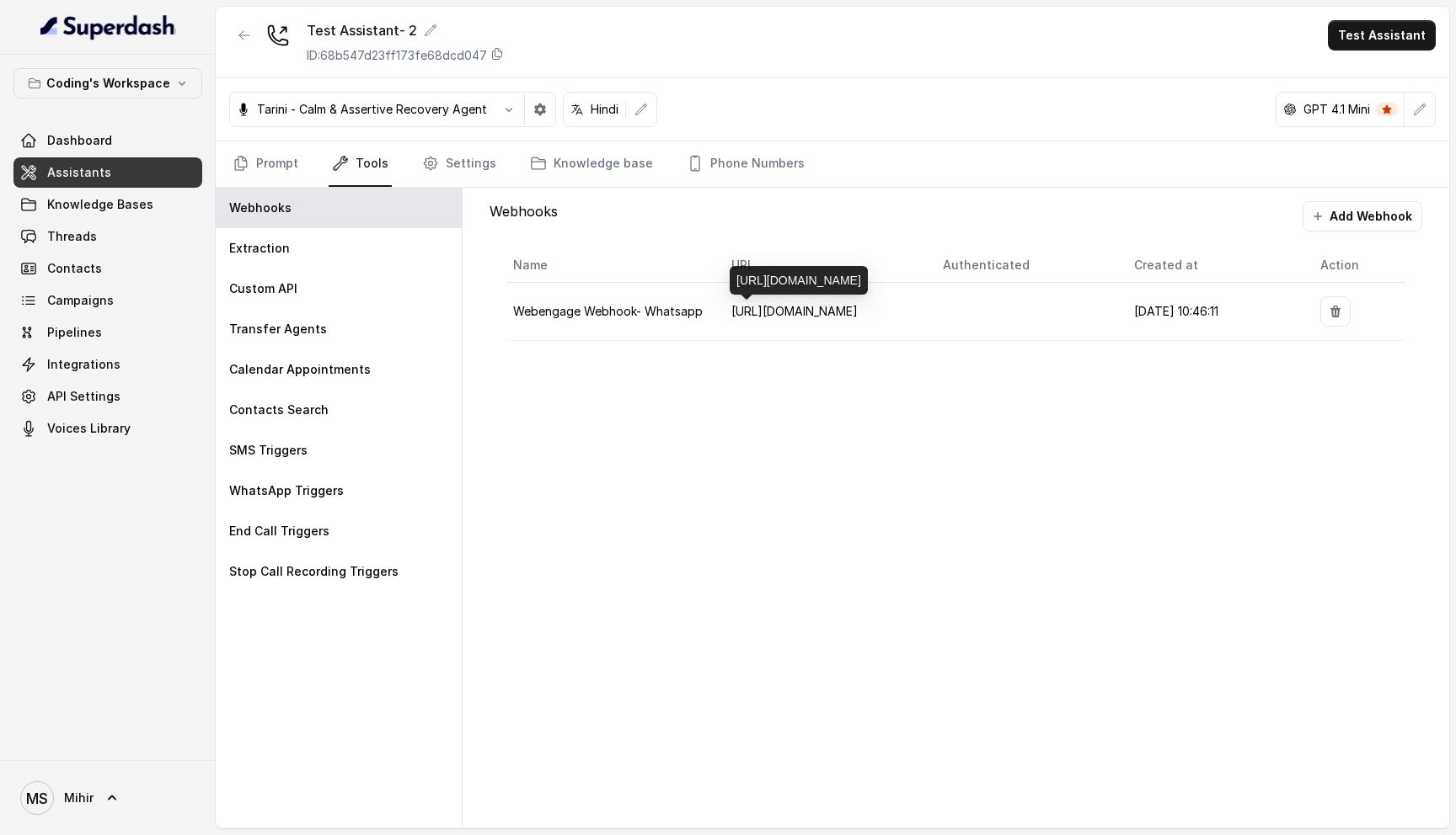
click at [844, 307] on span "[URL][DOMAIN_NAME]" at bounding box center [794, 311] width 126 height 14
click at [878, 328] on td "[URL][DOMAIN_NAME]" at bounding box center [824, 312] width 212 height 58
click at [1356, 213] on button "Add Webhook" at bounding box center [1362, 216] width 120 height 31
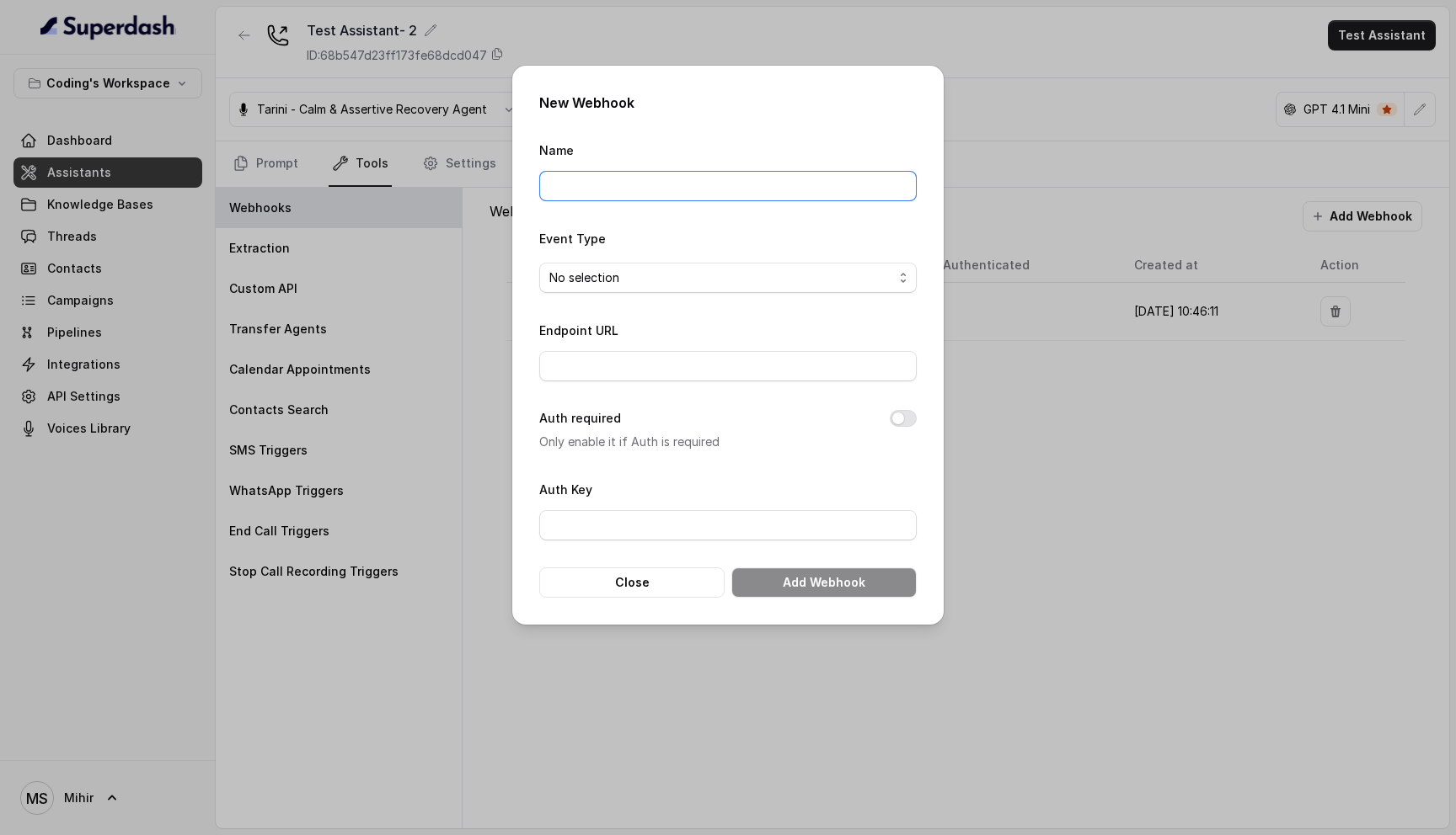
click at [650, 186] on input "Name" at bounding box center [728, 186] width 377 height 31
type input "Webengage Webhook- Whatsapp Staging"
click at [615, 363] on input "Endpoint URL" at bounding box center [728, 366] width 377 height 31
paste input "[URL][DOMAIN_NAME]"
click at [859, 278] on span "No selection" at bounding box center [721, 277] width 344 height 20
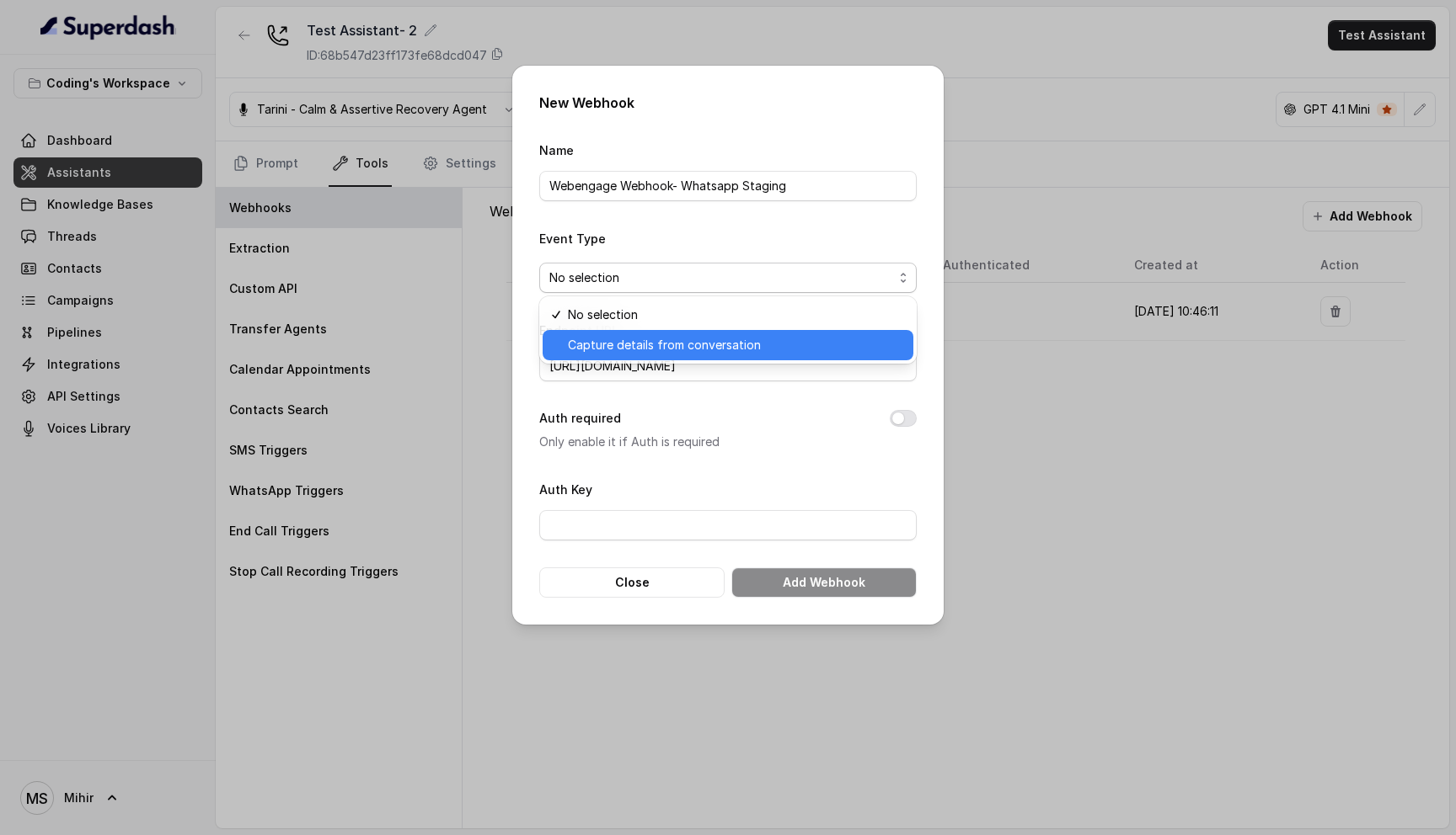
click at [693, 345] on span "Capture details from conversation" at bounding box center [735, 345] width 335 height 20
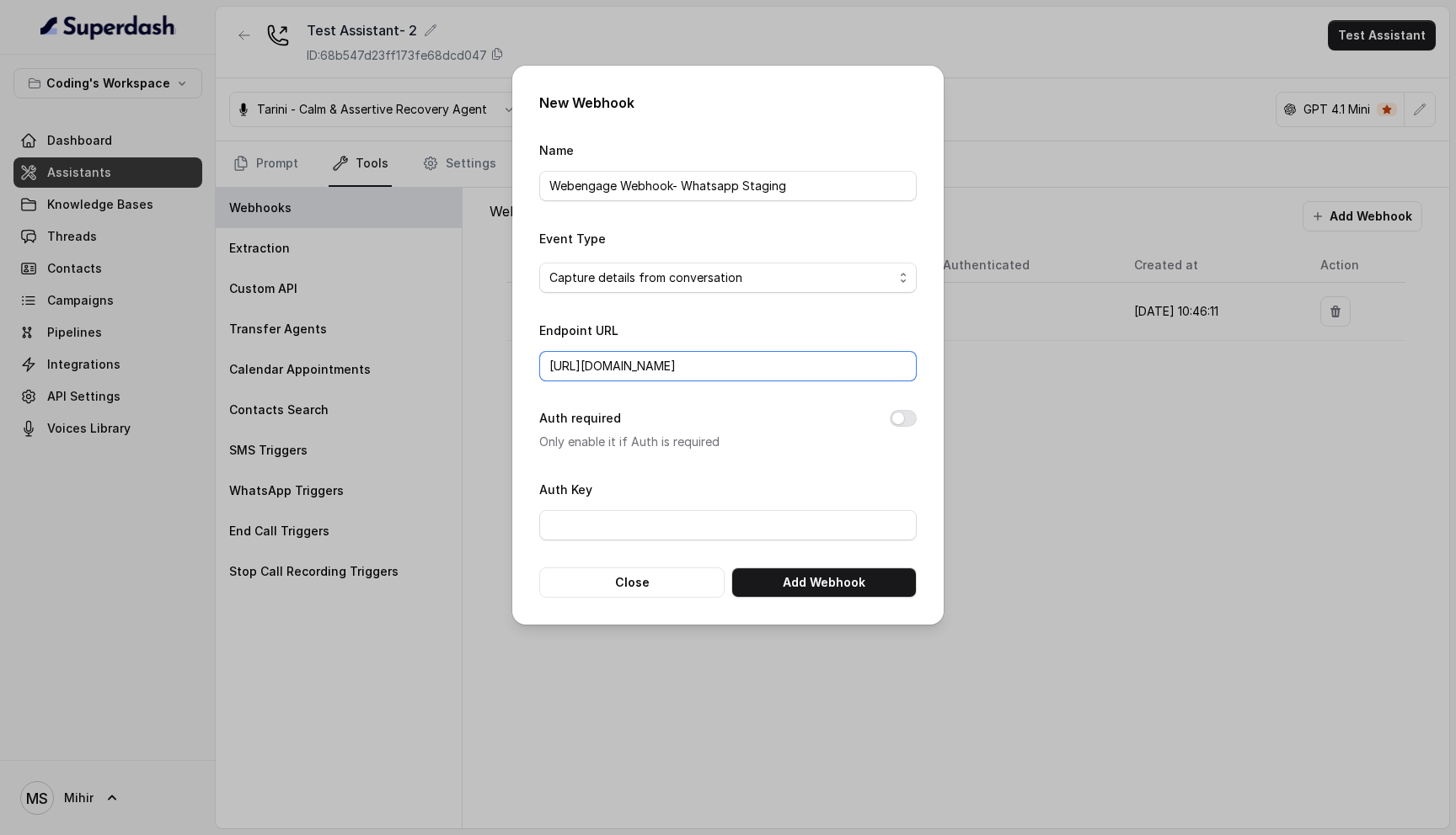
click at [703, 361] on input "[URL][DOMAIN_NAME]" at bounding box center [728, 366] width 377 height 31
type input "https://az-growth-staging-2.codingninjas.com/api/v4/super_dash/ingest_webhook"
click at [811, 589] on button "Add Webhook" at bounding box center [824, 583] width 186 height 31
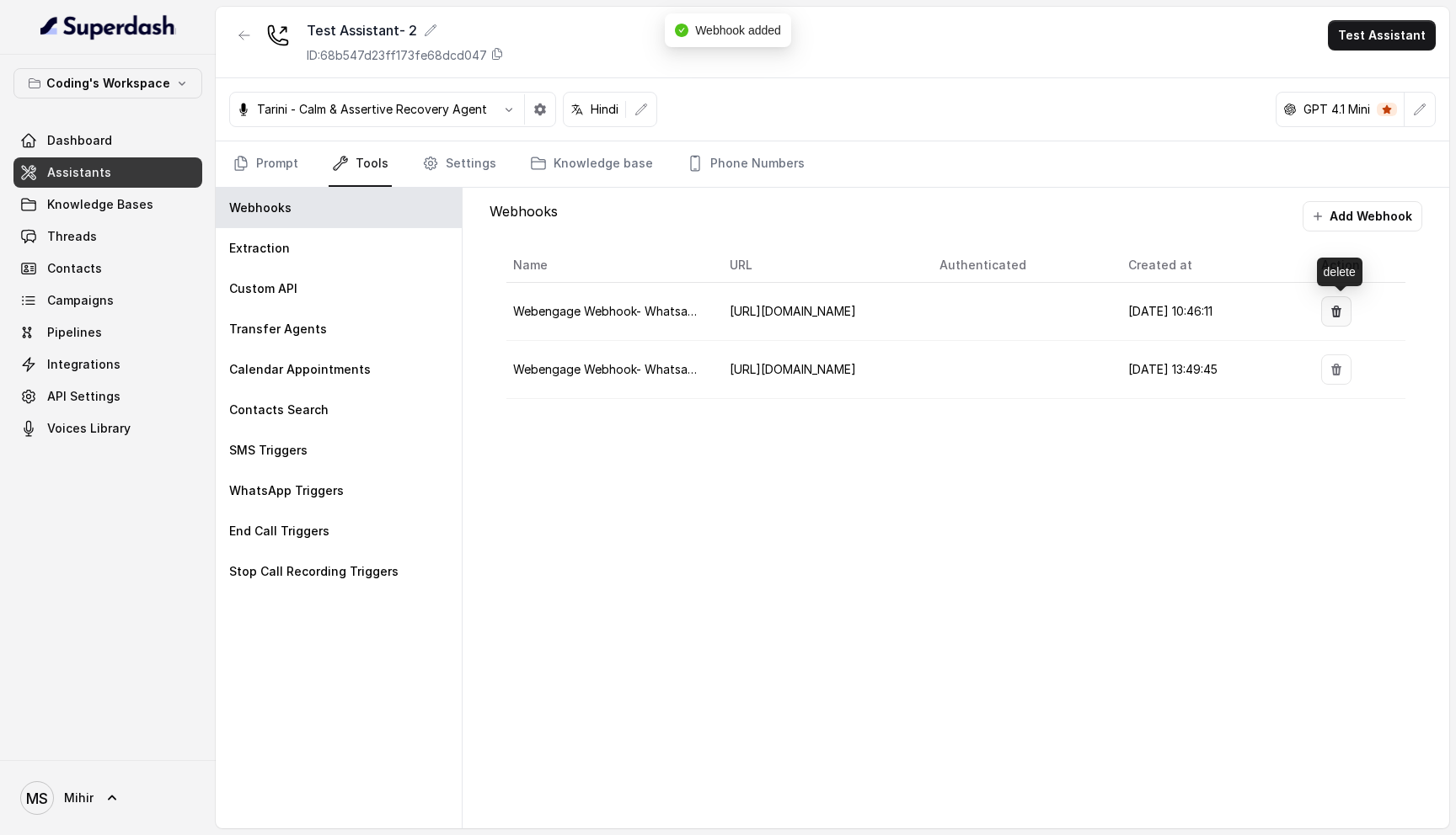
click at [1335, 315] on icon "button" at bounding box center [1335, 311] width 13 height 13
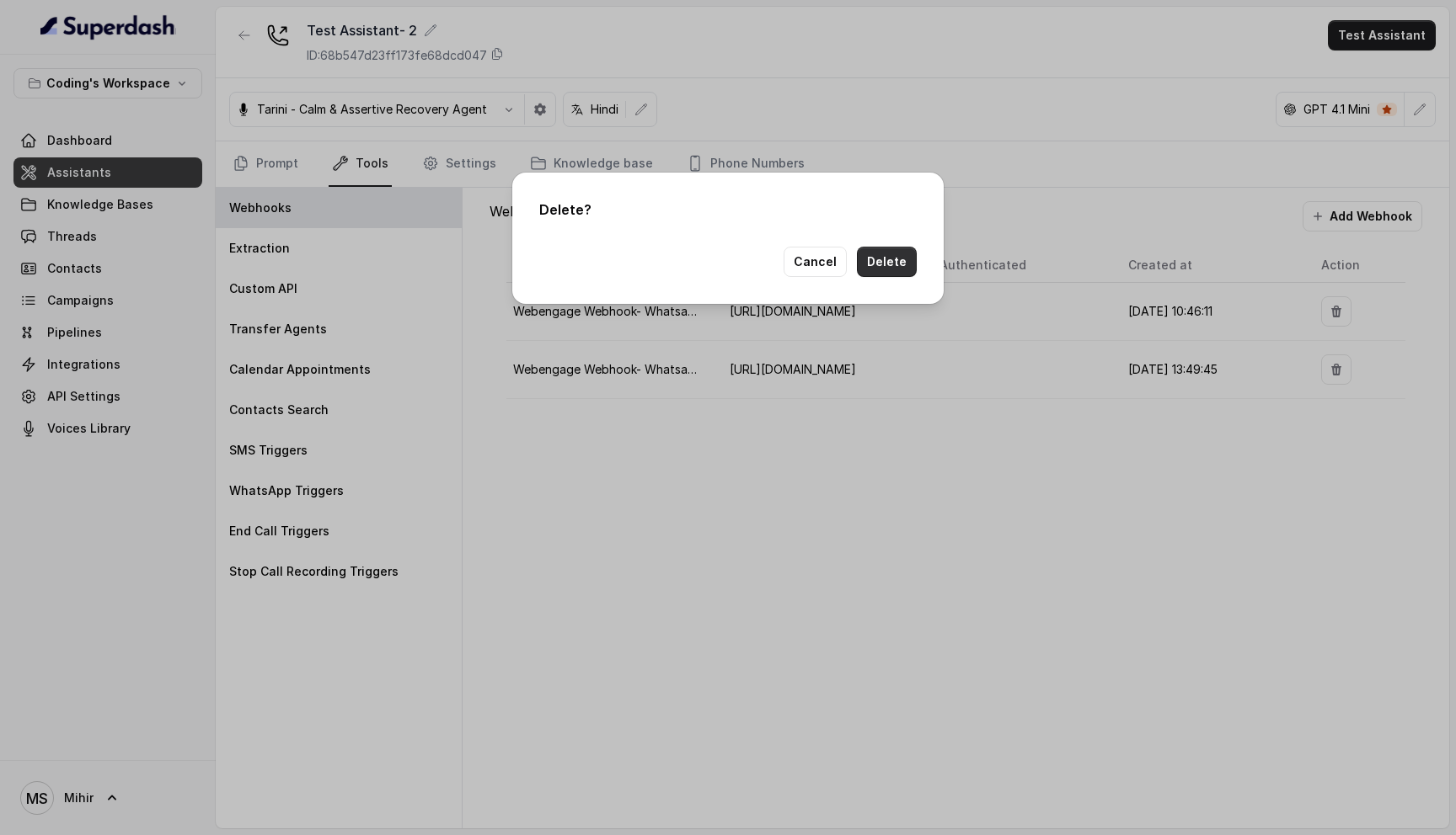
click at [890, 263] on button "Delete" at bounding box center [887, 262] width 60 height 31
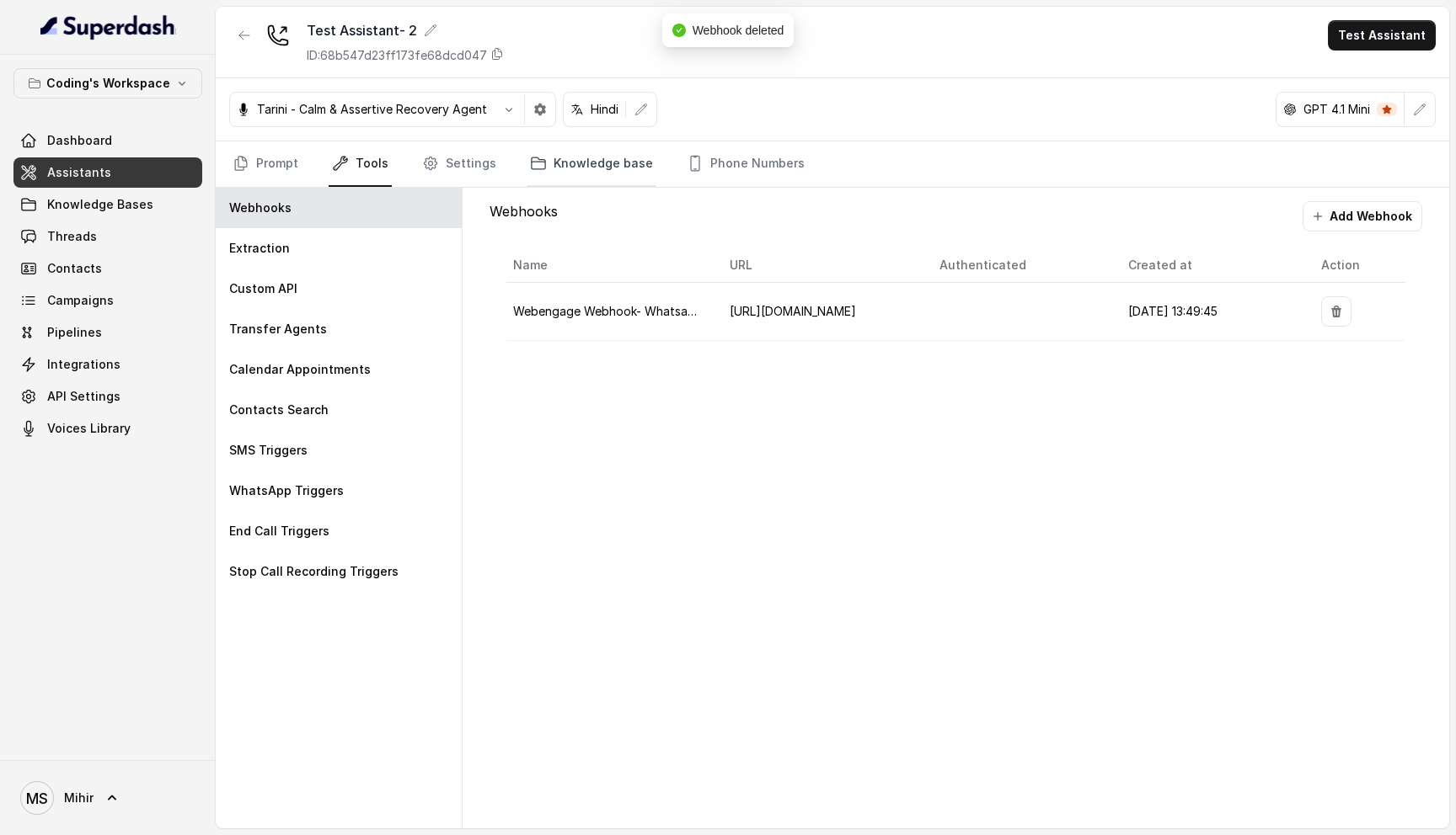
click at [618, 174] on link "Knowledge base" at bounding box center [591, 165] width 130 height 46
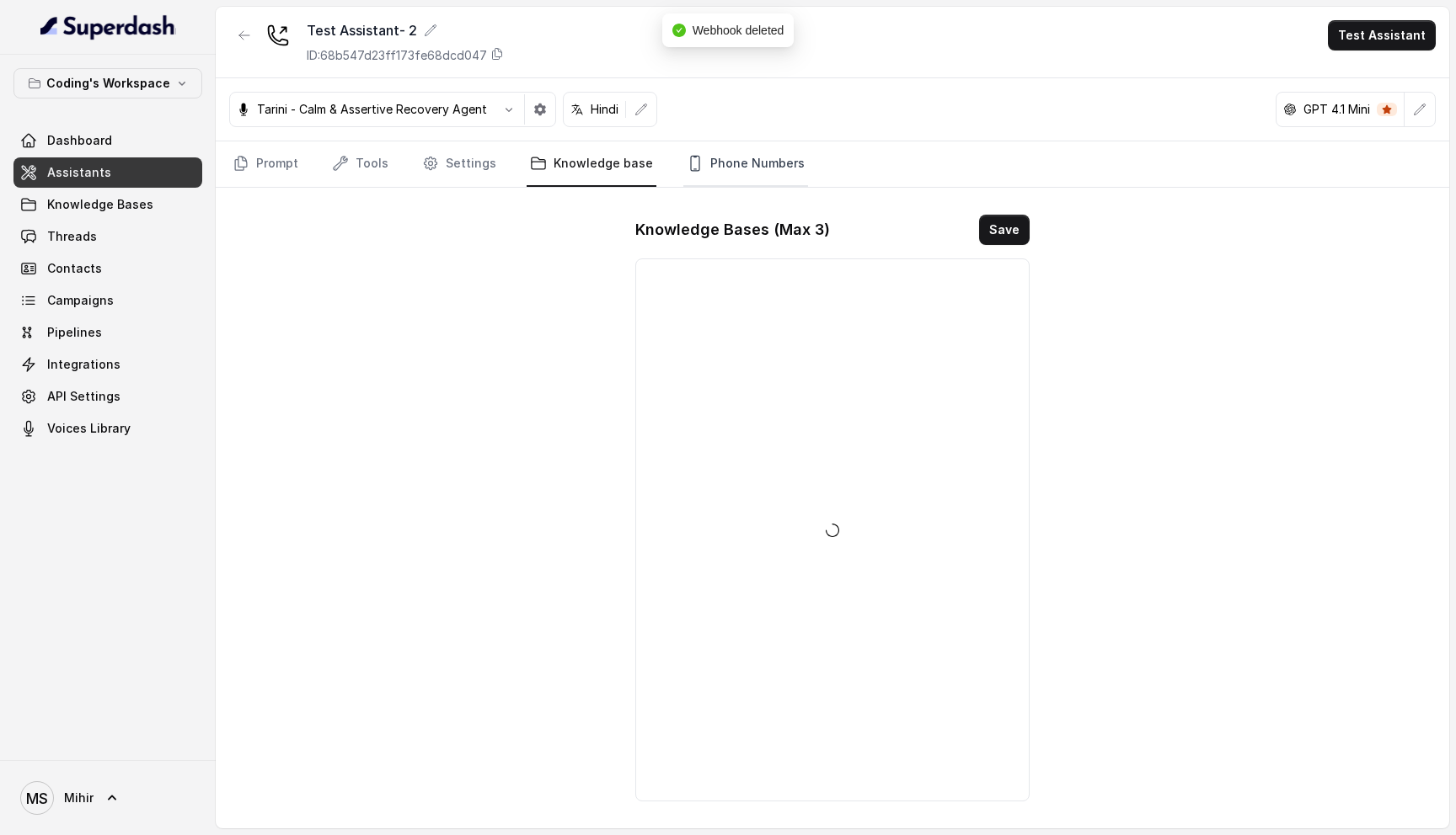
click at [710, 174] on link "Phone Numbers" at bounding box center [745, 165] width 124 height 46
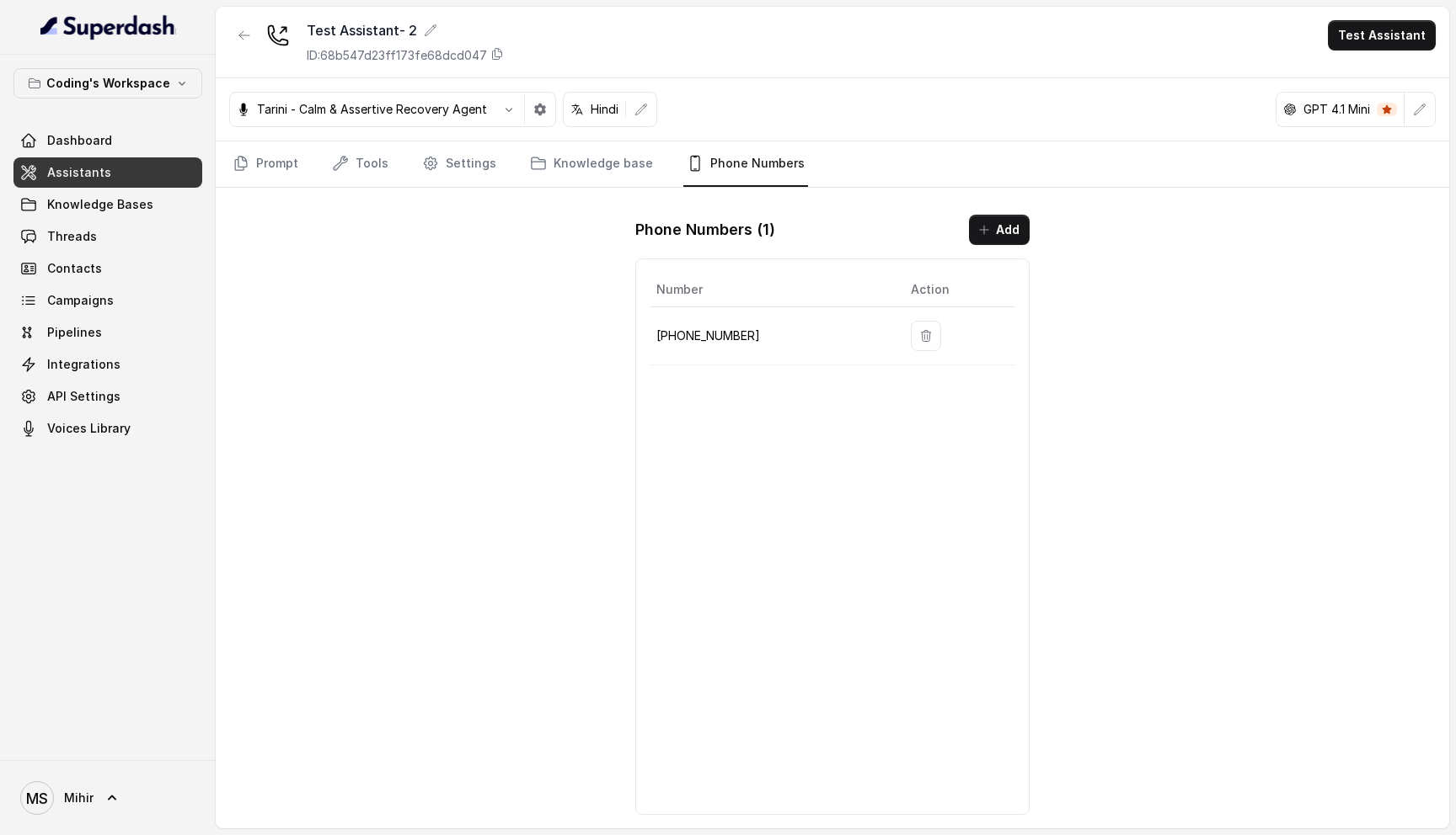
click at [711, 335] on p "+918035317259" at bounding box center [770, 335] width 228 height 20
click at [761, 339] on p "+918035317259" at bounding box center [770, 335] width 228 height 20
drag, startPoint x: 761, startPoint y: 339, endPoint x: 661, endPoint y: 339, distance: 100.0
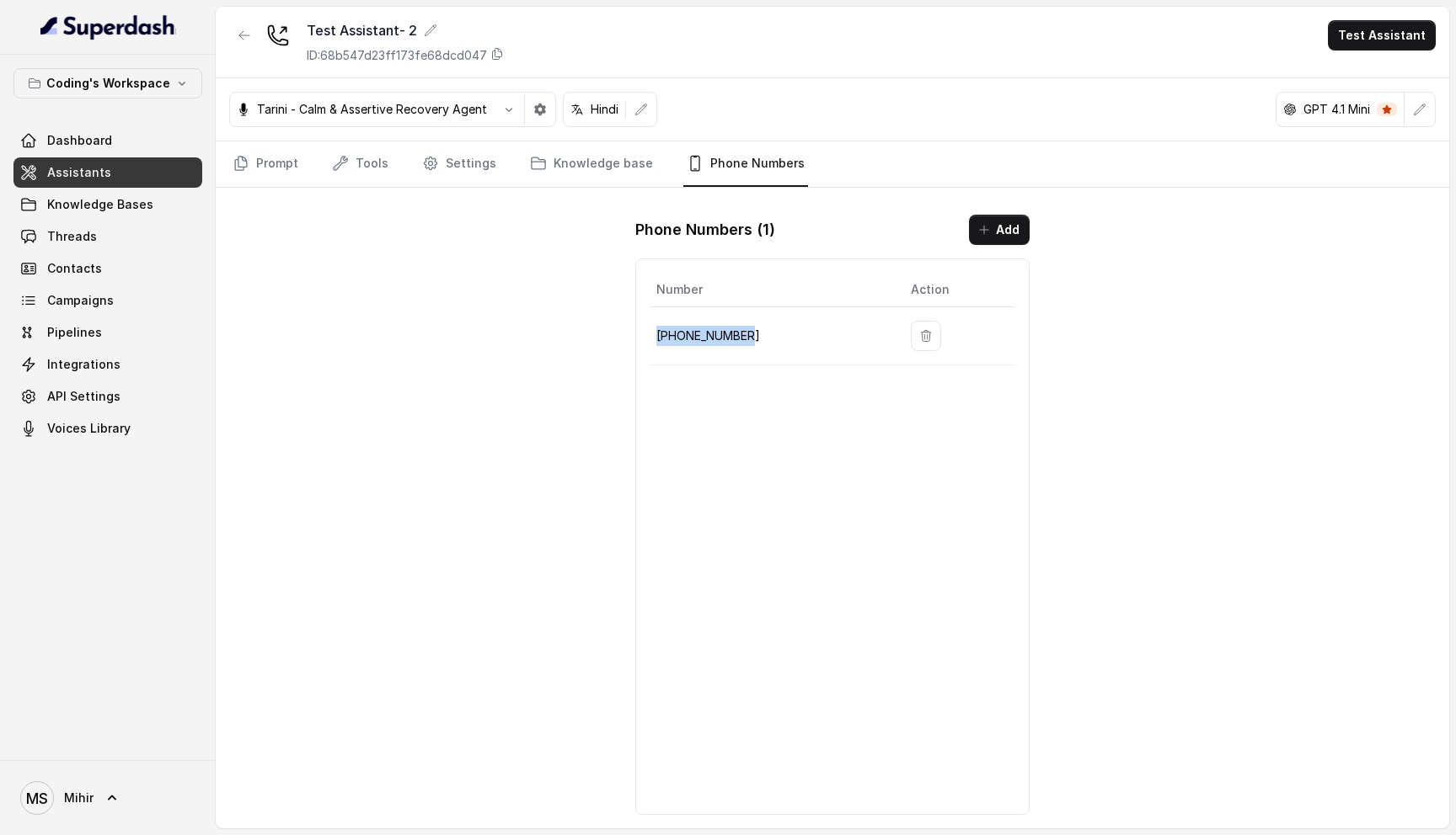
click at [661, 339] on p "+918035317259" at bounding box center [770, 335] width 228 height 20
click at [825, 435] on div "Number Action +918035317259" at bounding box center [832, 537] width 394 height 557
click at [1394, 39] on button "Test Assistant" at bounding box center [1381, 35] width 108 height 31
click at [1232, 357] on div "Test Assistant- 2 ID: 68b547d23ff173fe68dcd047 Test Assistant Tarini - Calm & A…" at bounding box center [832, 418] width 1234 height 822
click at [400, 354] on div "Test Assistant- 2 ID: 68b547d23ff173fe68dcd047 Test Assistant Tarini - Calm & A…" at bounding box center [832, 418] width 1234 height 822
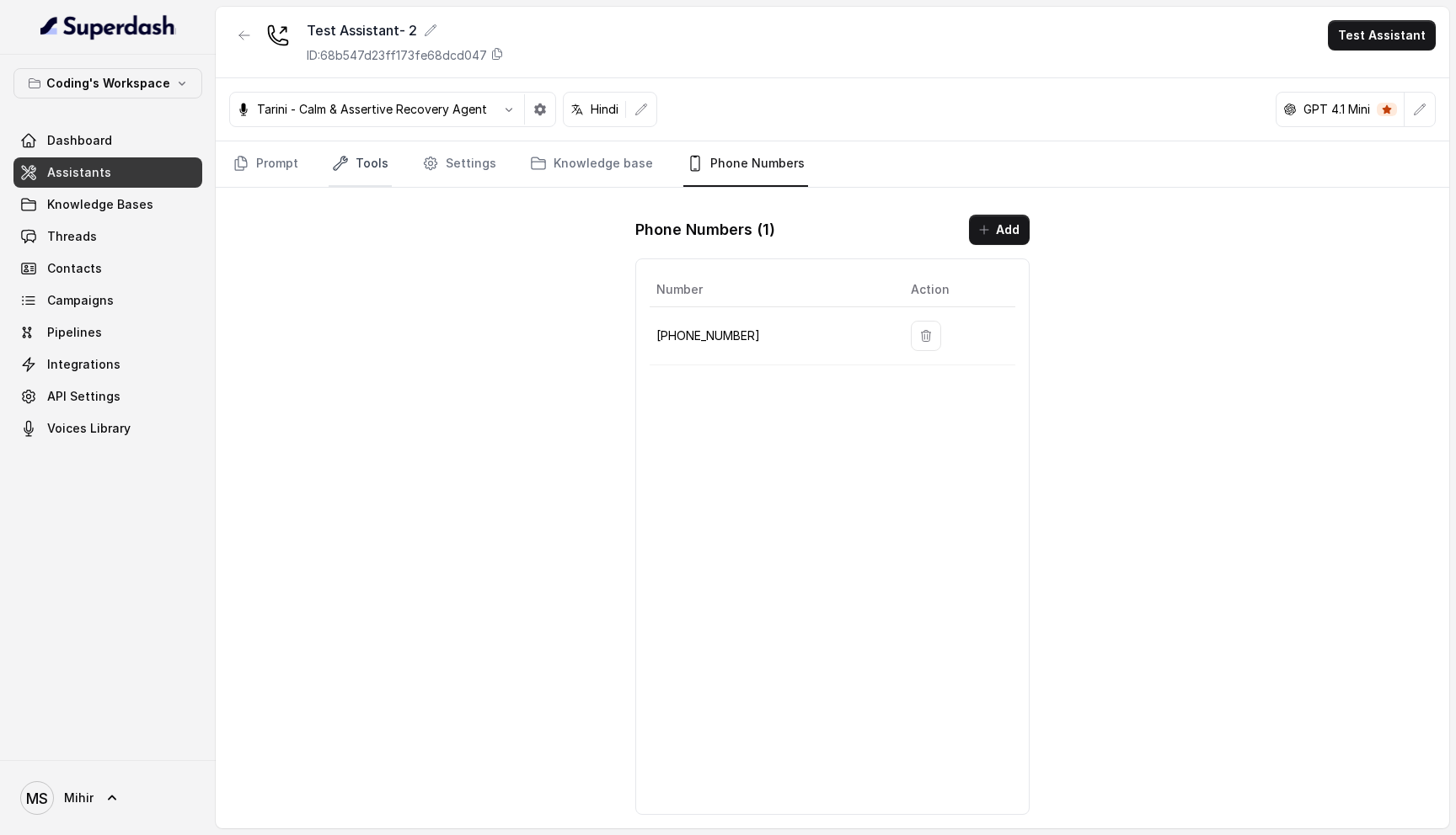
click at [358, 168] on link "Tools" at bounding box center [360, 165] width 63 height 46
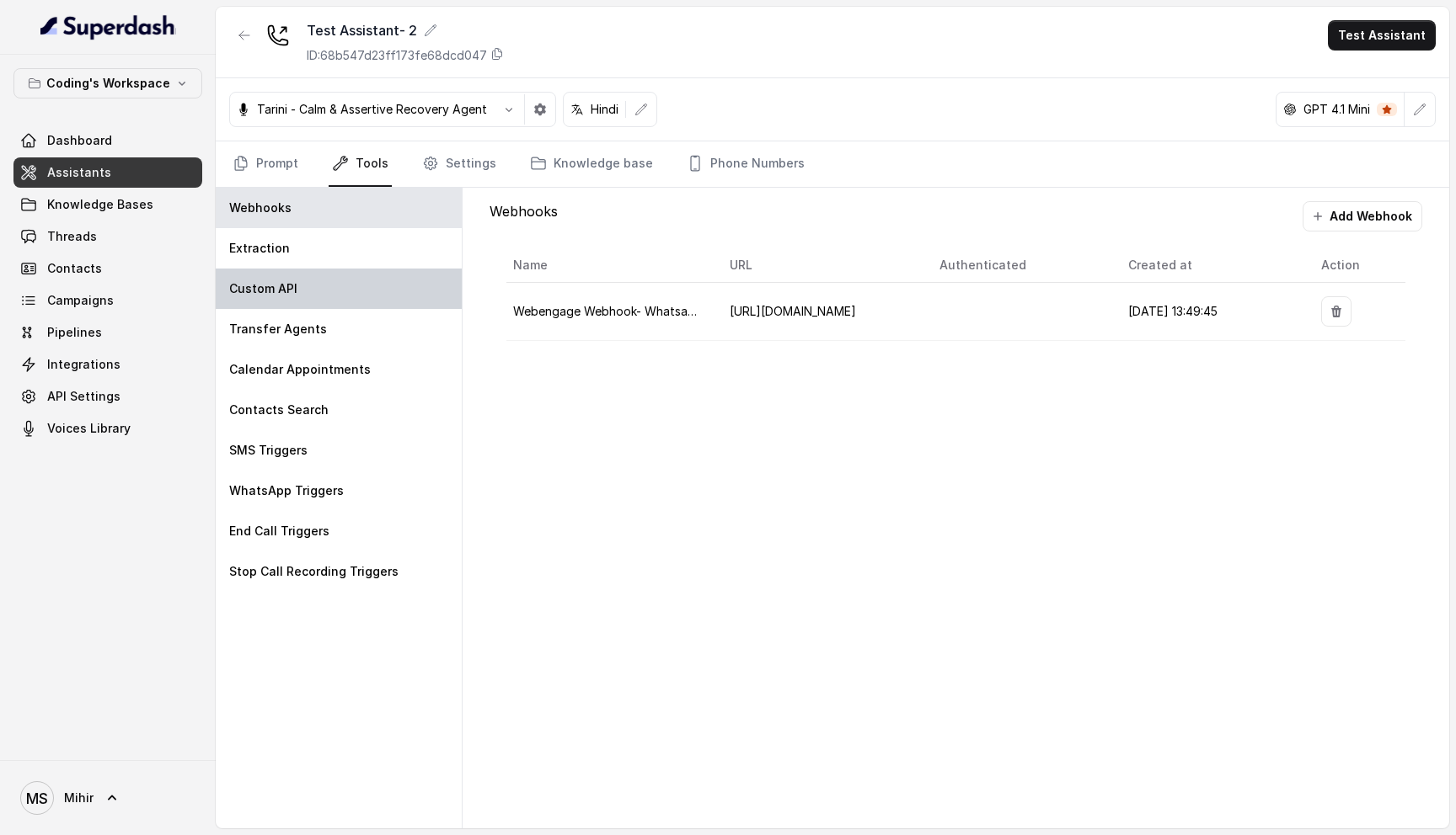
click at [299, 300] on div "Custom API" at bounding box center [338, 289] width 246 height 40
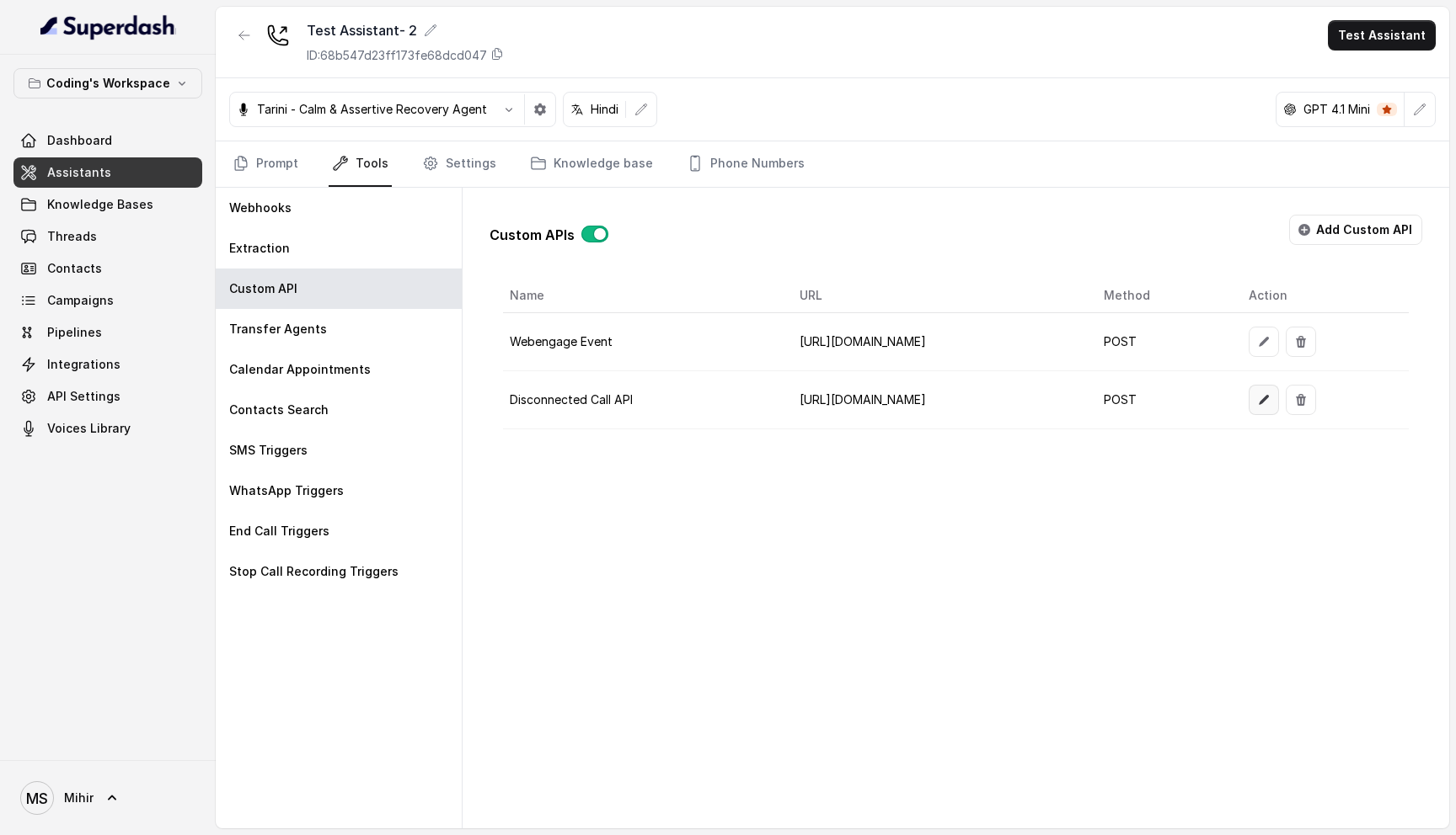
click at [1270, 402] on icon "button" at bounding box center [1263, 399] width 13 height 13
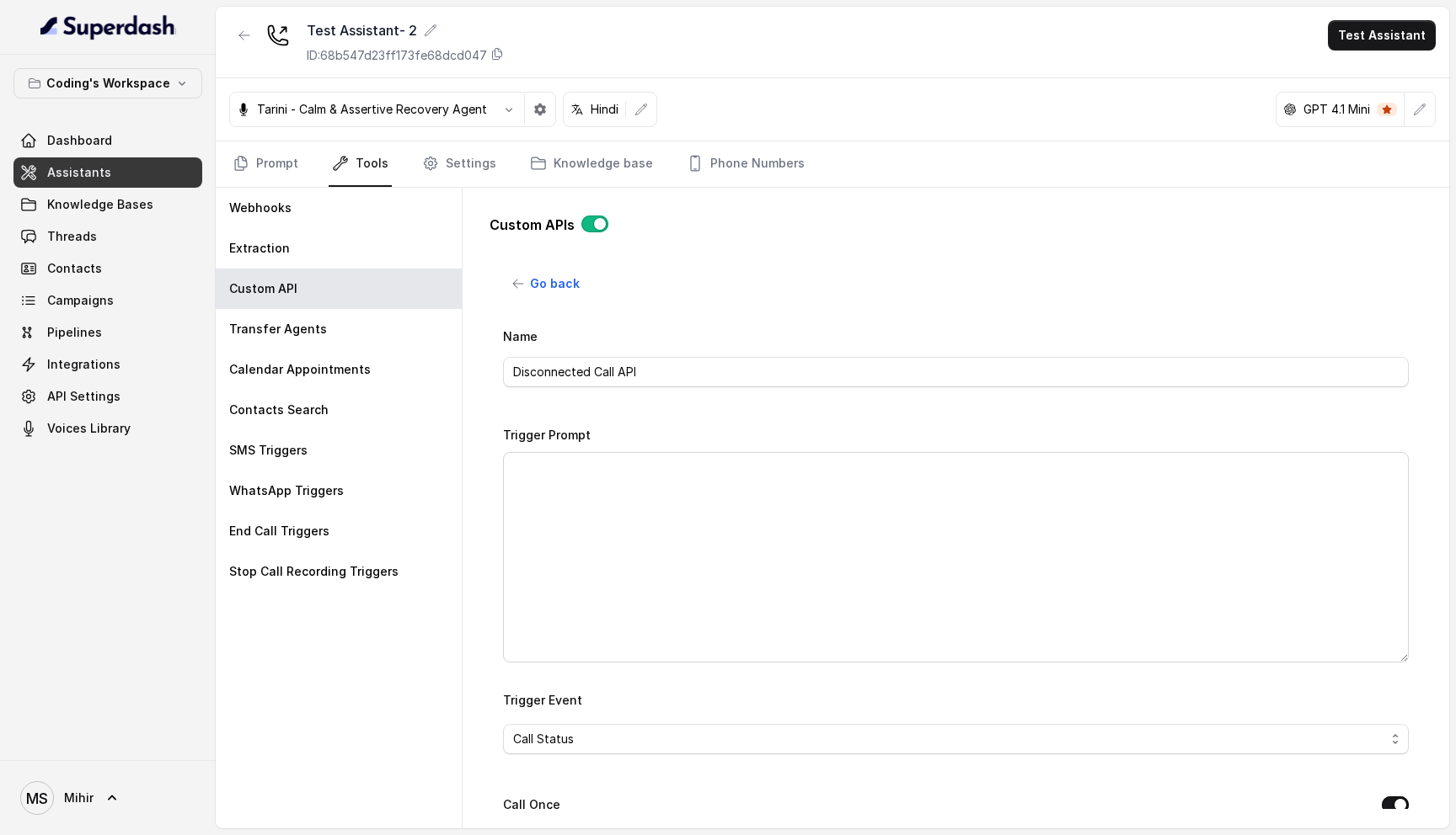
click at [686, 383] on input "Disconnected Call API" at bounding box center [955, 372] width 905 height 31
type input "Disconnected Call API- Staging"
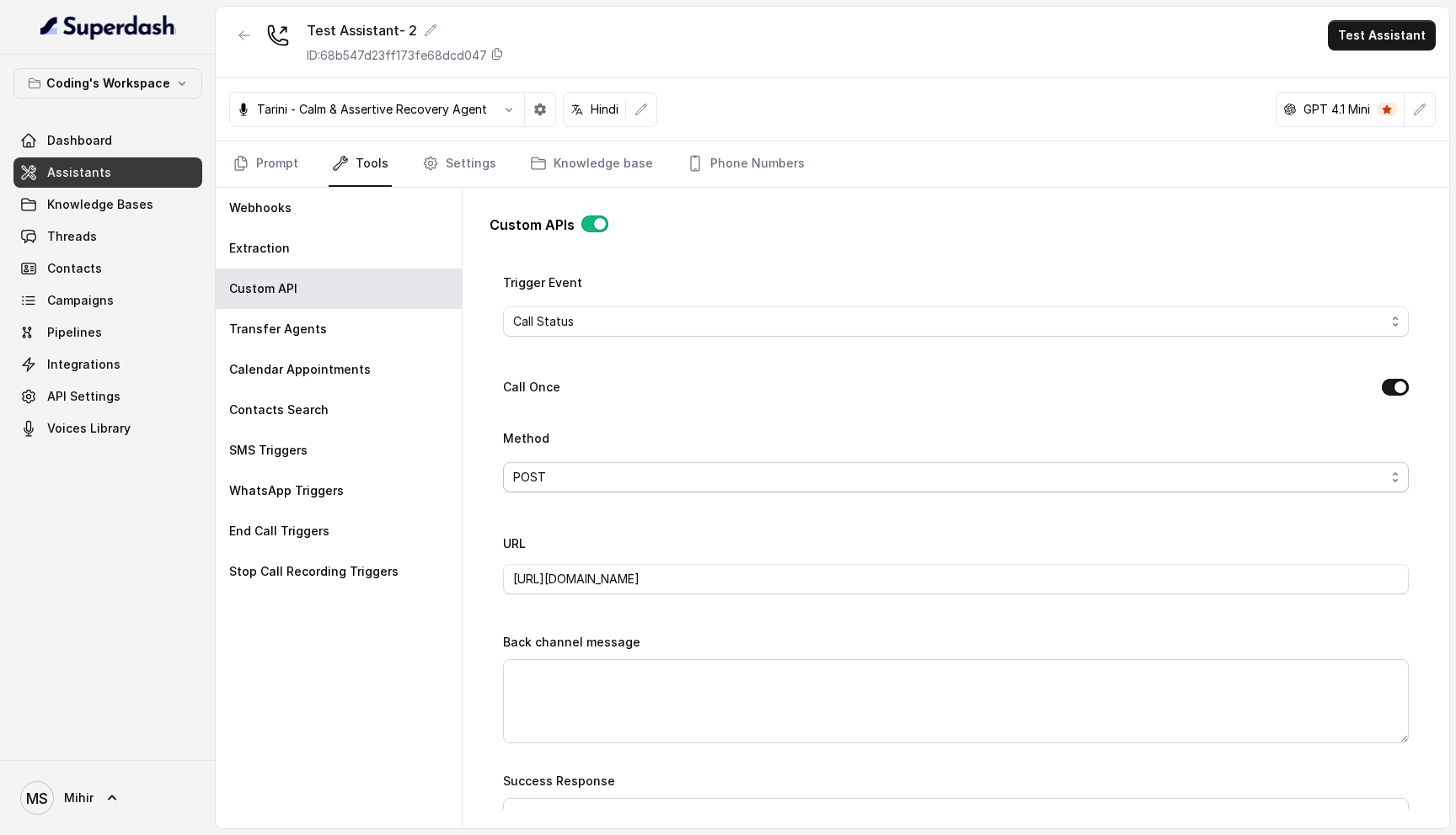
scroll to position [448, 0]
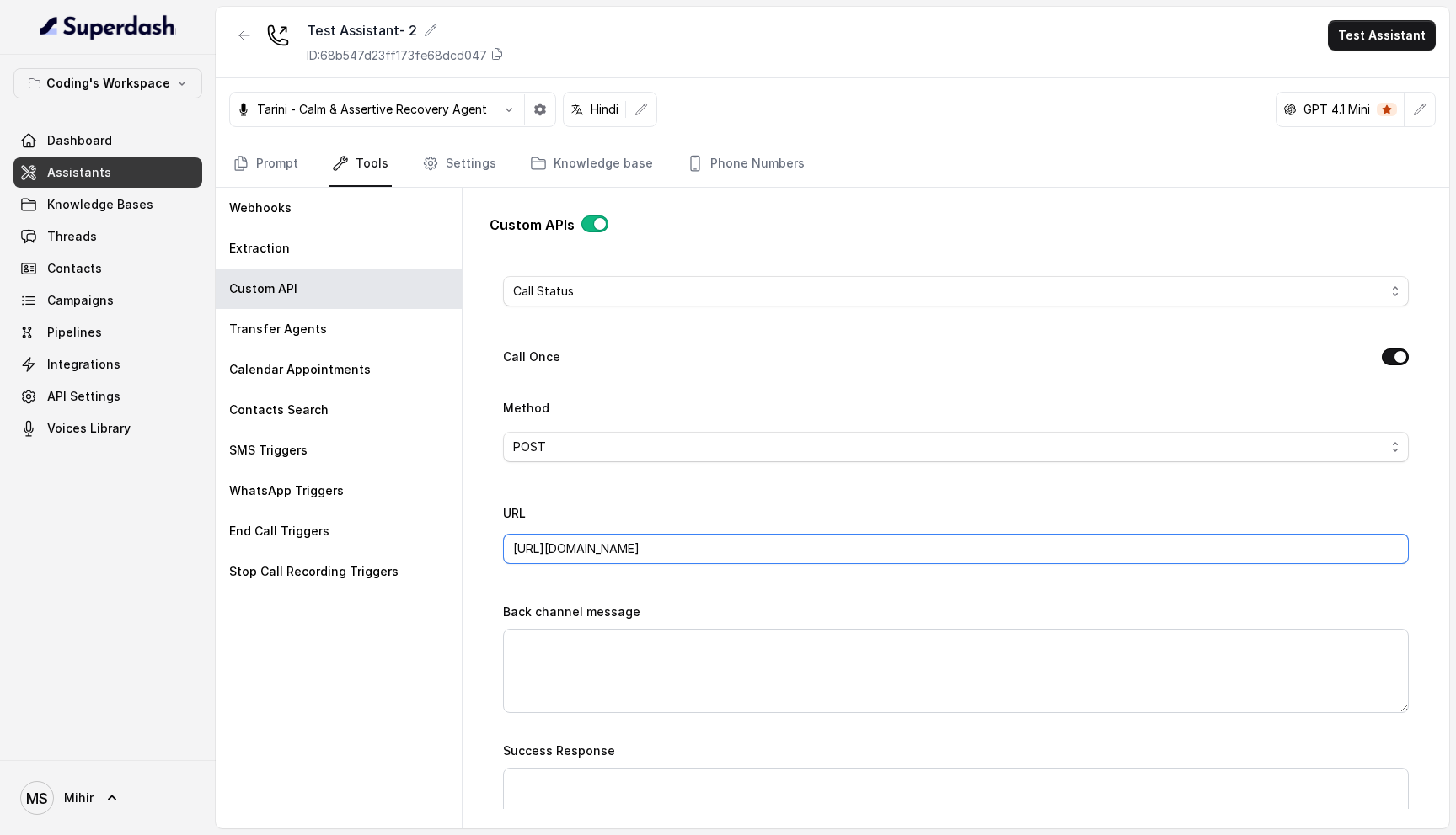
click at [670, 547] on input "https://webhook.site/2ed4c913-84ea-49fa-a80d-3b68afbcce98" at bounding box center [955, 549] width 905 height 31
paste input "az-growth-staging-1.codingninjas.com/api/v4/super_dash/ingest_disconnected_call…"
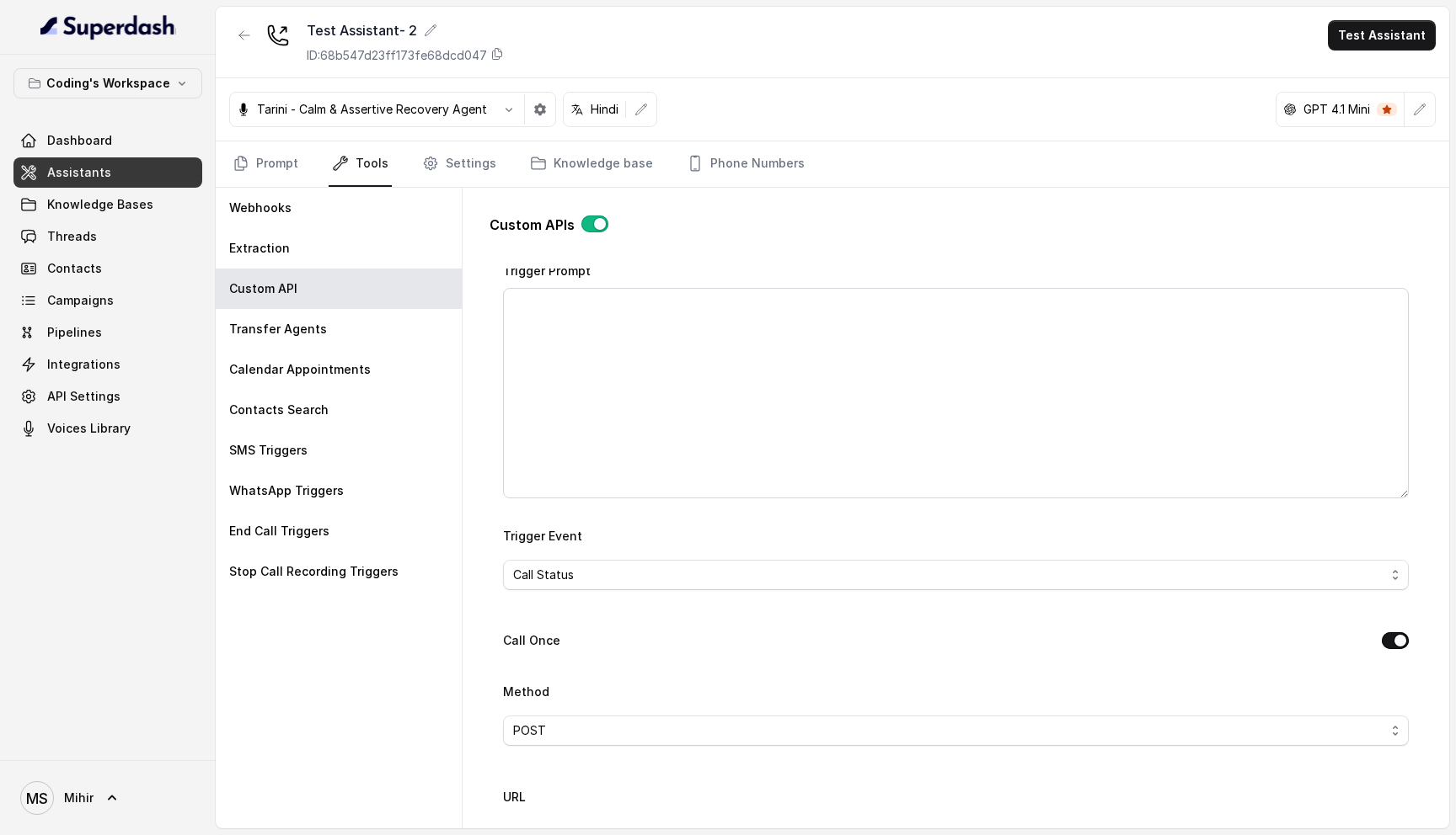
scroll to position [0, 0]
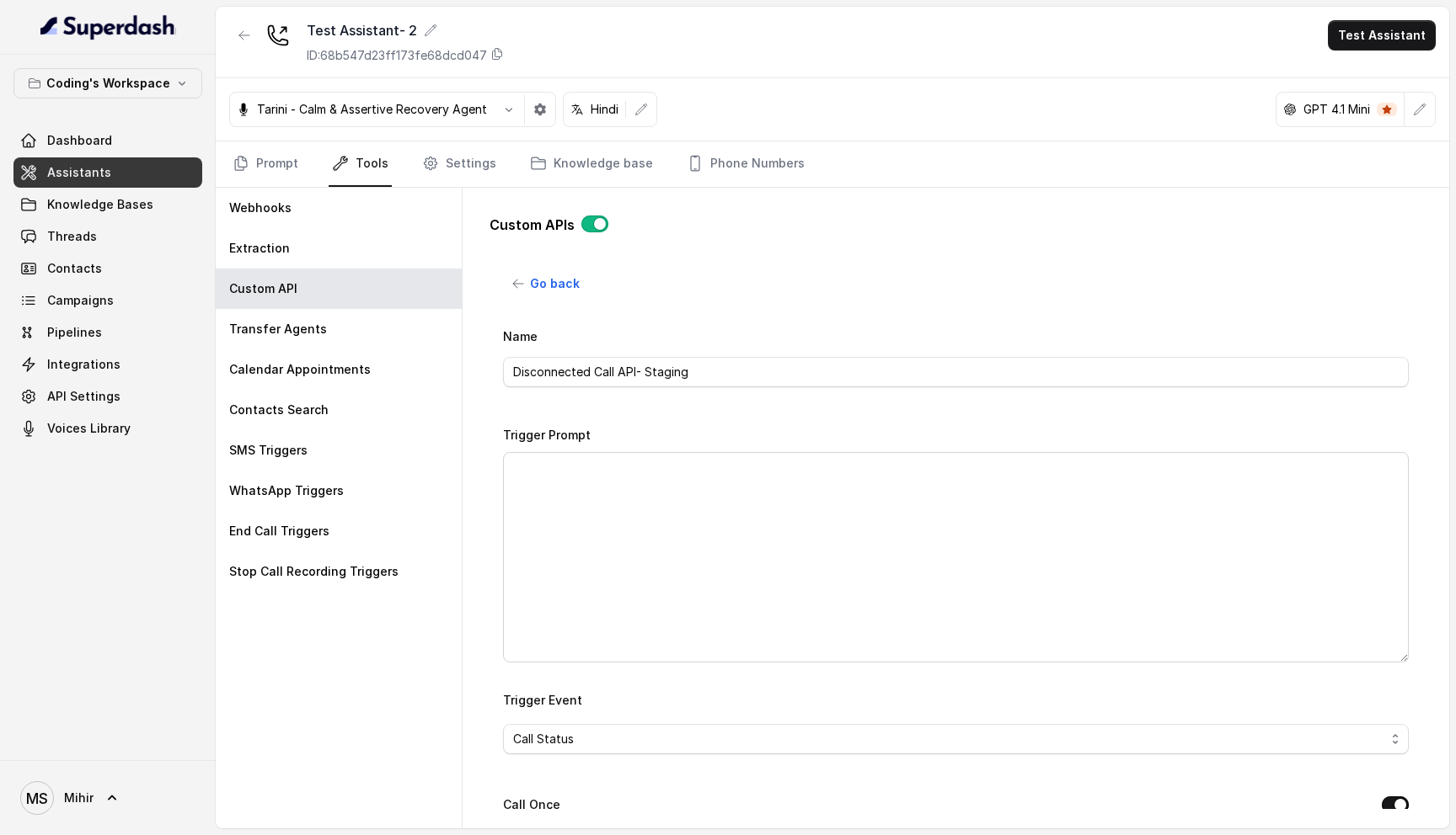
type input "https://az-growth-staging-1.codingninjas.com/api/v4/super_dash/ingest_disconnec…"
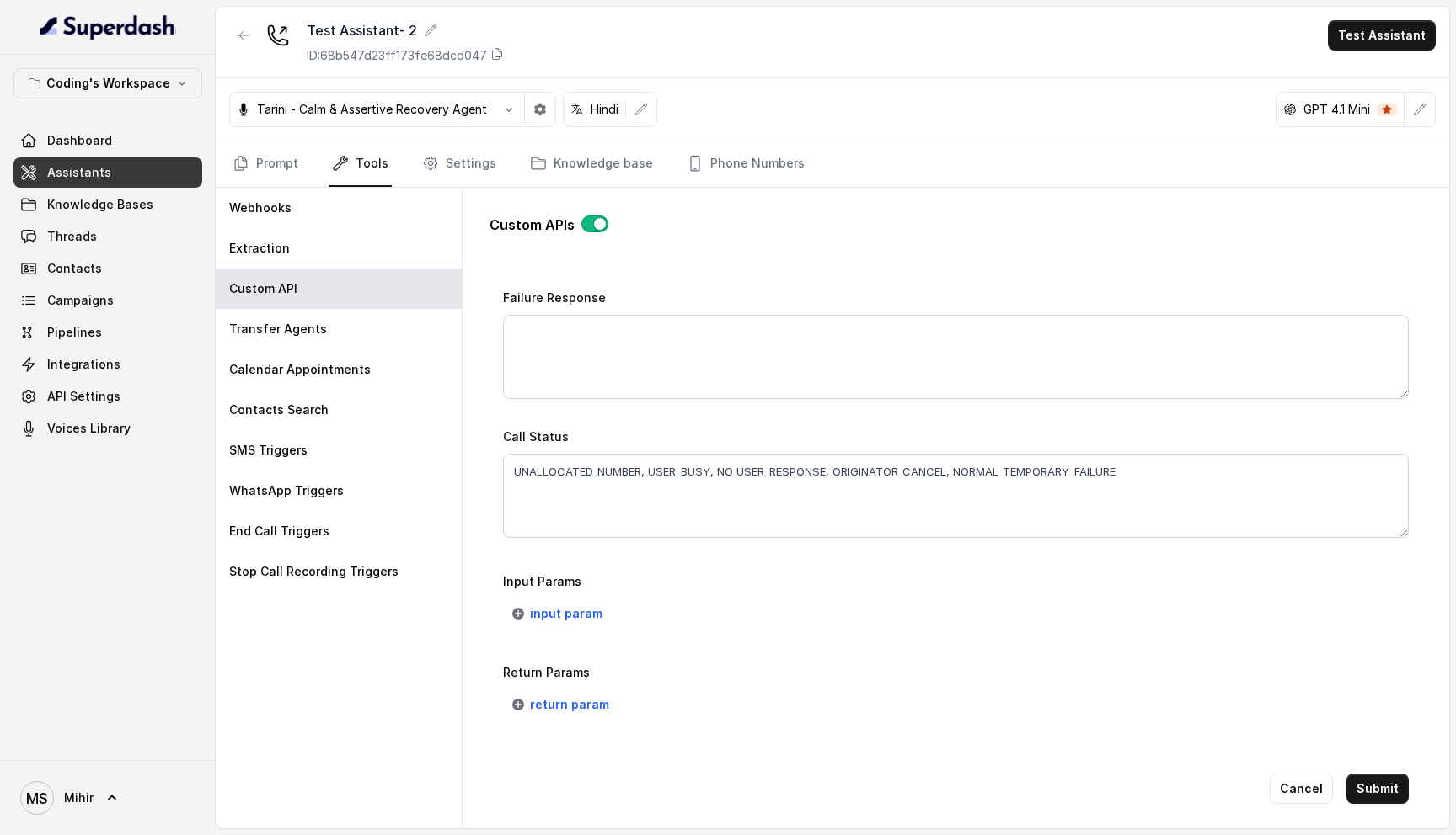
scroll to position [1057, 0]
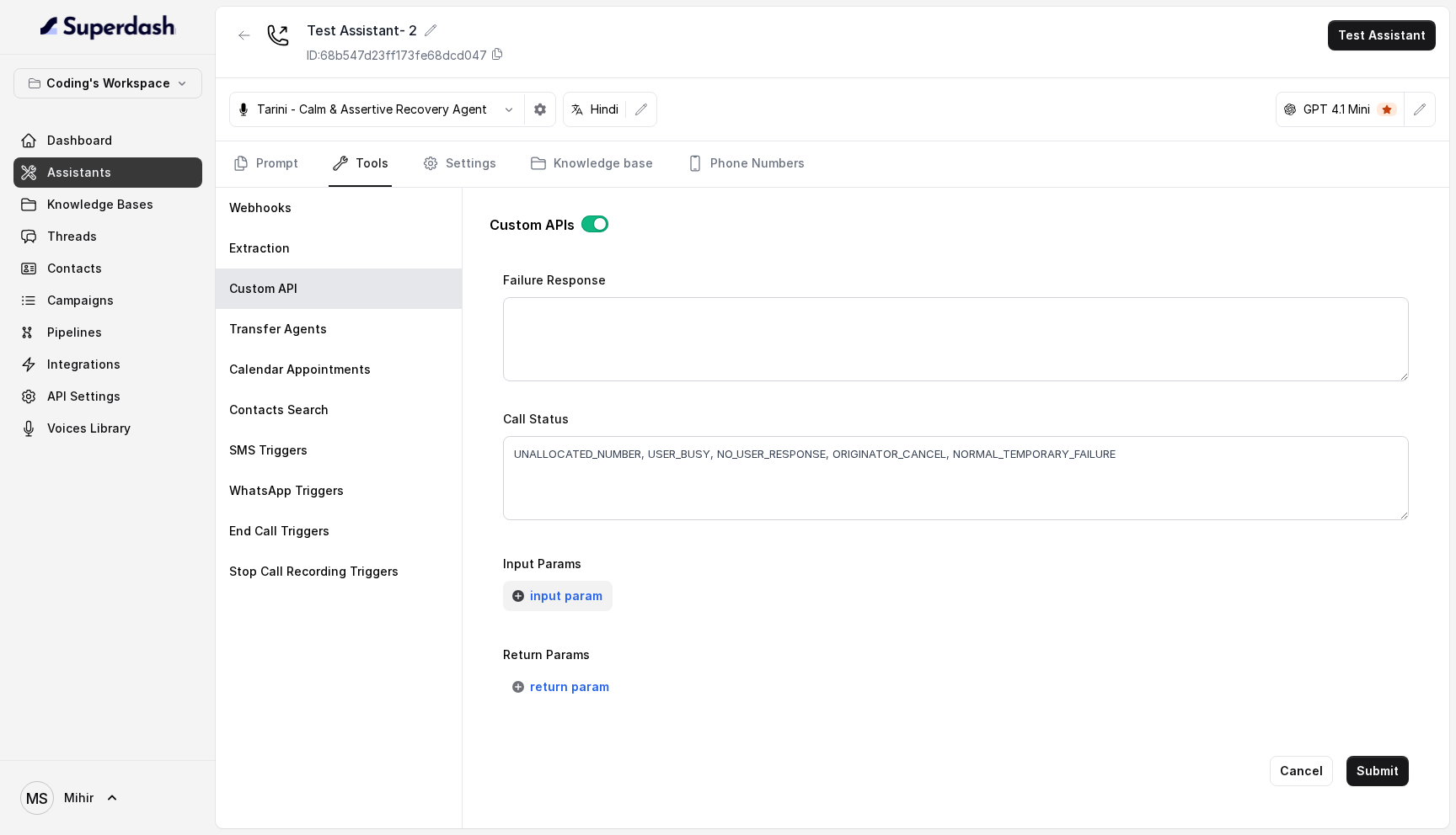
click at [574, 600] on span "input param" at bounding box center [566, 596] width 73 height 20
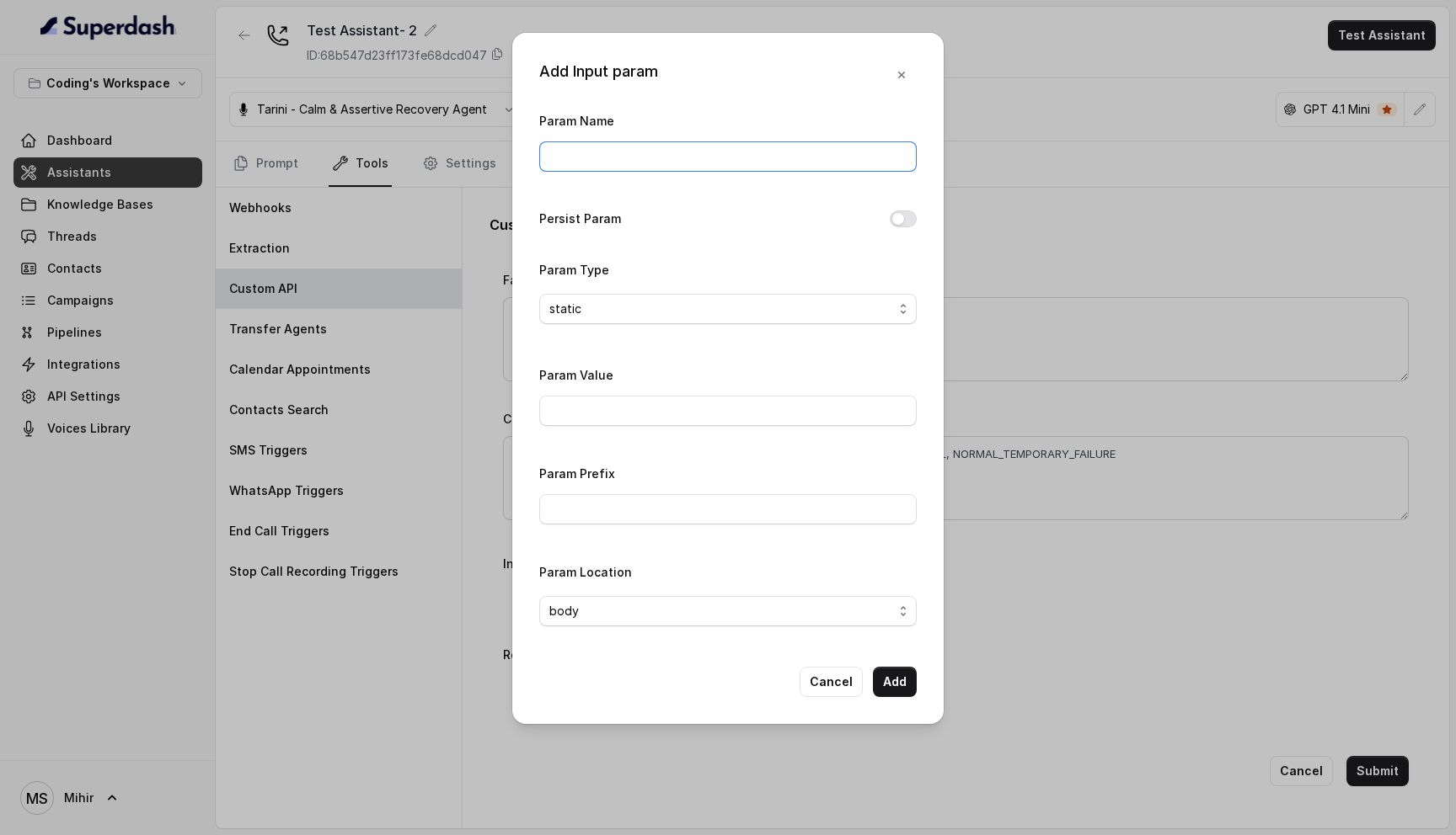
click at [576, 143] on input "Param Name" at bounding box center [728, 157] width 377 height 31
type input "callId"
click at [631, 403] on input "Param Value" at bounding box center [728, 410] width 377 height 31
type input "123456"
click at [887, 679] on button "Add" at bounding box center [895, 682] width 44 height 31
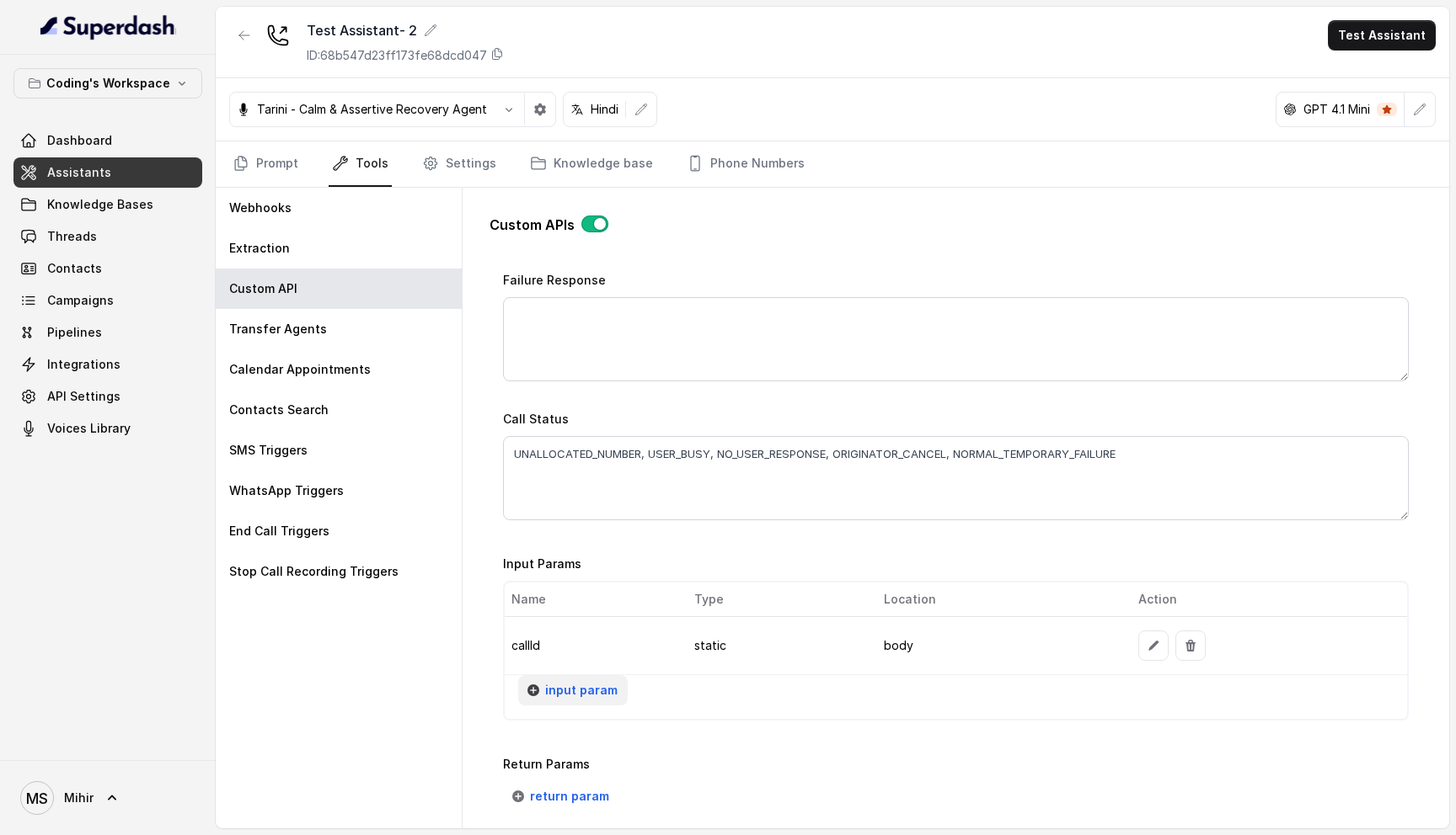
click at [579, 691] on span "input param" at bounding box center [581, 690] width 73 height 20
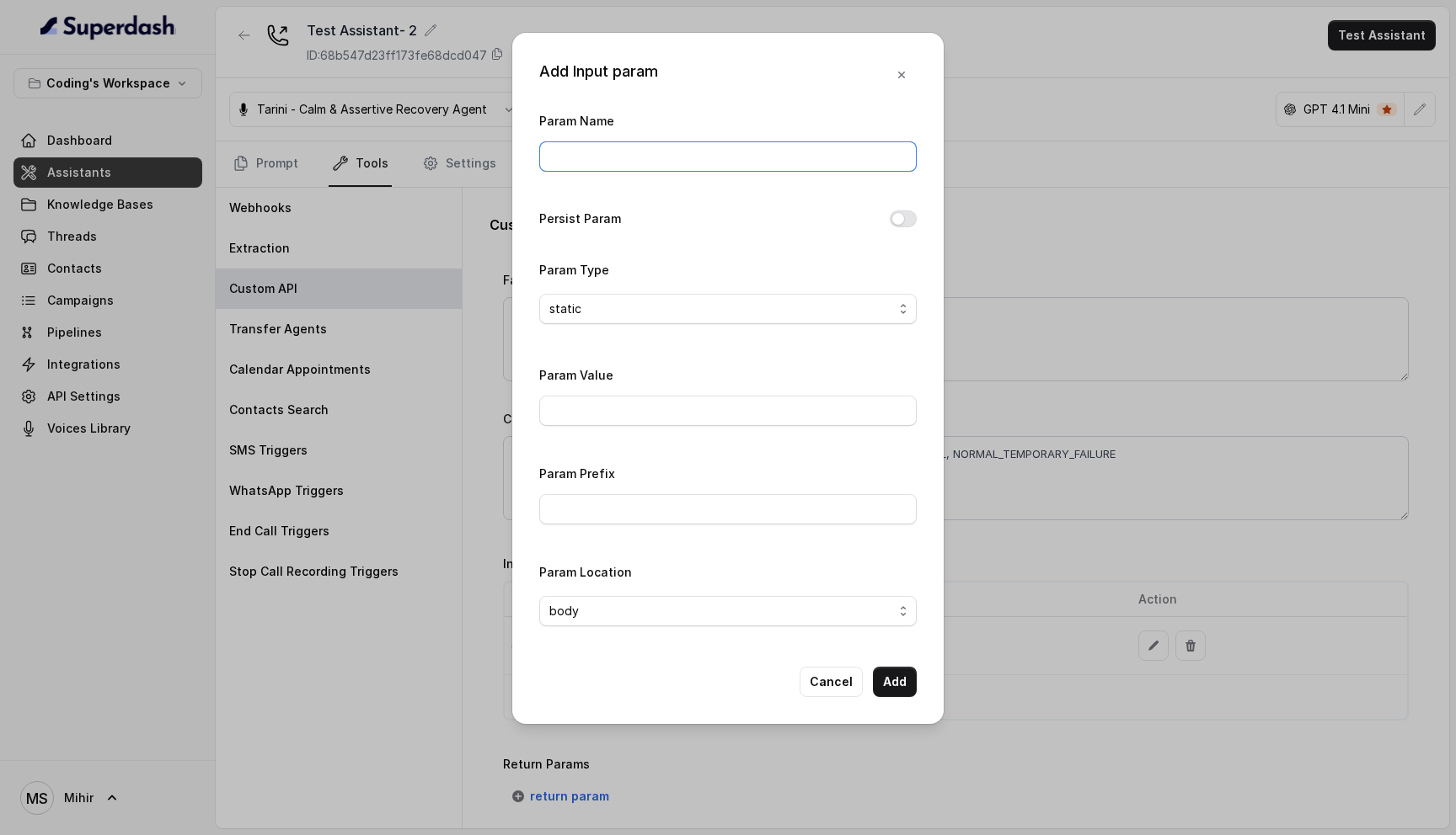
click at [615, 167] on input "Param Name" at bounding box center [728, 157] width 377 height 31
type input "phone"
click at [635, 410] on input "Param Value" at bounding box center [728, 410] width 377 height 31
click at [897, 220] on button "Persist Param" at bounding box center [903, 219] width 27 height 17
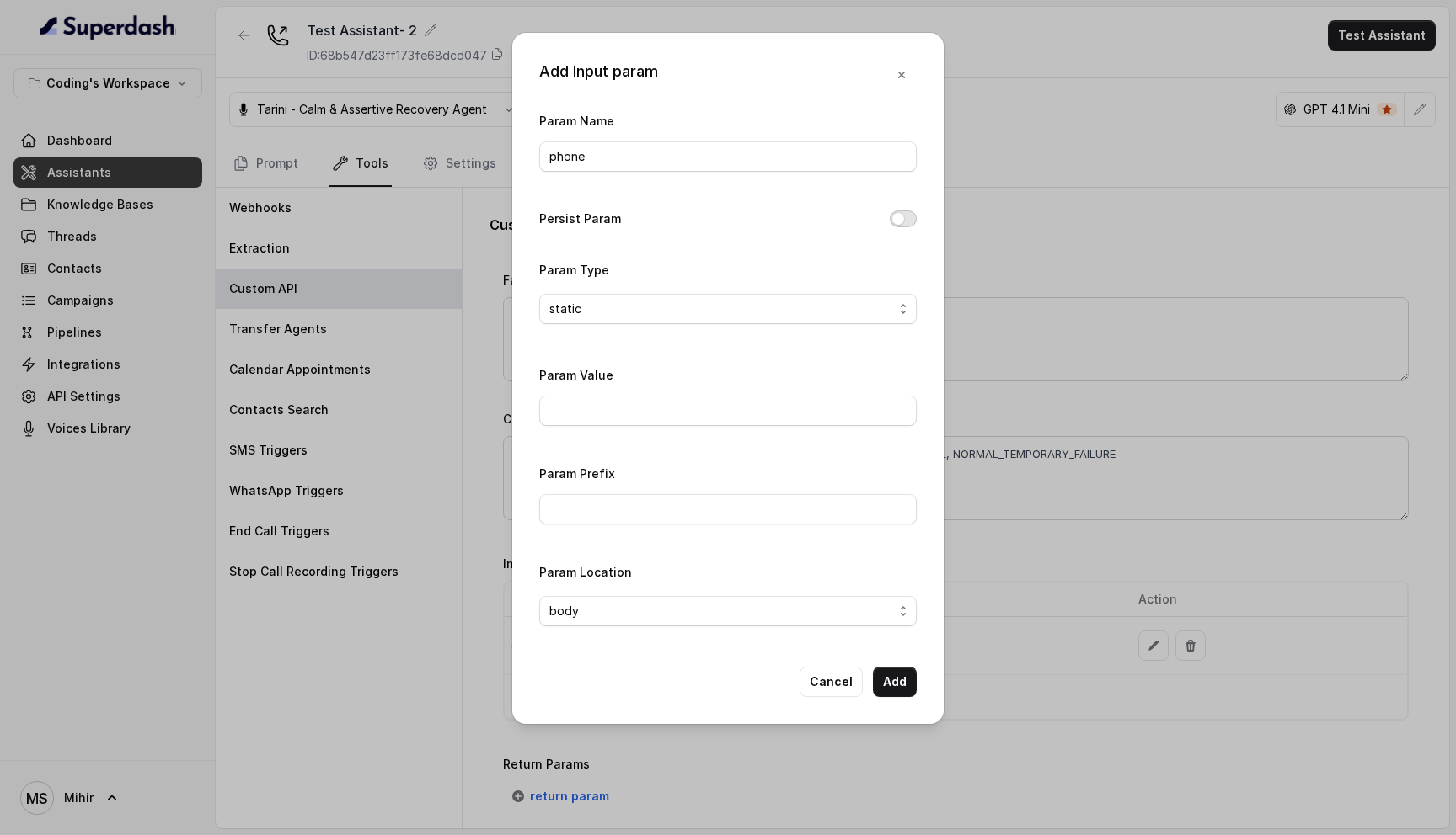
click at [897, 220] on button "Persist Param" at bounding box center [903, 219] width 27 height 17
click at [716, 424] on input "Param Value" at bounding box center [728, 410] width 377 height 31
type input "{phone}"
click at [892, 686] on button "Add" at bounding box center [895, 682] width 44 height 31
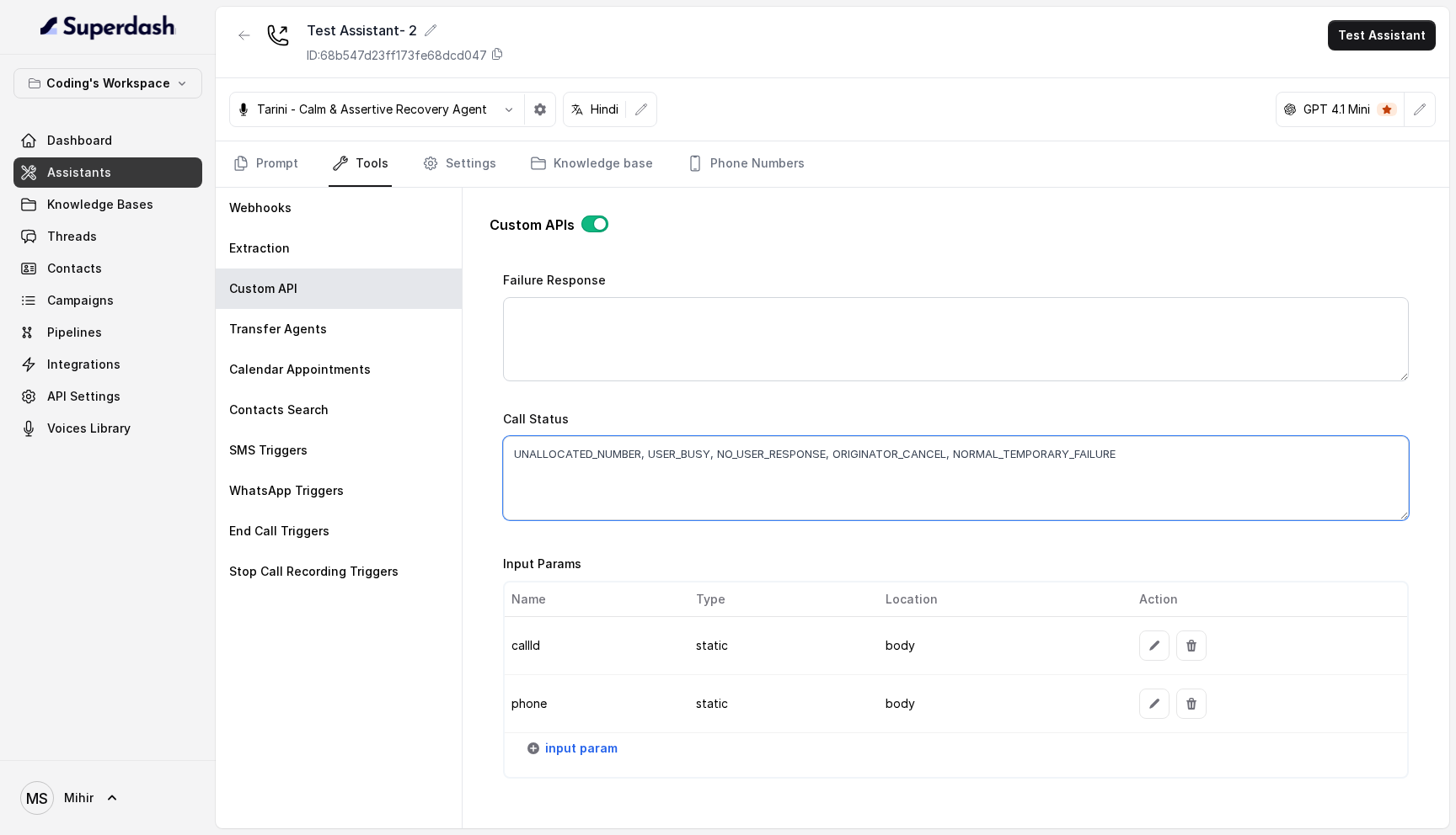
click at [737, 446] on textarea "UNALLOCATED_NUMBER, USER_BUSY, NO_USER_RESPONSE, ORIGINATOR_CANCEL, NORMAL_TEMP…" at bounding box center [955, 478] width 905 height 84
paste textarea "USER_BUSY,NO_USER_RESPONSE,ORIGINATOR_CANCEL,NORMAL_TEMPORARY_FAILURE"
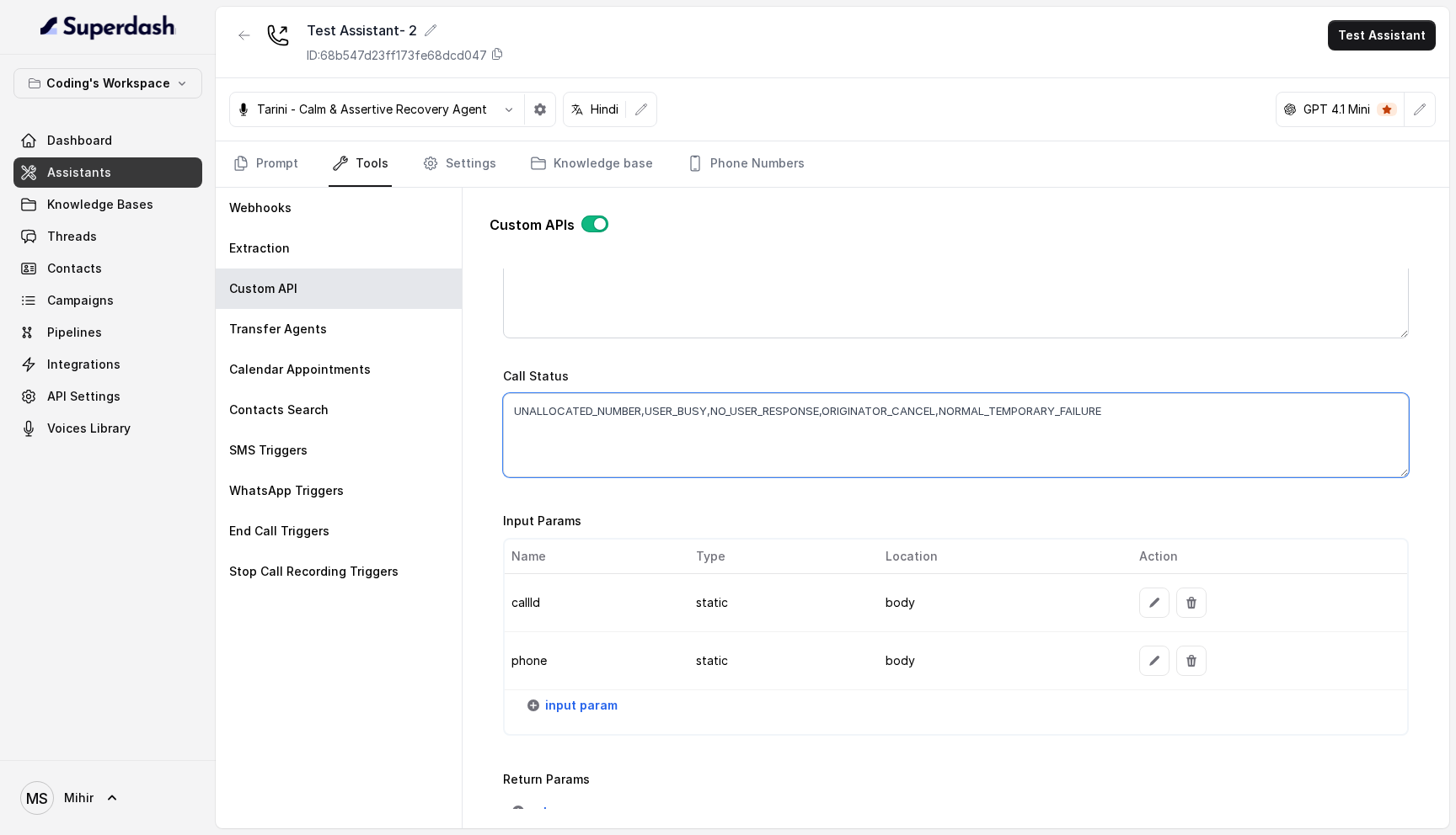
scroll to position [1225, 0]
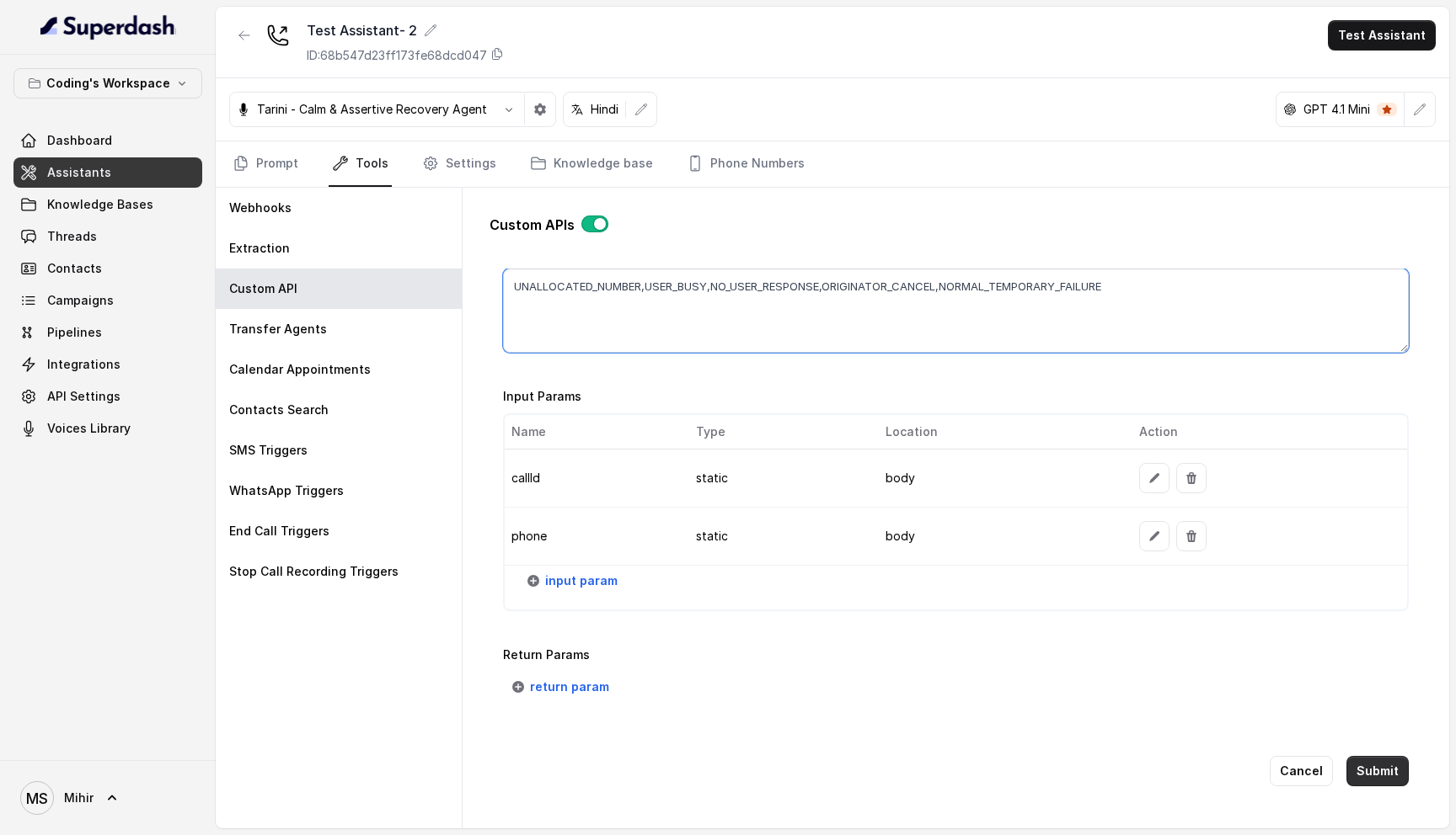
type textarea "UNALLOCATED_NUMBER,USER_BUSY,NO_USER_RESPONSE,ORIGINATOR_CANCEL,NORMAL_TEMPORAR…"
click at [1375, 772] on button "Submit" at bounding box center [1377, 771] width 62 height 31
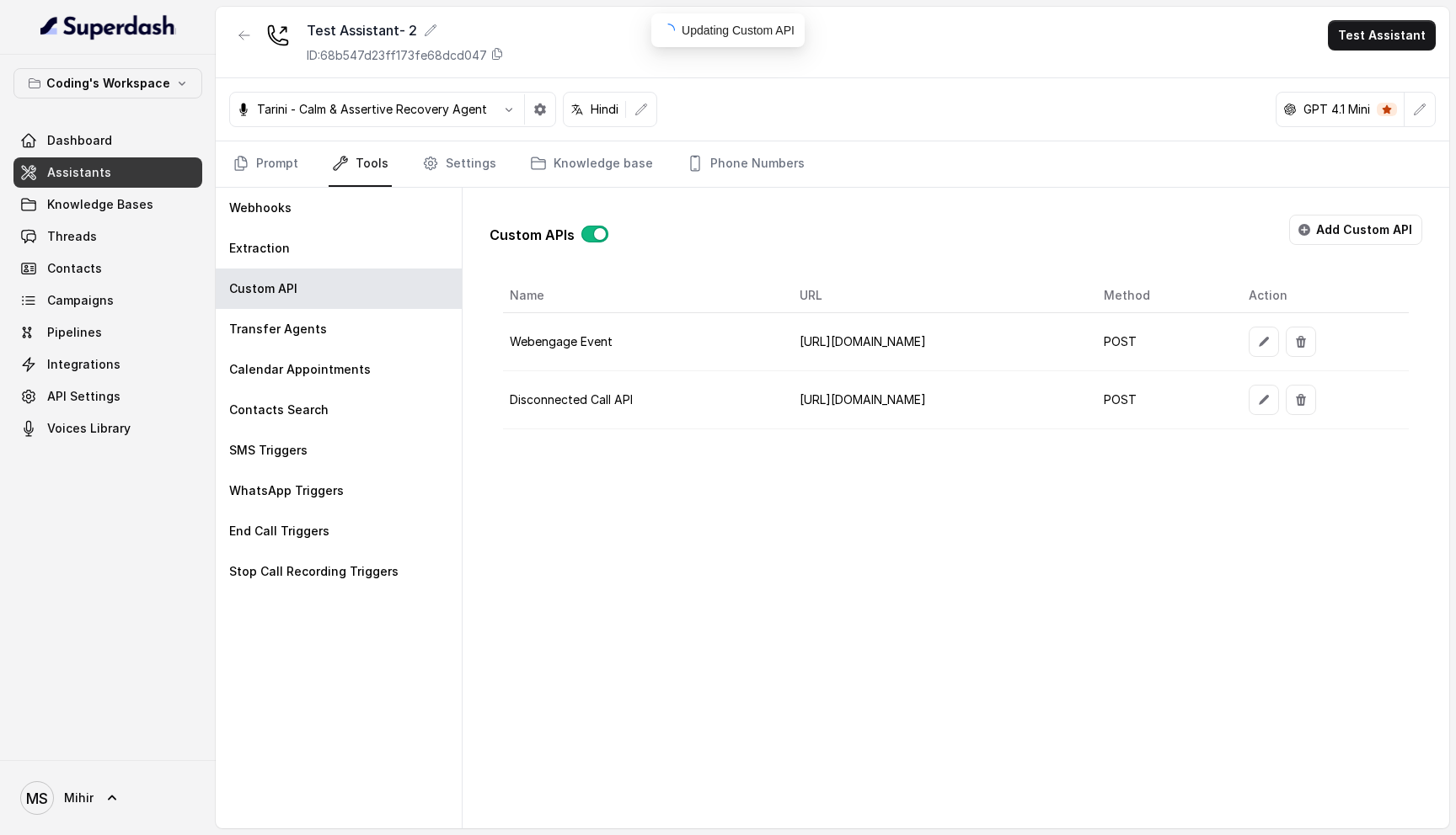
scroll to position [0, 0]
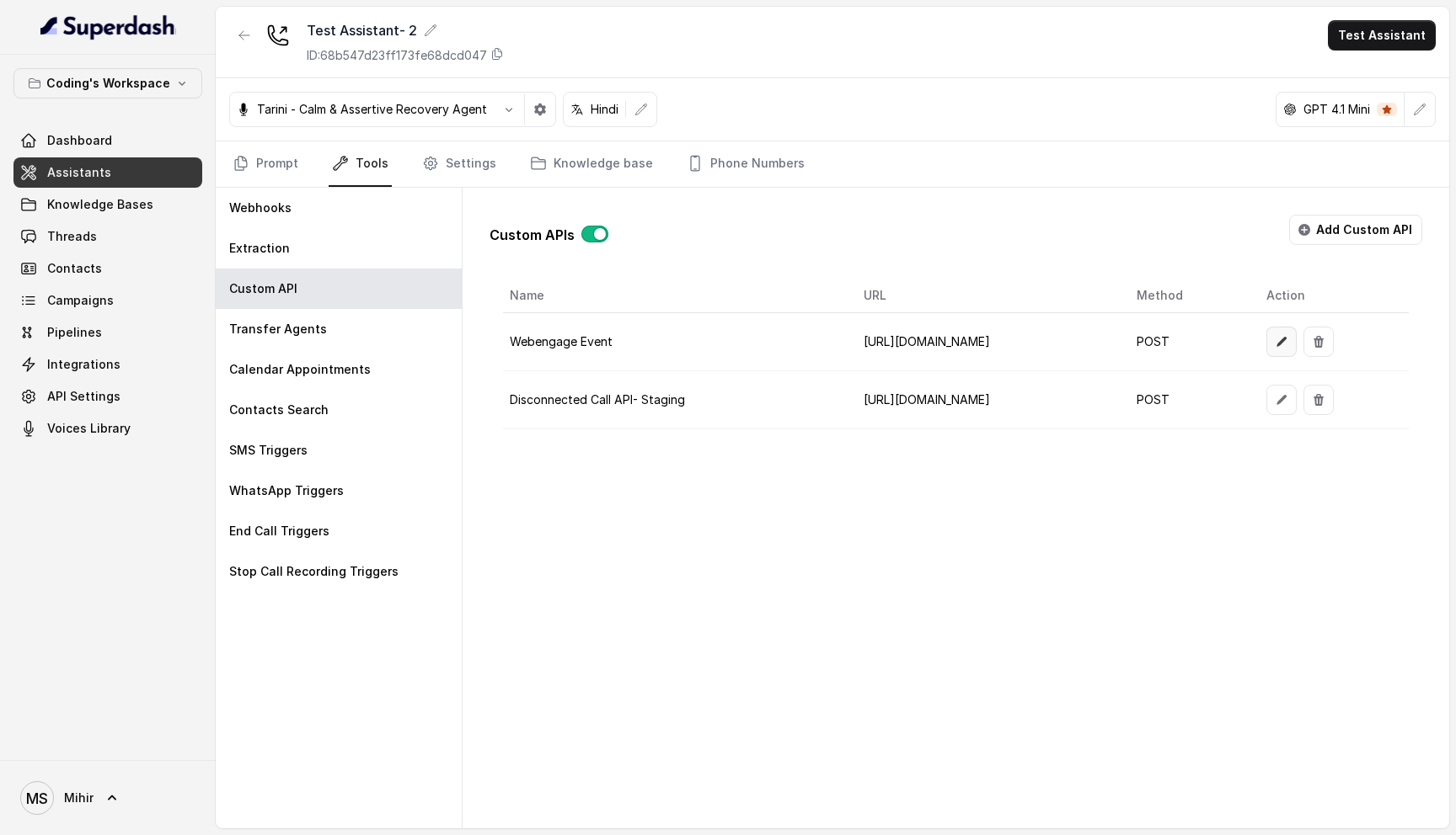
click at [1297, 334] on button "button" at bounding box center [1281, 341] width 31 height 31
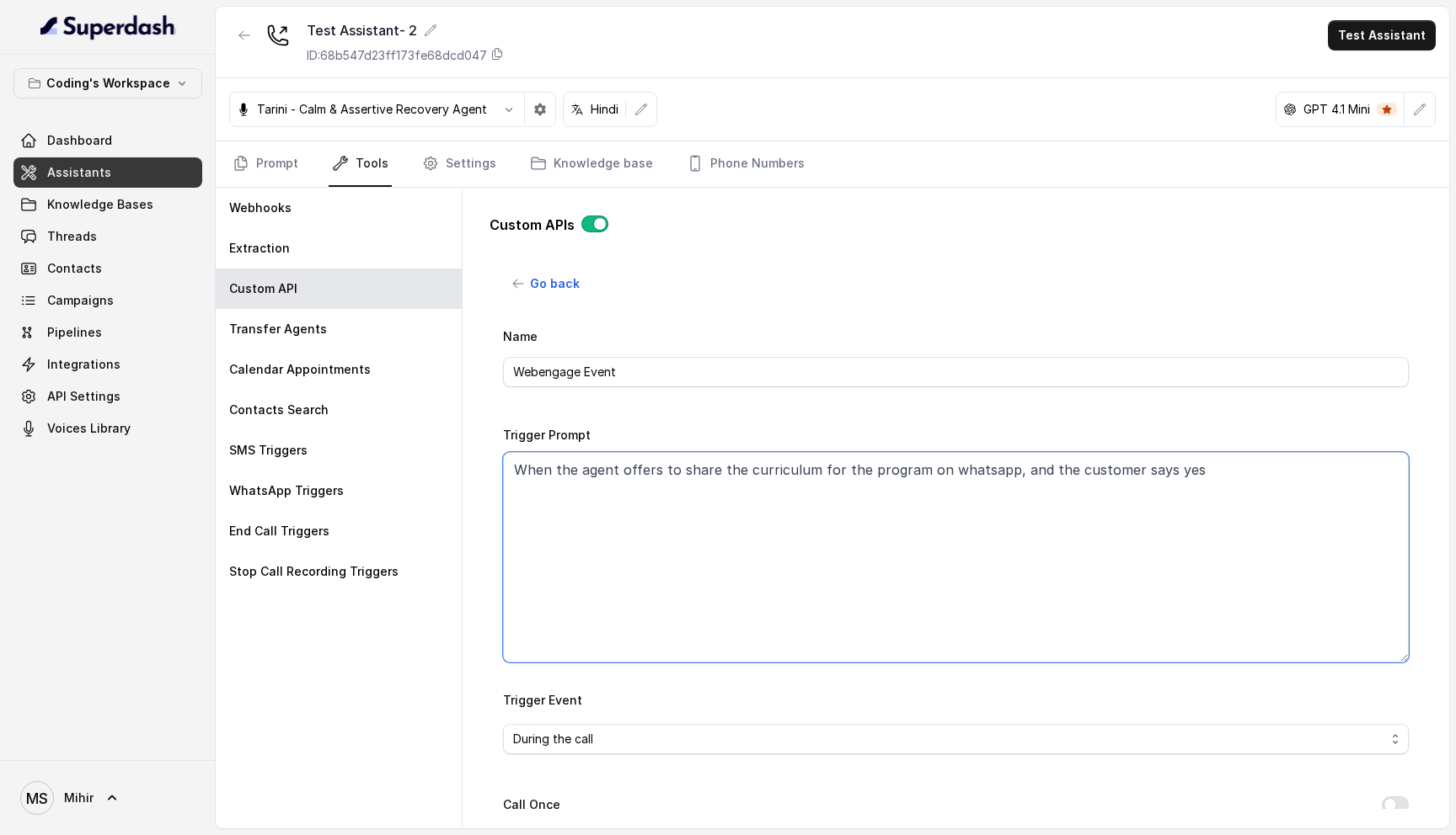
drag, startPoint x: 871, startPoint y: 565, endPoint x: 876, endPoint y: 220, distance: 345.0
click at [876, 220] on div "Custom APIs Go back Name Webengage Event Trigger Prompt When the agent offers t…" at bounding box center [955, 505] width 932 height 608
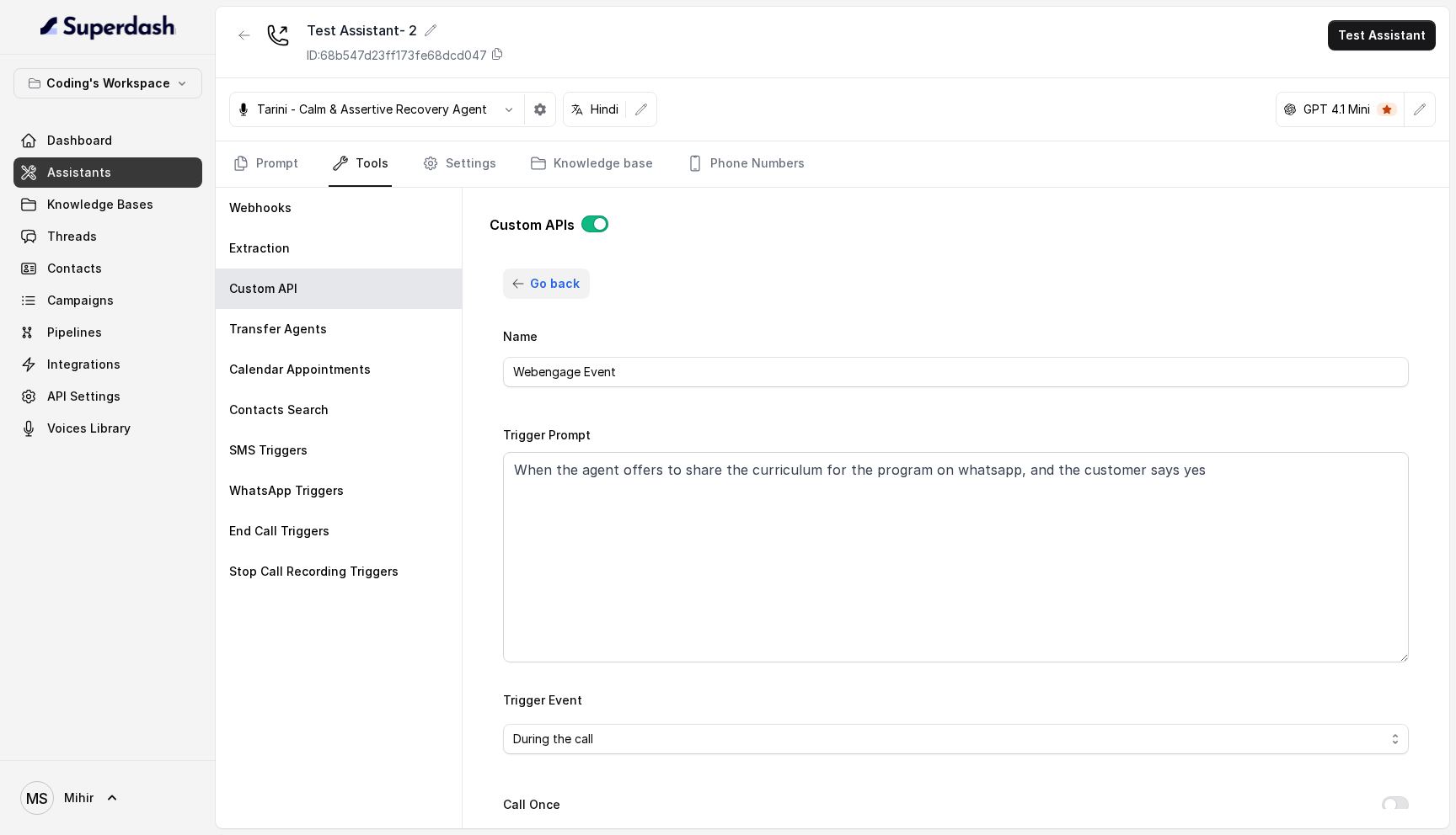
click at [521, 286] on icon "button" at bounding box center [517, 284] width 13 height 13
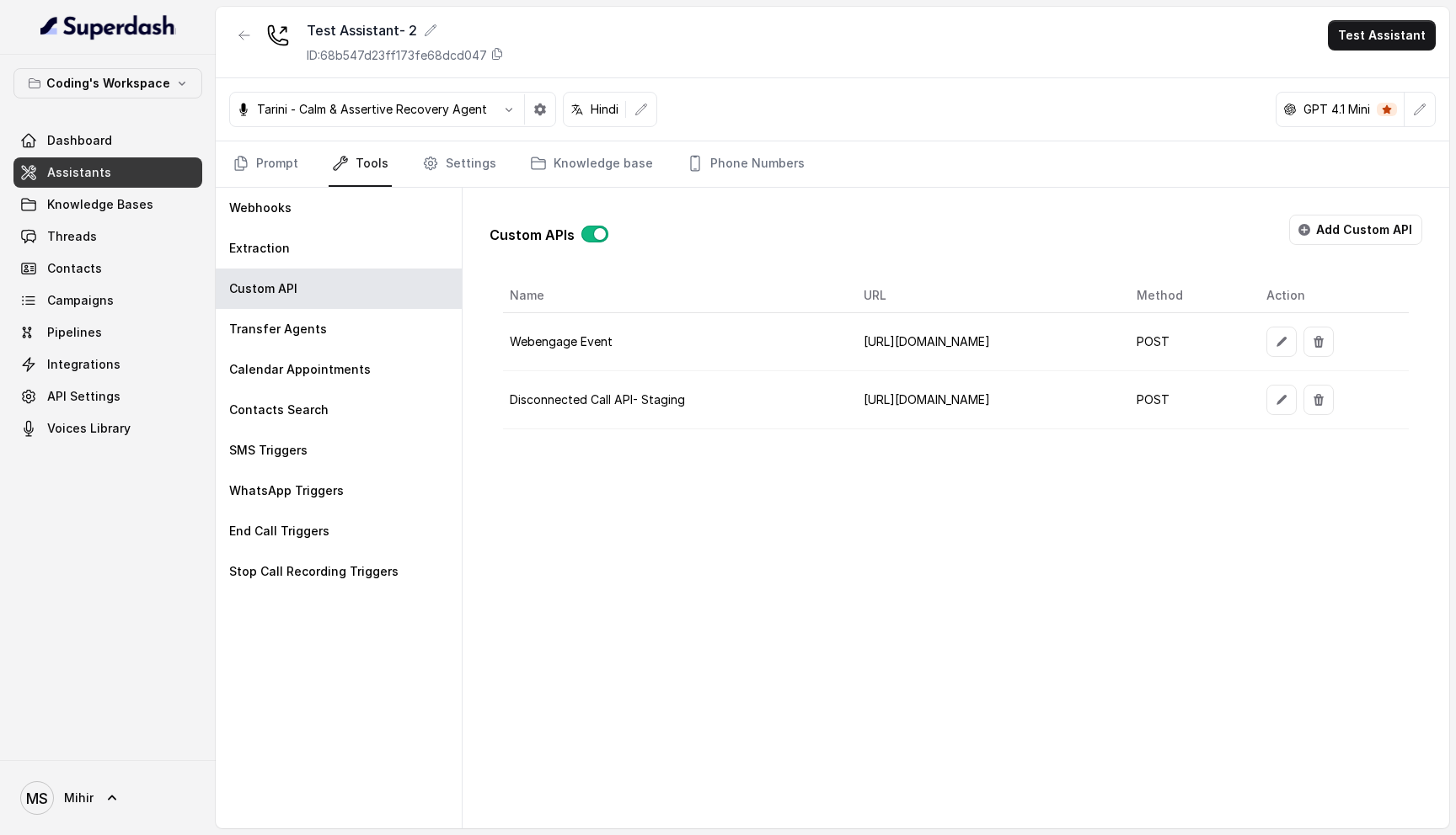
scroll to position [0, 37]
click at [1324, 342] on icon "button" at bounding box center [1319, 341] width 11 height 11
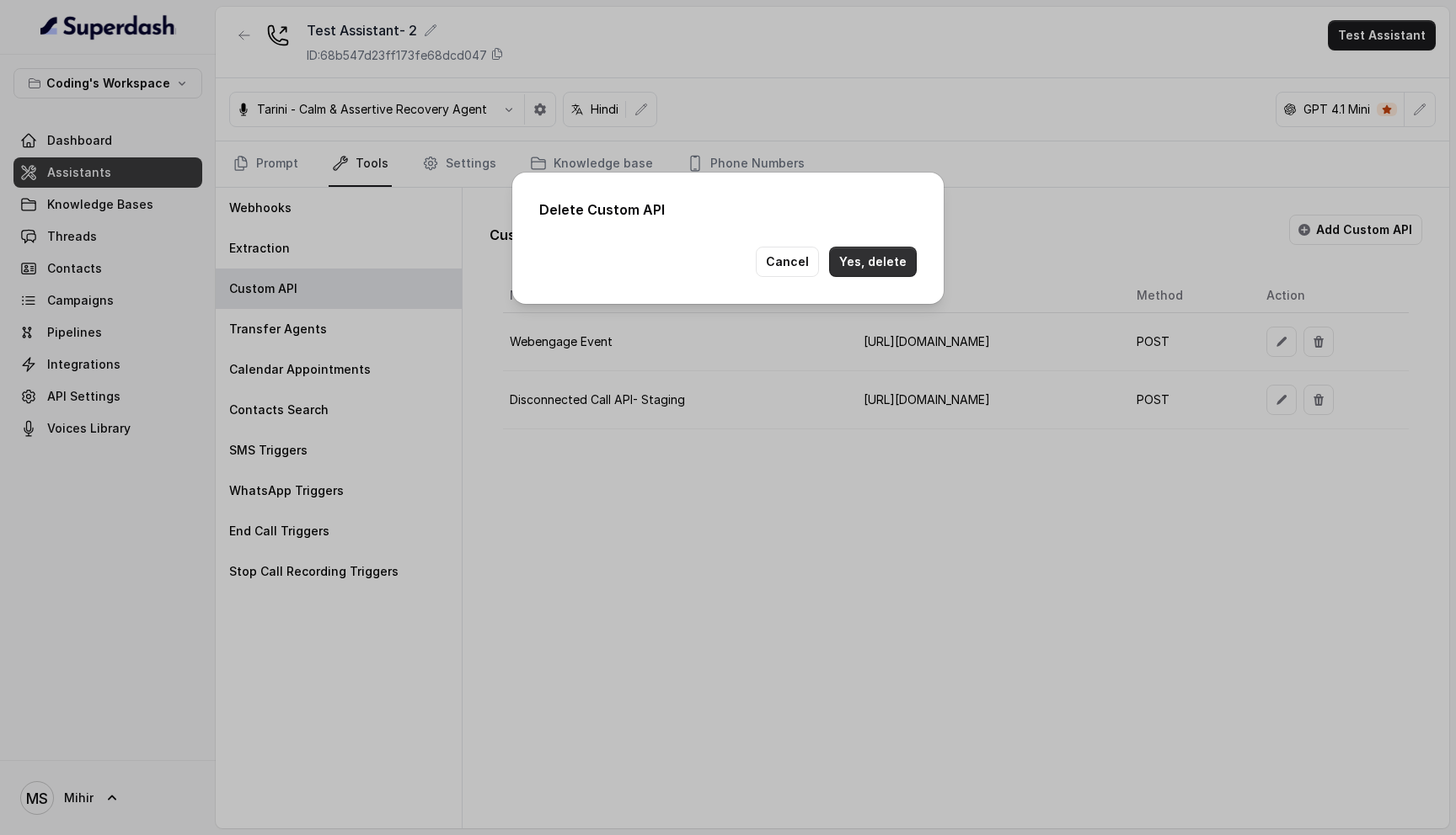
click at [876, 261] on button "Yes, delete" at bounding box center [873, 262] width 88 height 31
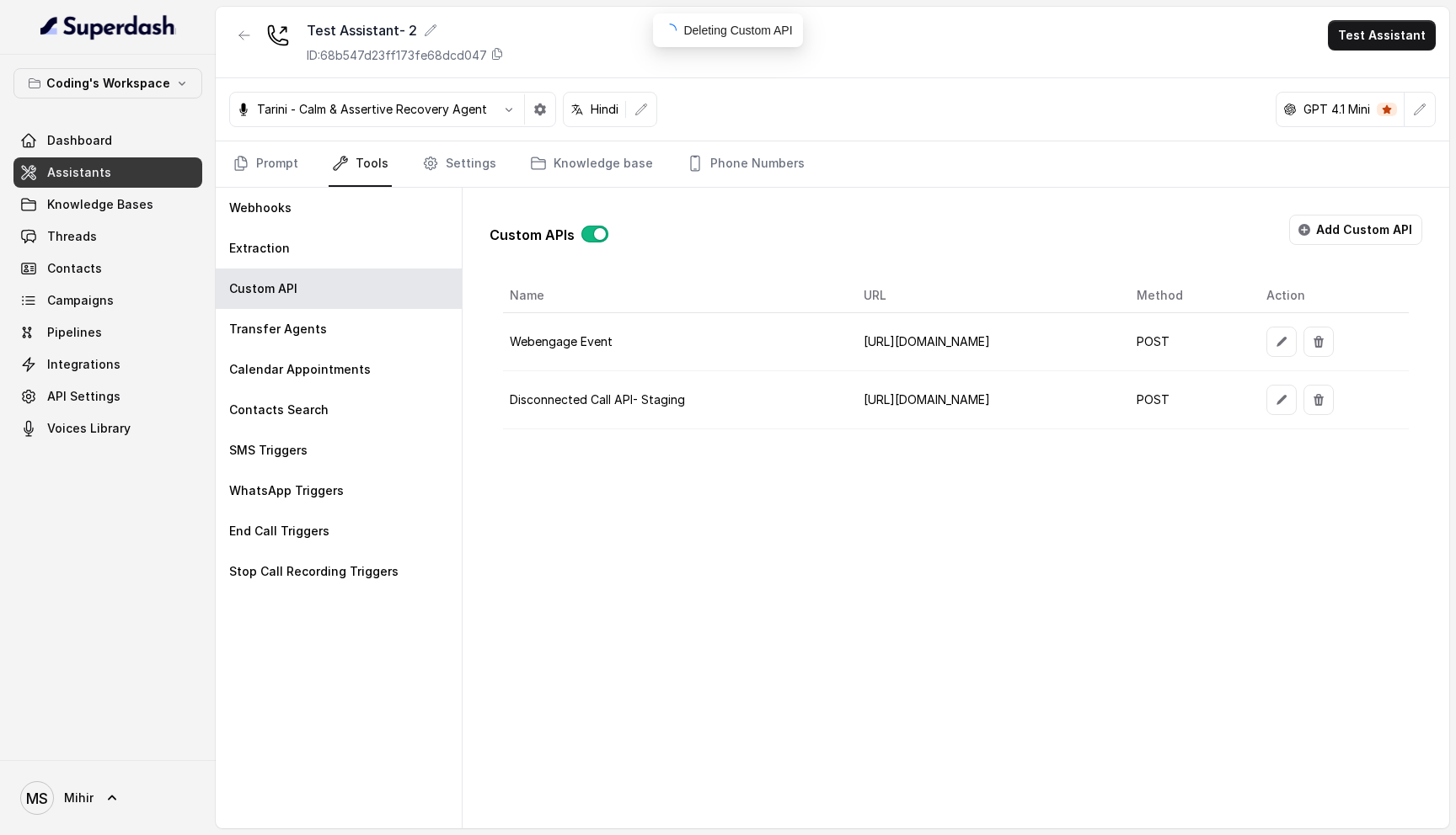
click at [762, 683] on div "Custom APIs Add Custom API Name URL Method Action Webengage Event https://api.w…" at bounding box center [955, 509] width 987 height 641
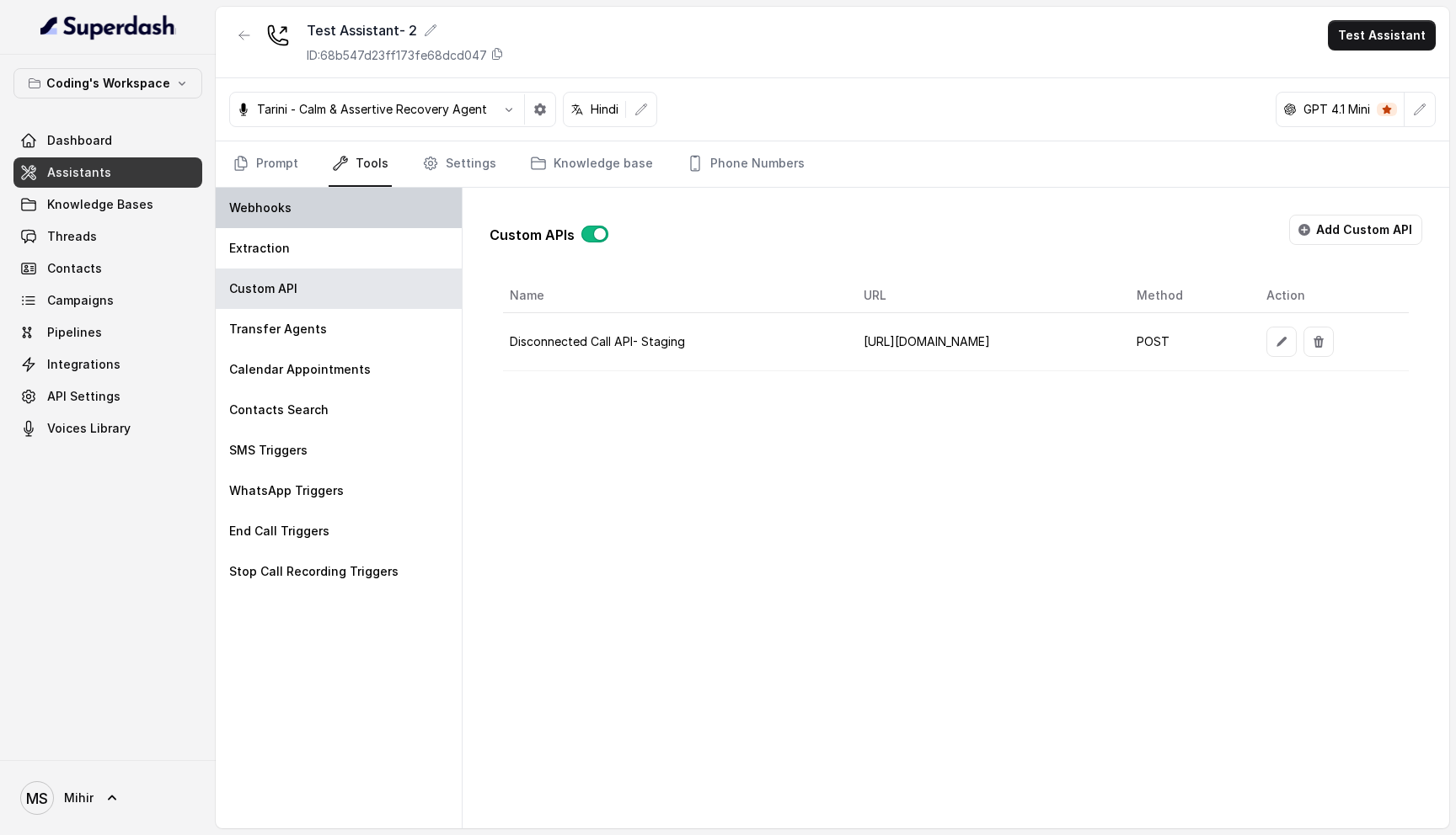
click at [300, 205] on div "Webhooks" at bounding box center [338, 208] width 246 height 40
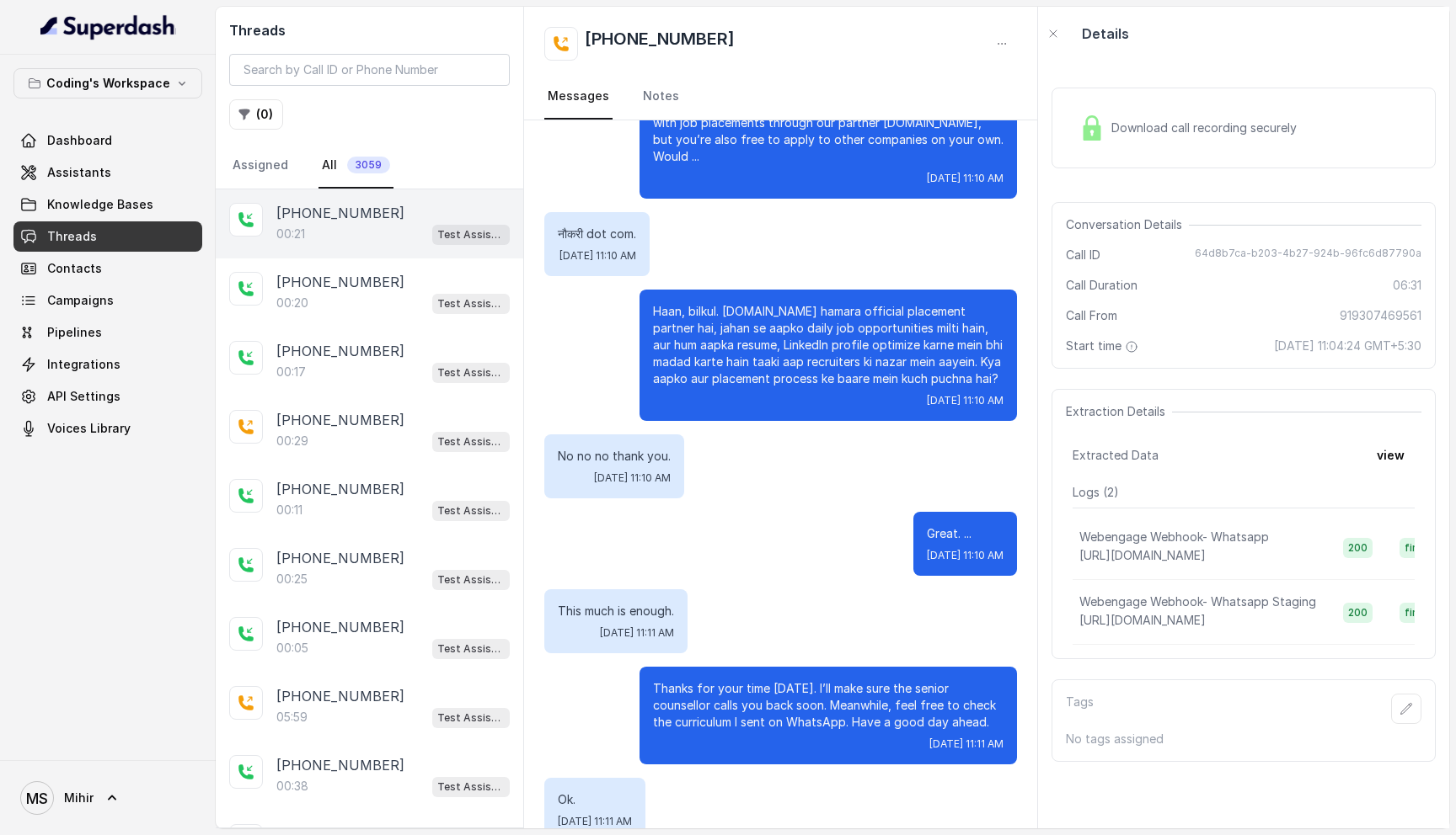
click at [328, 220] on p "[PHONE_NUMBER]" at bounding box center [341, 213] width 128 height 20
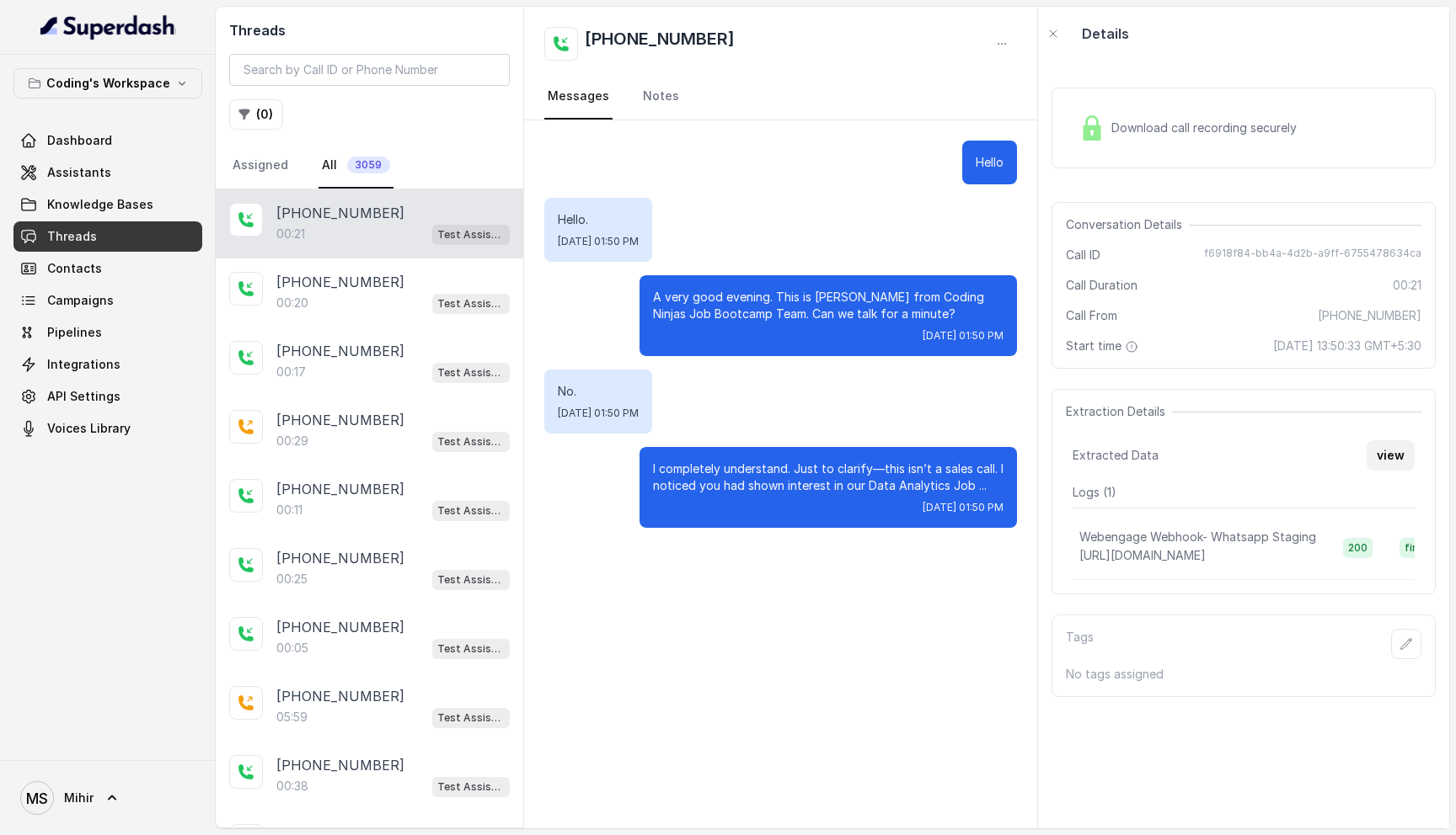
click at [1398, 454] on button "view" at bounding box center [1390, 455] width 48 height 31
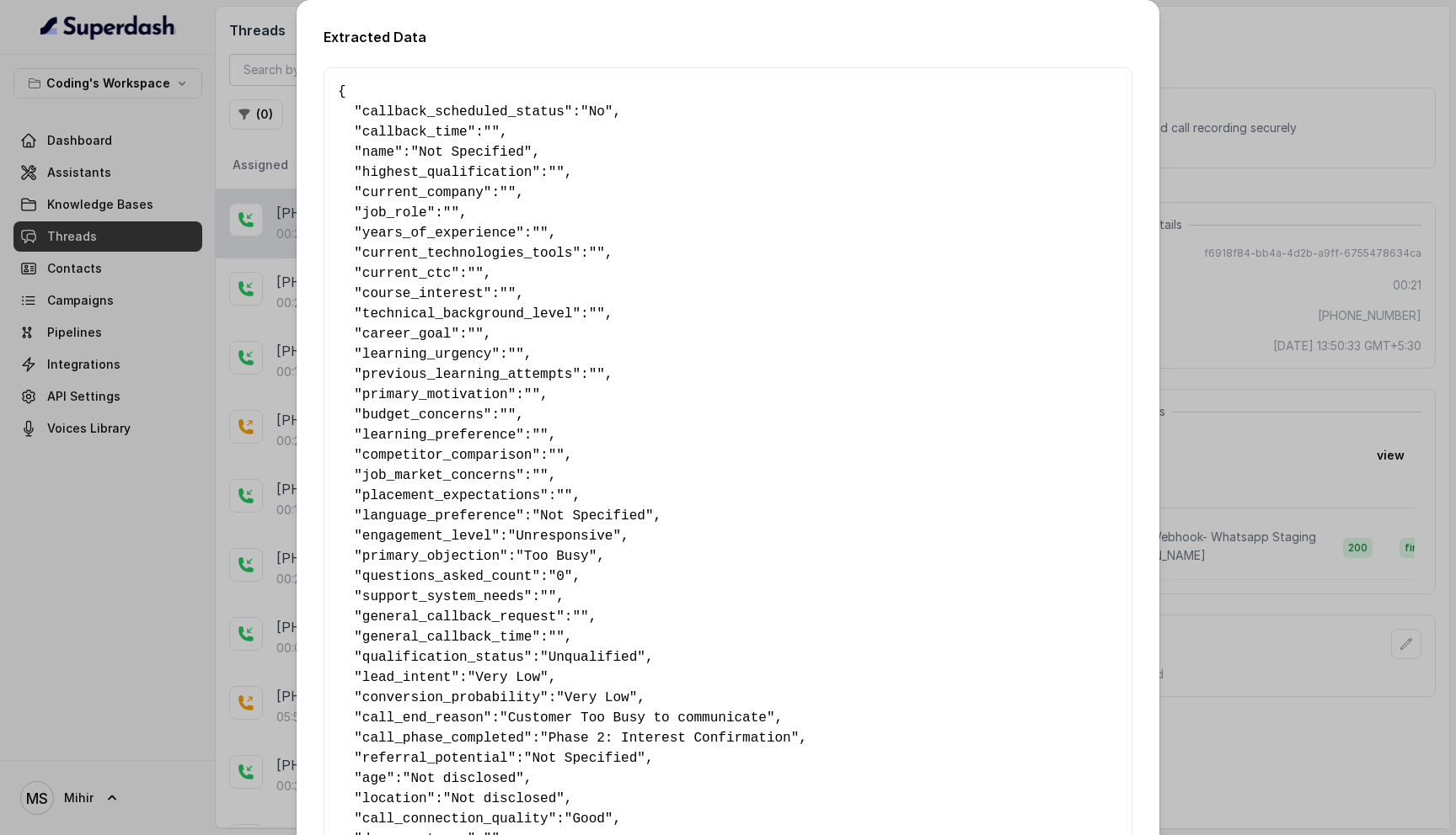
click at [243, 131] on div "Extracted Data { " callback_scheduled_status ": "No" , " callback_time ": "" , …" at bounding box center [728, 418] width 1456 height 835
